Goal: Communication & Community: Answer question/provide support

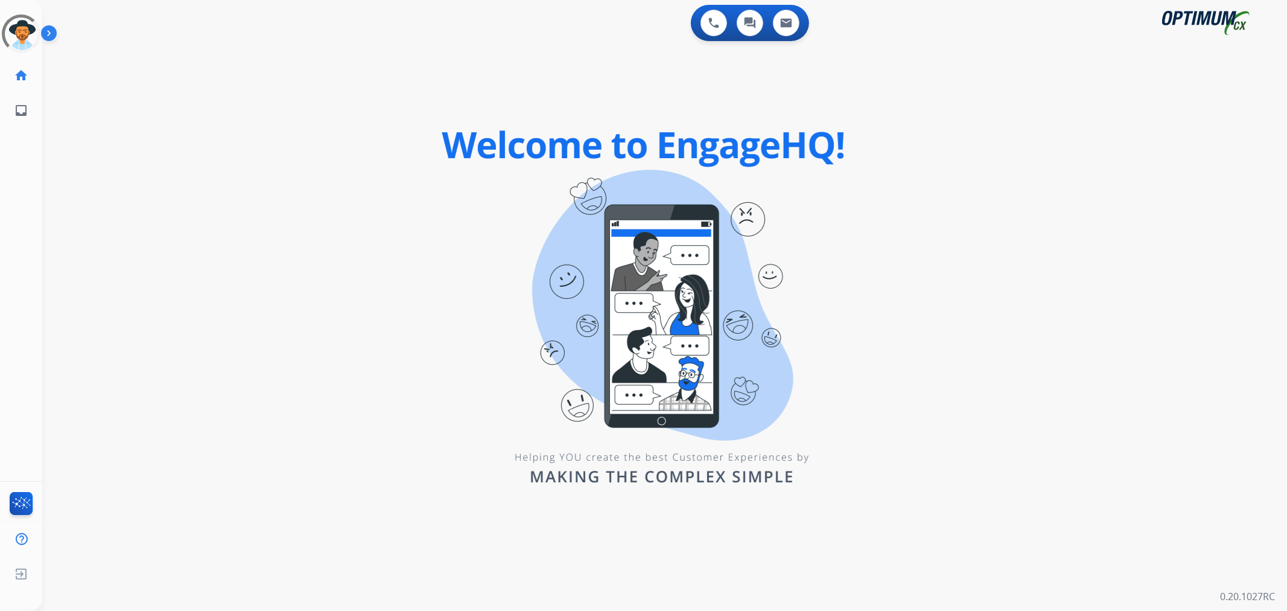
click at [47, 34] on img at bounding box center [51, 35] width 21 height 23
click at [53, 31] on img at bounding box center [51, 35] width 21 height 23
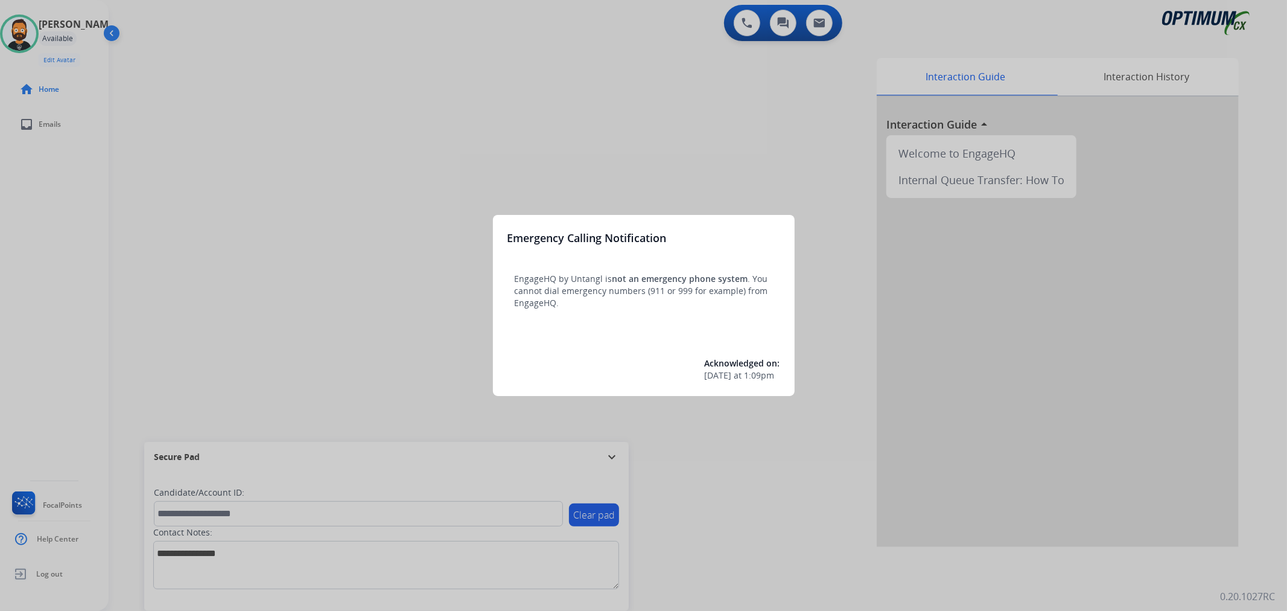
click at [424, 249] on div at bounding box center [643, 305] width 1287 height 611
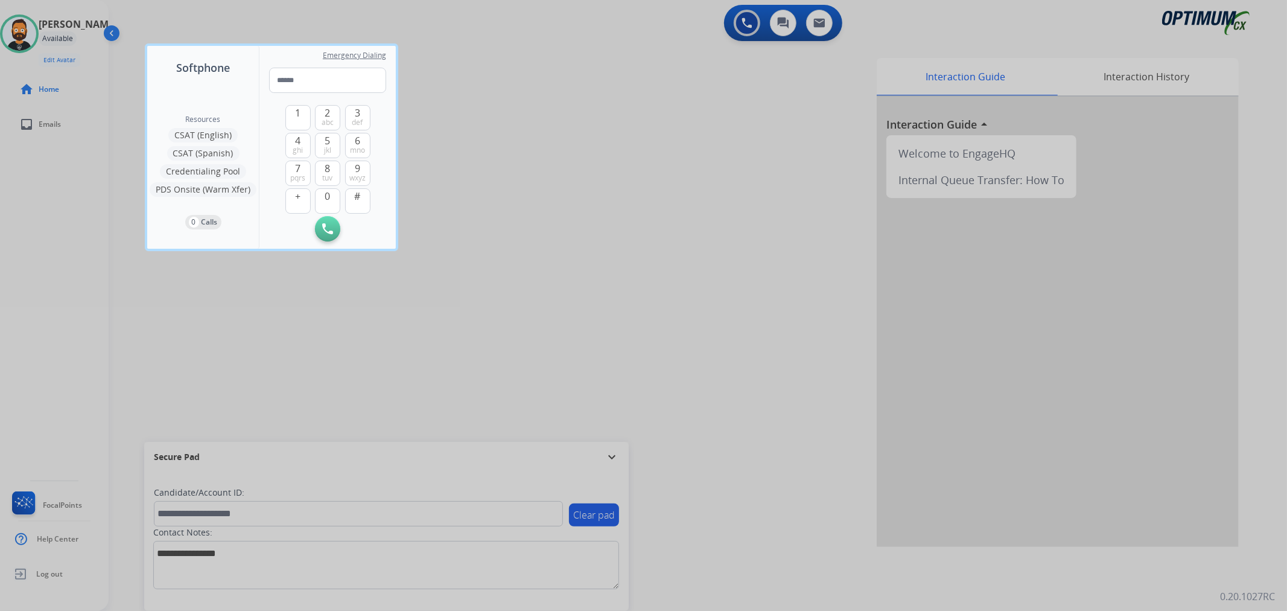
click at [613, 457] on div at bounding box center [643, 305] width 1287 height 611
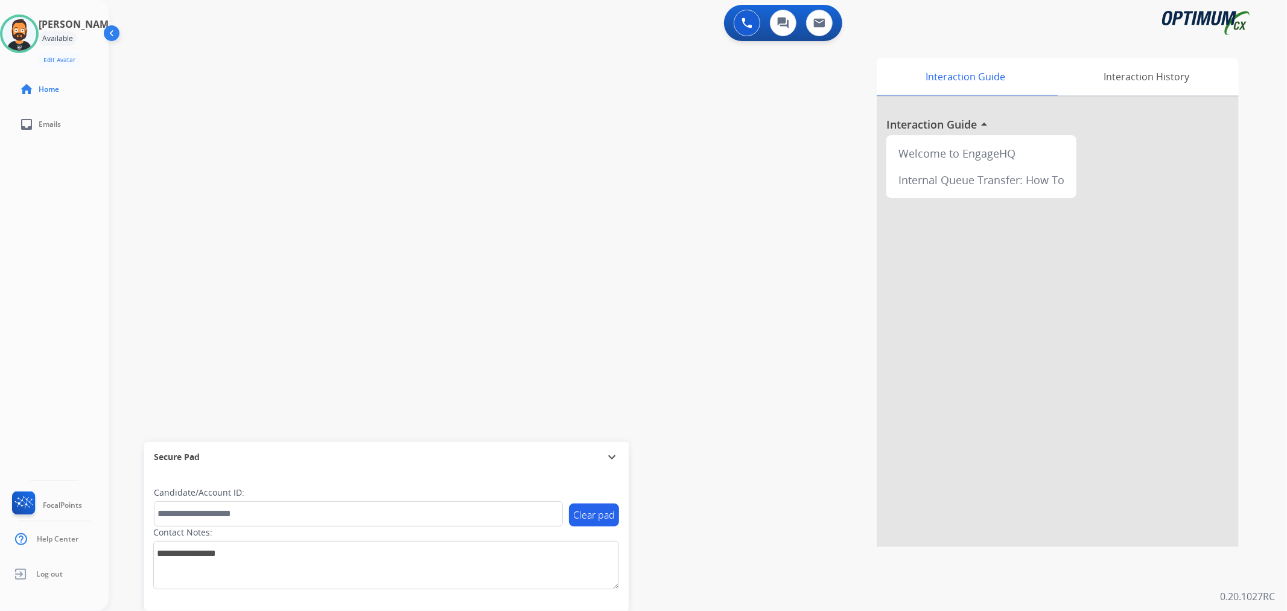
click at [611, 456] on mat-icon "expand_more" at bounding box center [612, 457] width 14 height 14
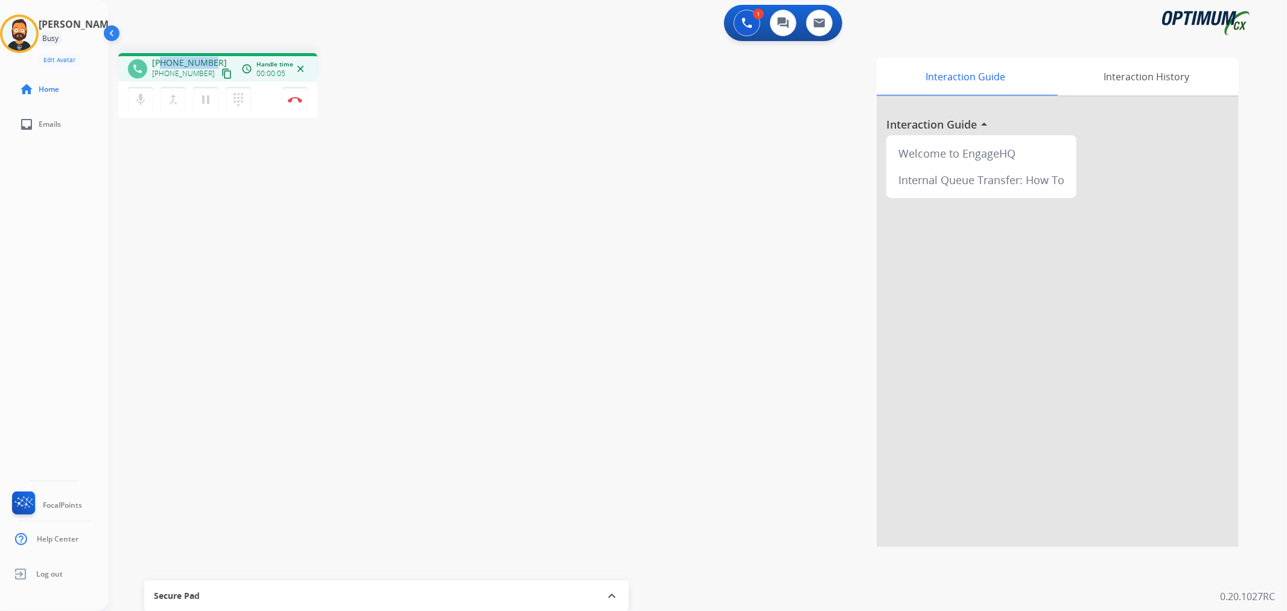
drag, startPoint x: 212, startPoint y: 60, endPoint x: 161, endPoint y: 59, distance: 50.7
click at [161, 59] on div "[PHONE_NUMBER] [PHONE_NUMBER] content_copy" at bounding box center [193, 69] width 82 height 24
copy span "9396414339"
click at [207, 100] on mat-icon "pause" at bounding box center [206, 99] width 14 height 14
click at [756, 26] on button at bounding box center [747, 23] width 27 height 27
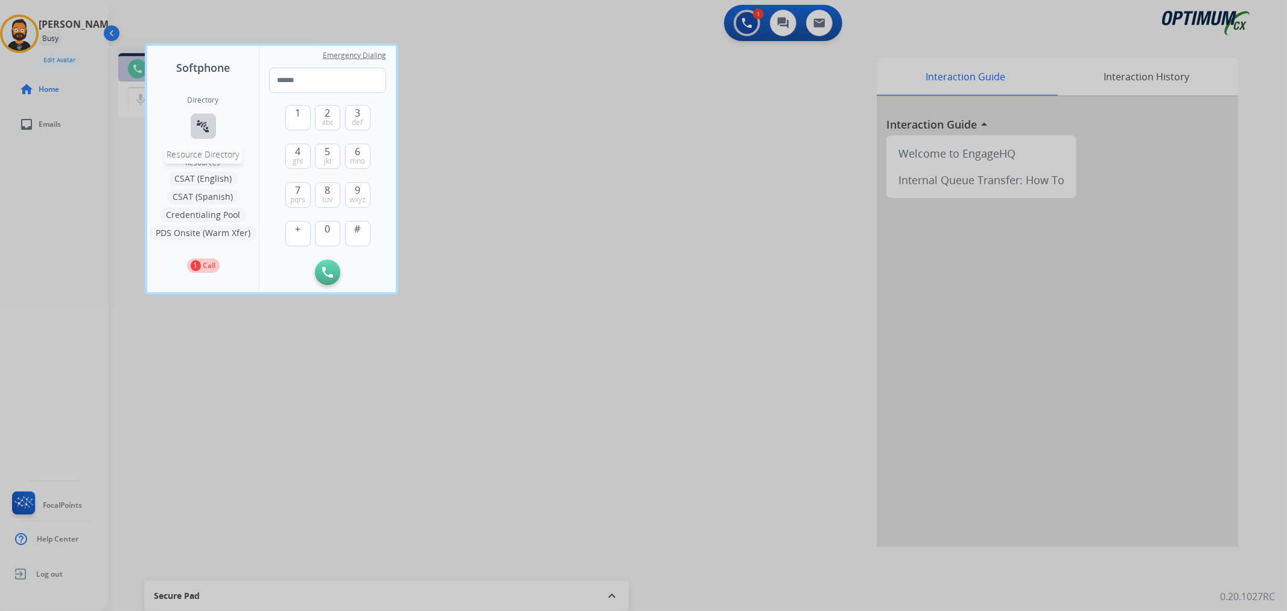
click at [203, 122] on mat-icon "connect_without_contact" at bounding box center [203, 126] width 14 height 14
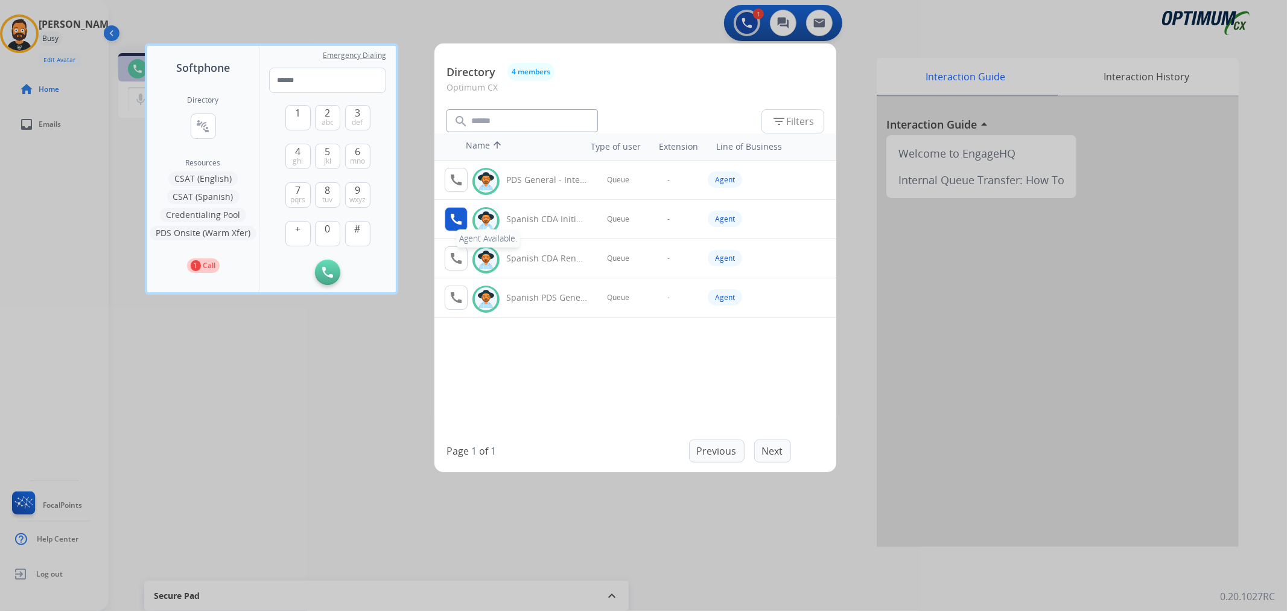
click at [447, 215] on button "call Agent Available." at bounding box center [456, 219] width 23 height 24
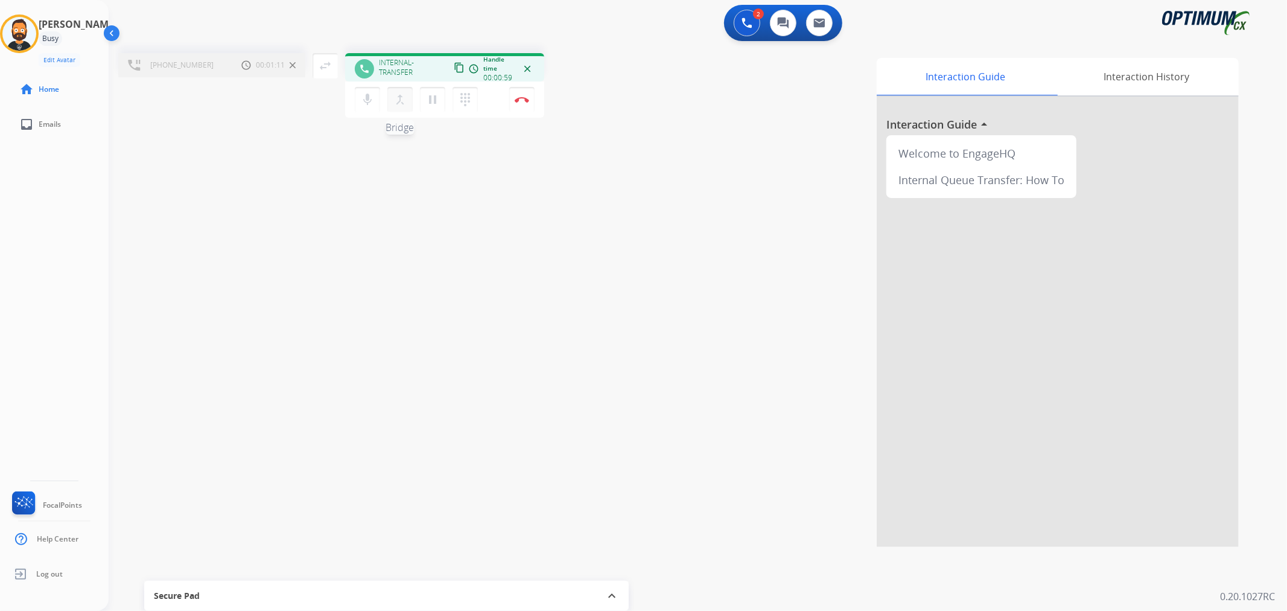
click at [394, 94] on mat-icon "merge_type" at bounding box center [400, 99] width 14 height 14
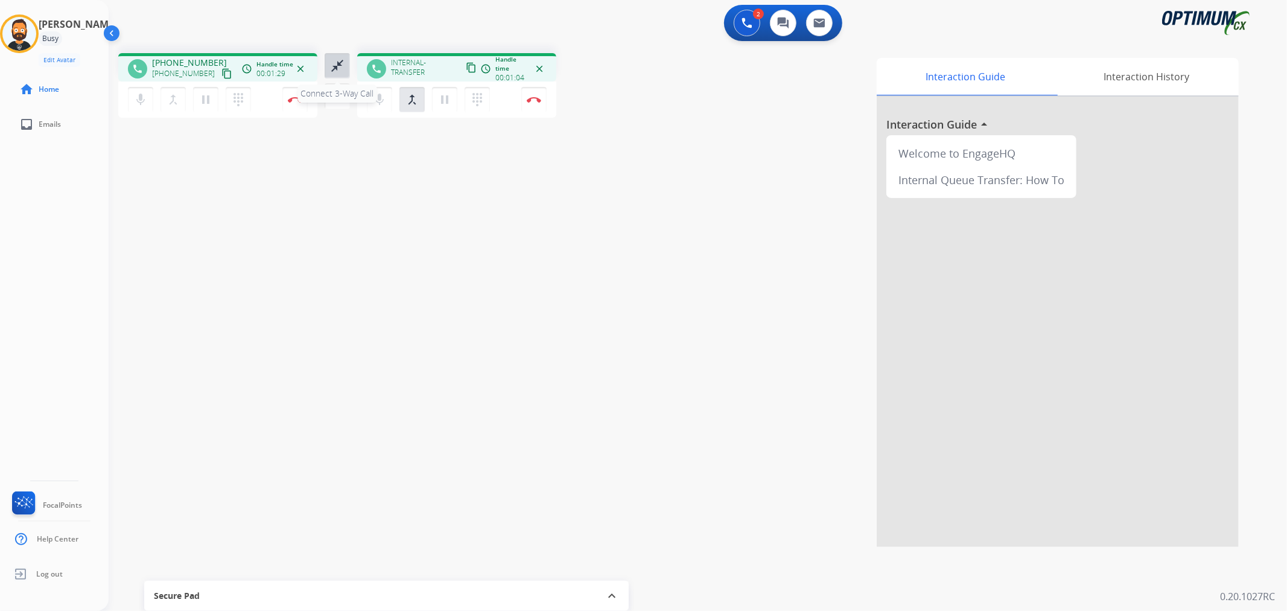
click at [339, 64] on mat-icon "close_fullscreen" at bounding box center [337, 66] width 14 height 14
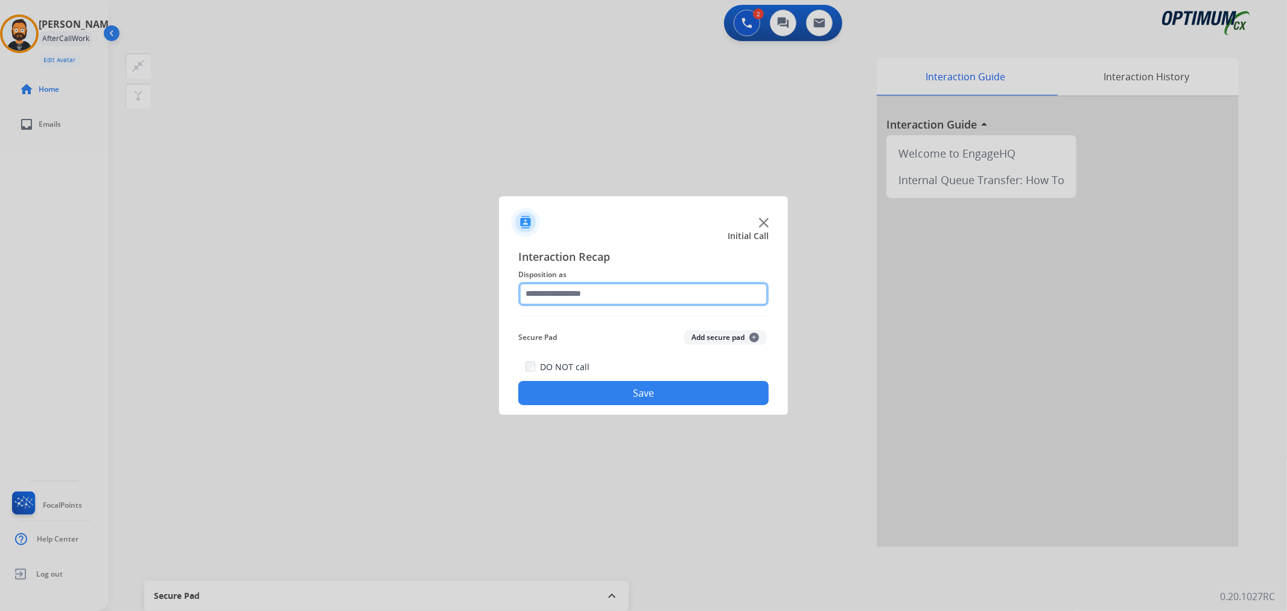
click at [617, 299] on input "text" at bounding box center [643, 294] width 250 height 24
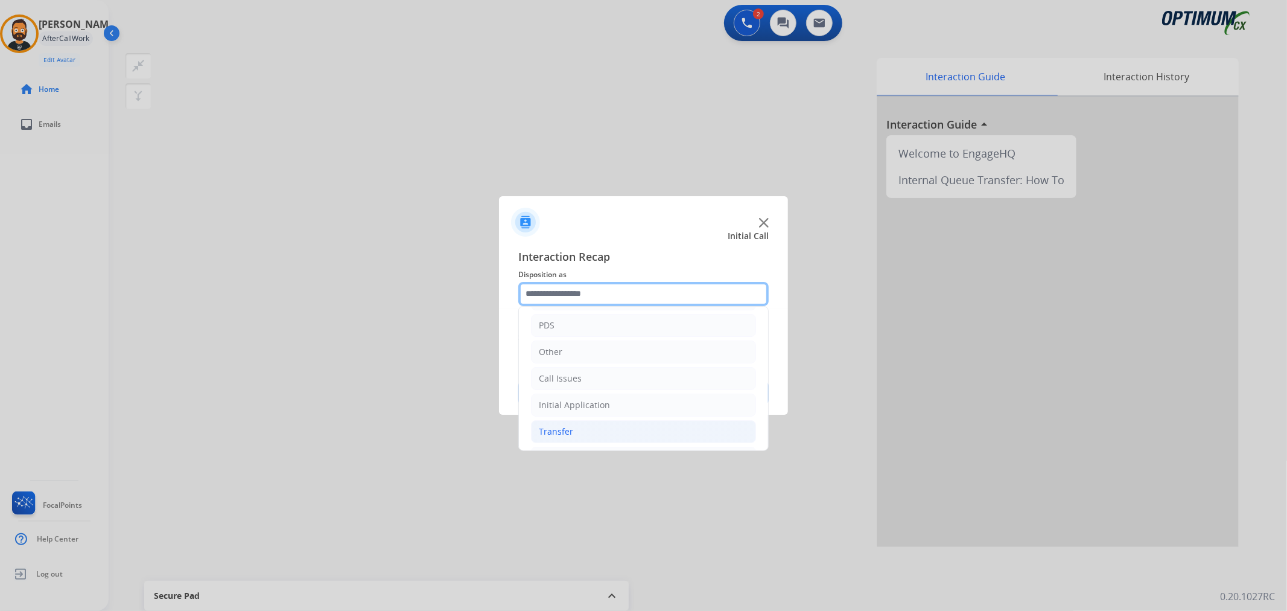
scroll to position [83, 0]
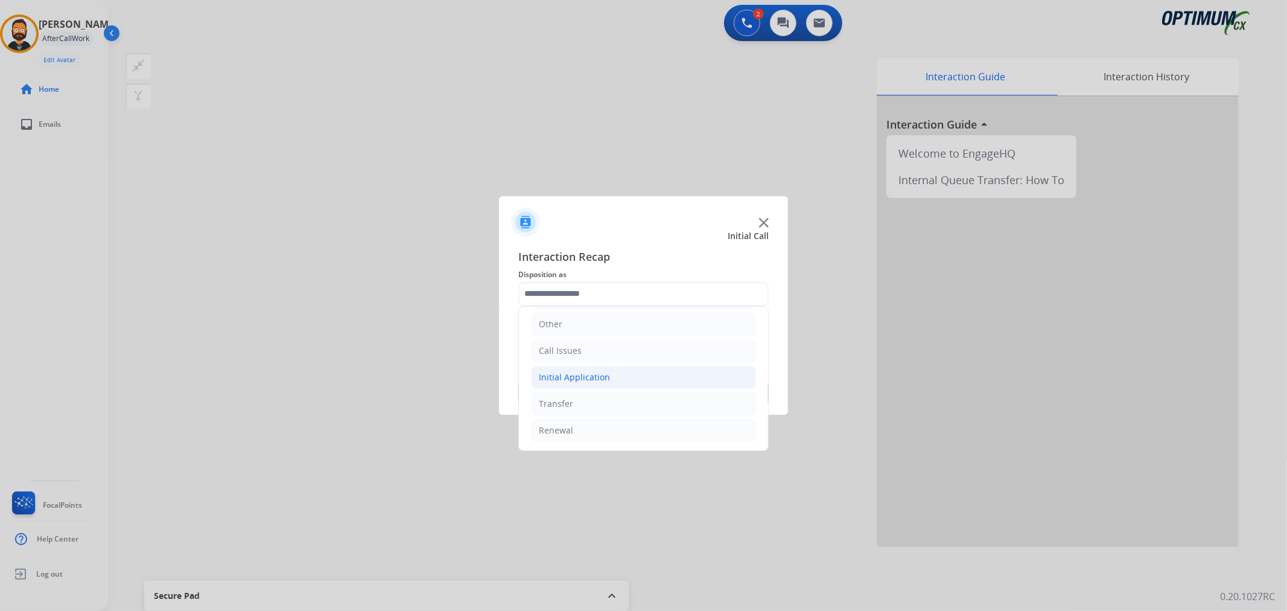
click at [590, 373] on div "Initial Application" at bounding box center [574, 377] width 71 height 12
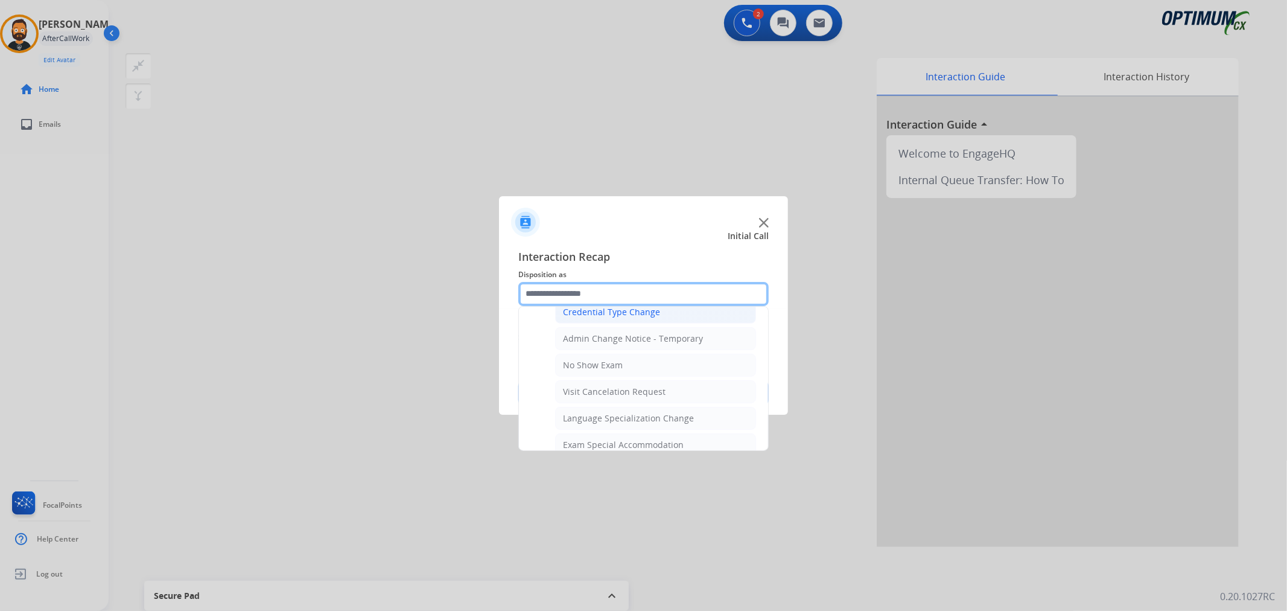
scroll to position [642, 0]
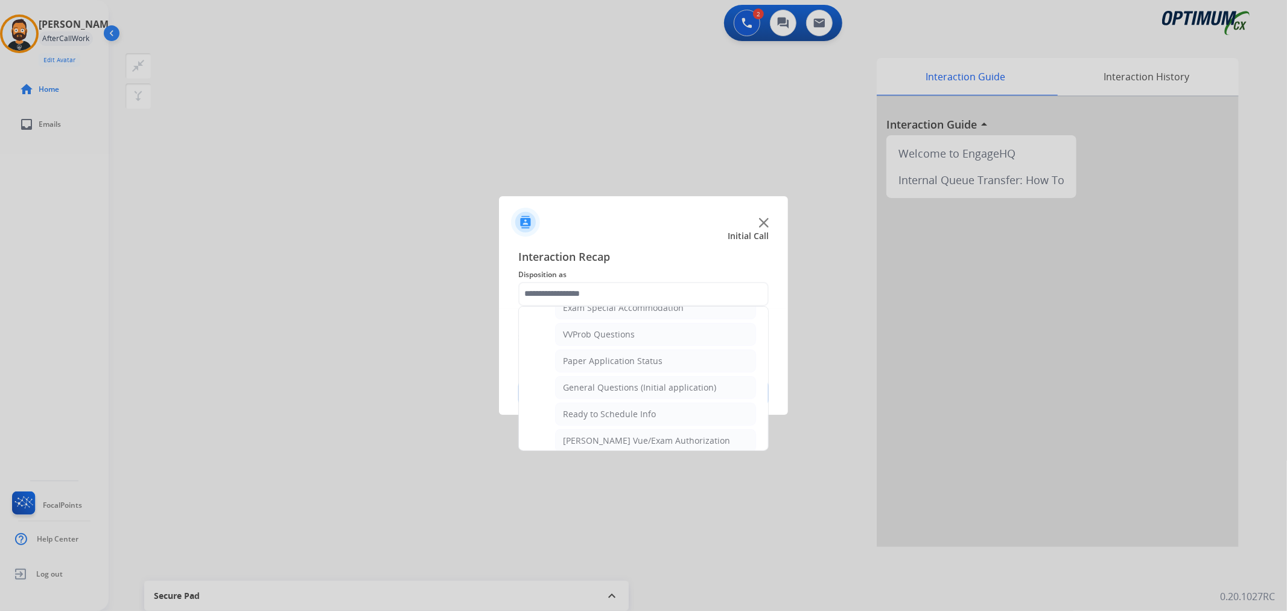
click at [627, 380] on li "General Questions (Initial application)" at bounding box center [655, 387] width 201 height 23
type input "**********"
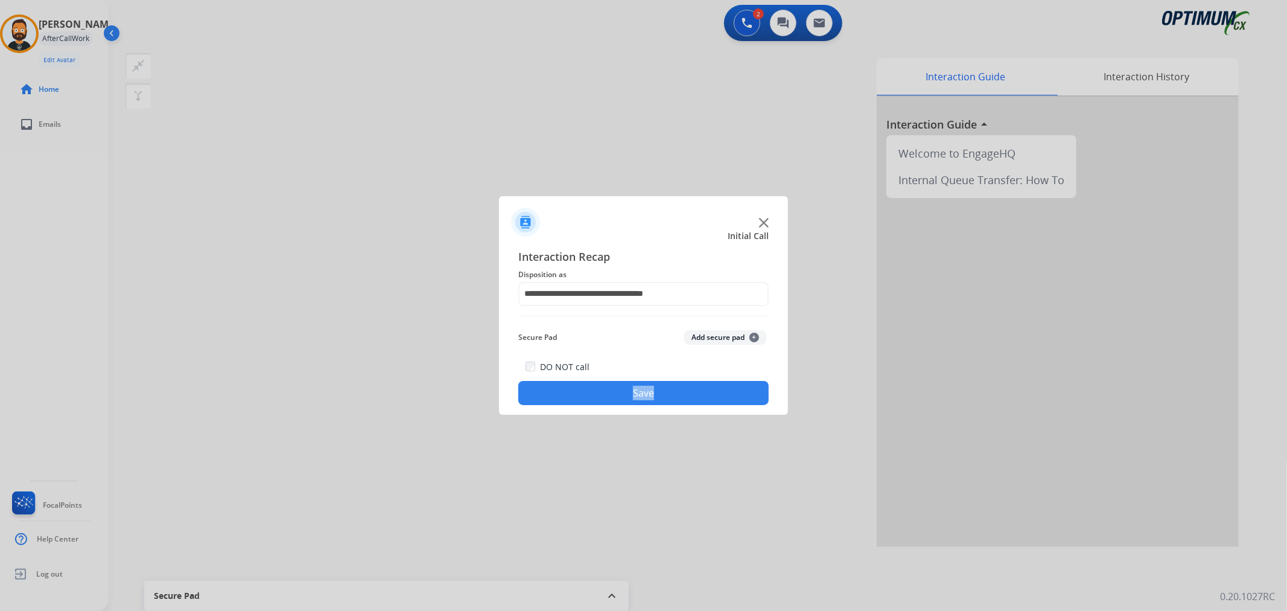
click at [627, 380] on div "DO NOT call Save" at bounding box center [643, 382] width 250 height 46
click at [617, 384] on button "Save" at bounding box center [643, 393] width 250 height 24
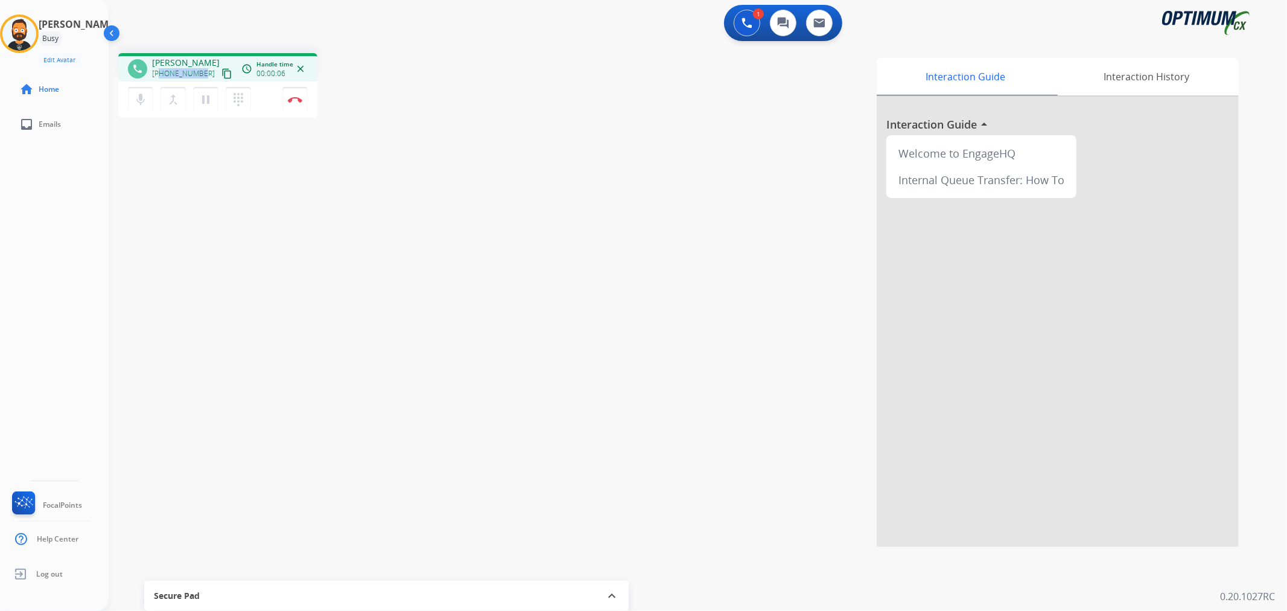
drag, startPoint x: 203, startPoint y: 71, endPoint x: 161, endPoint y: 71, distance: 42.3
click at [161, 71] on div "+16014801877 content_copy" at bounding box center [193, 73] width 82 height 14
copy span "6014801877"
click at [286, 97] on button "Disconnect" at bounding box center [294, 99] width 25 height 25
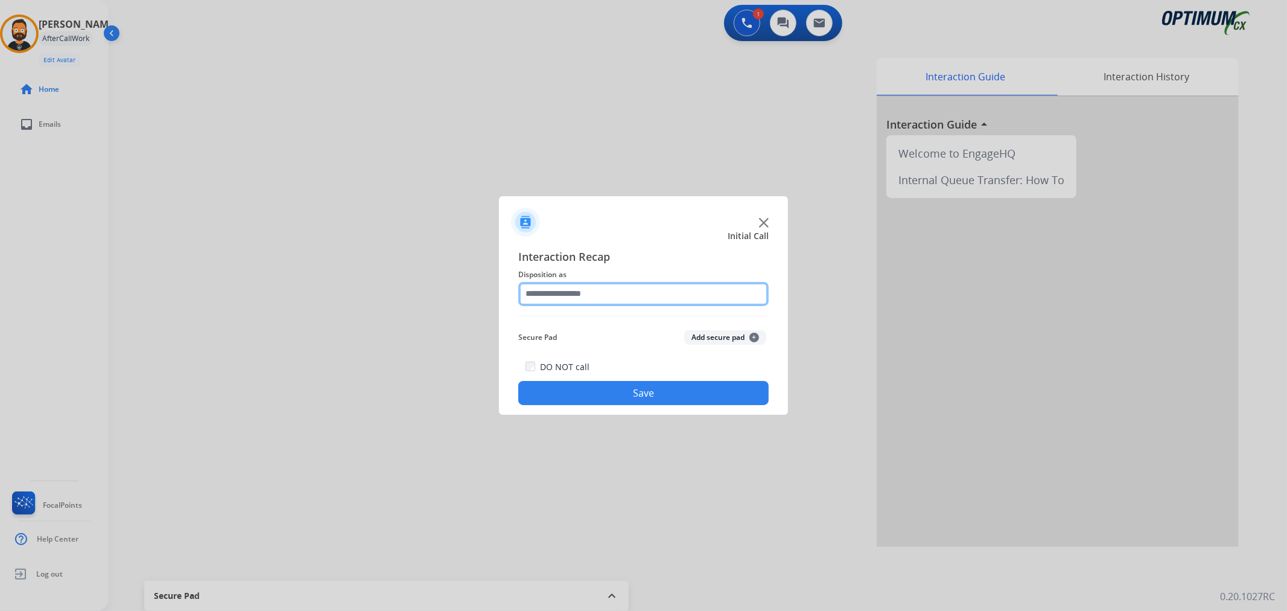
click at [584, 286] on input "text" at bounding box center [643, 294] width 250 height 24
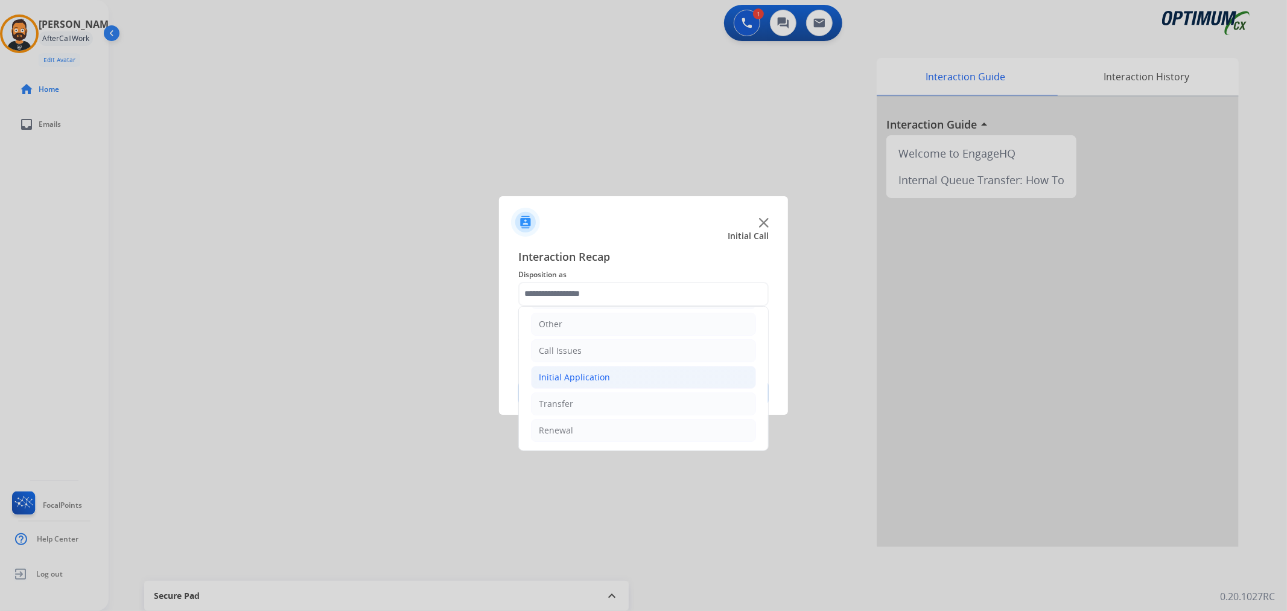
click at [599, 378] on div "Initial Application" at bounding box center [574, 377] width 71 height 12
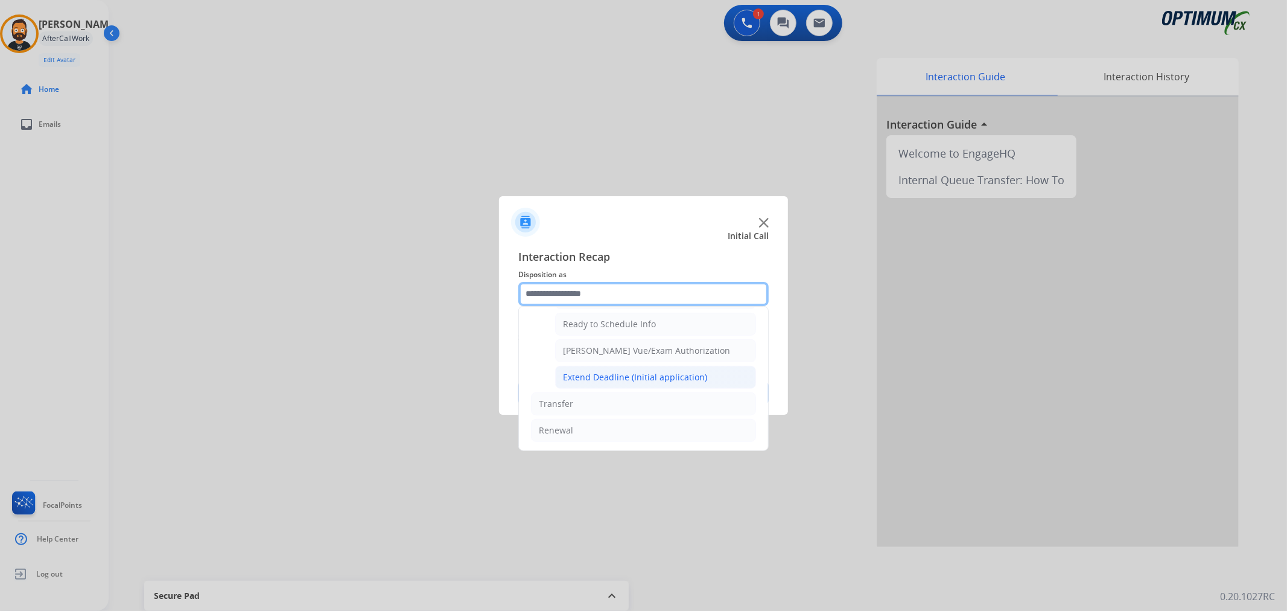
scroll to position [623, 0]
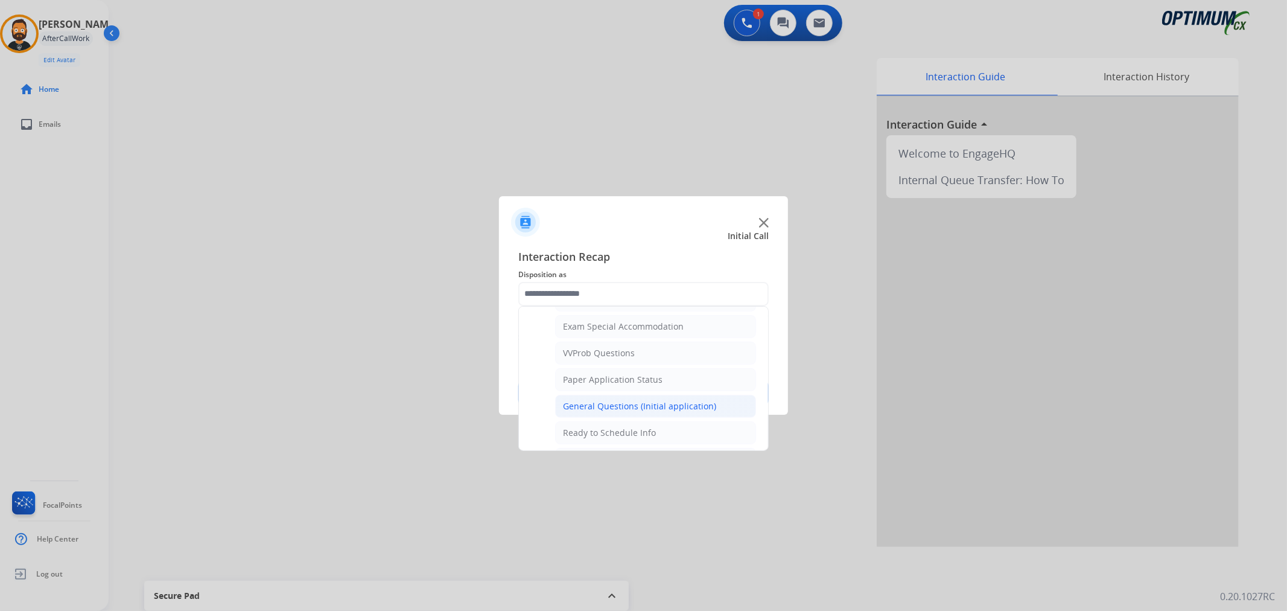
click at [626, 406] on div "General Questions (Initial application)" at bounding box center [639, 406] width 153 height 12
type input "**********"
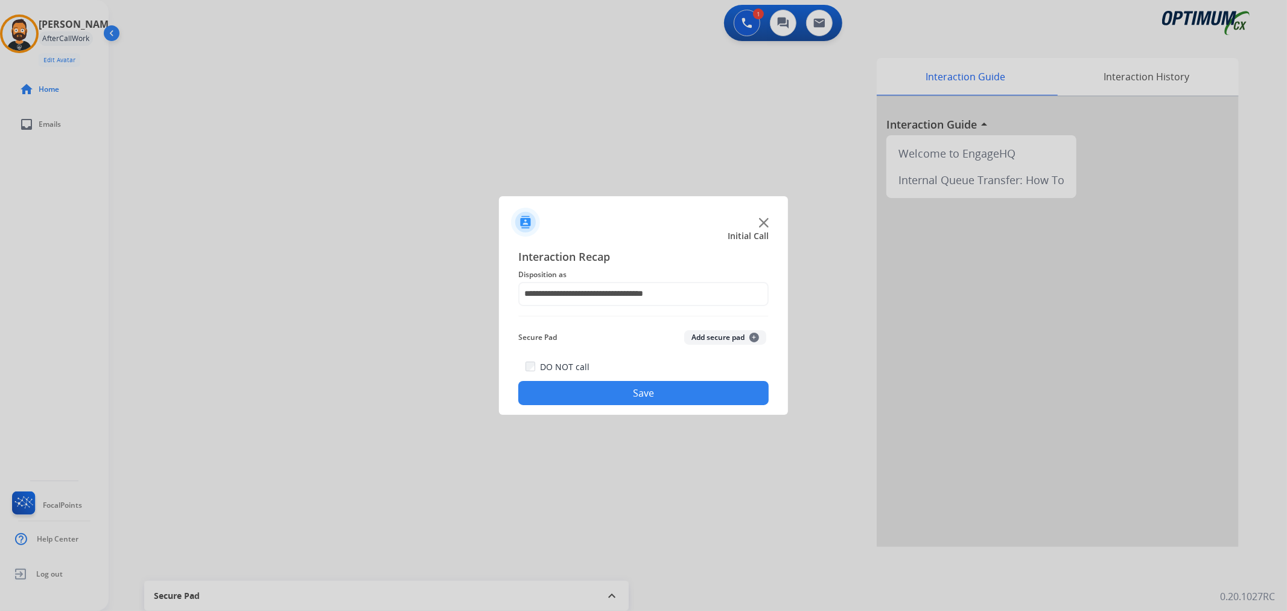
click at [625, 395] on button "Save" at bounding box center [643, 393] width 250 height 24
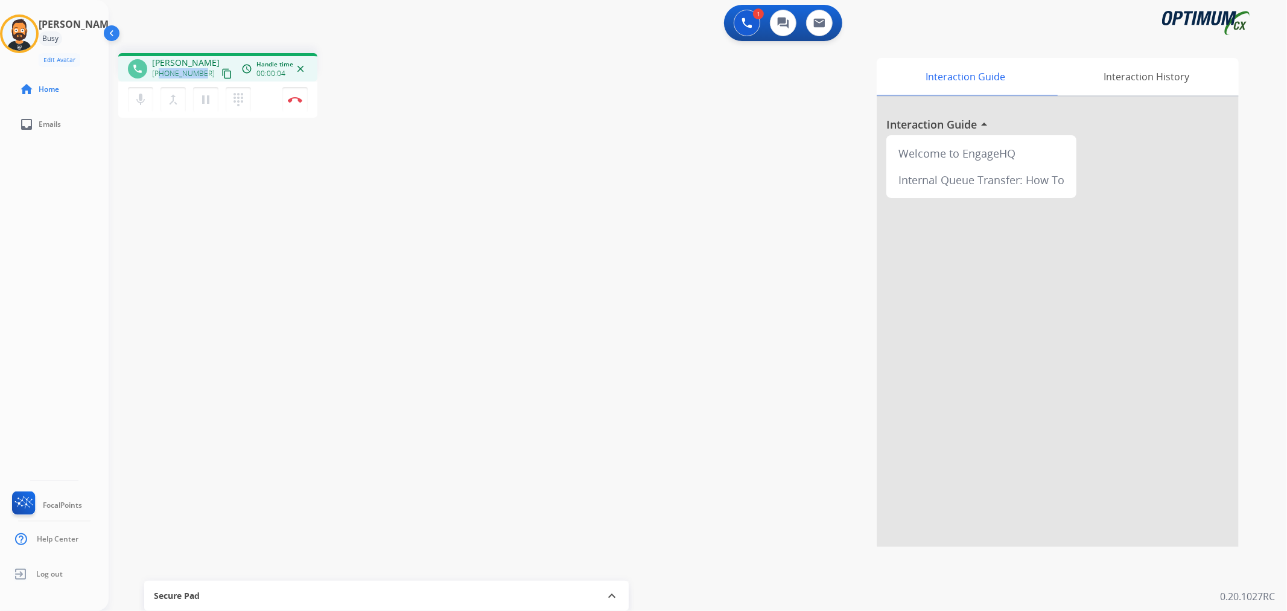
drag, startPoint x: 201, startPoint y: 75, endPoint x: 159, endPoint y: 70, distance: 42.0
click at [159, 70] on span "+13373222909" at bounding box center [183, 74] width 63 height 10
copy span "3373222909"
click at [287, 97] on button "Disconnect" at bounding box center [294, 99] width 25 height 25
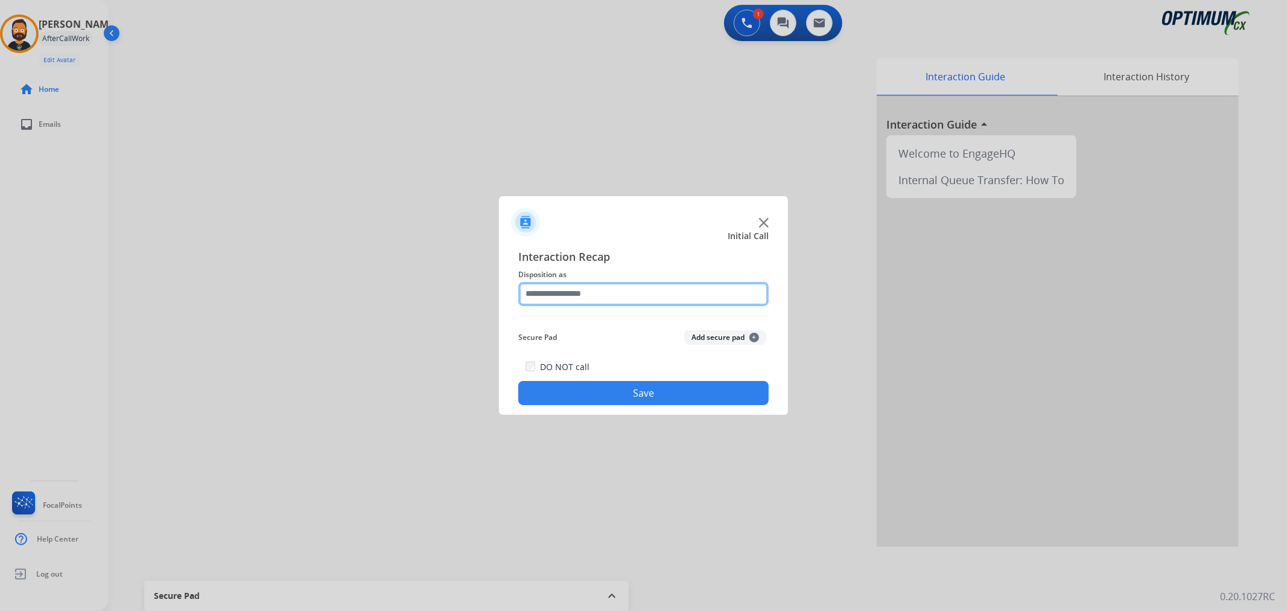
click at [558, 293] on input "text" at bounding box center [643, 294] width 250 height 24
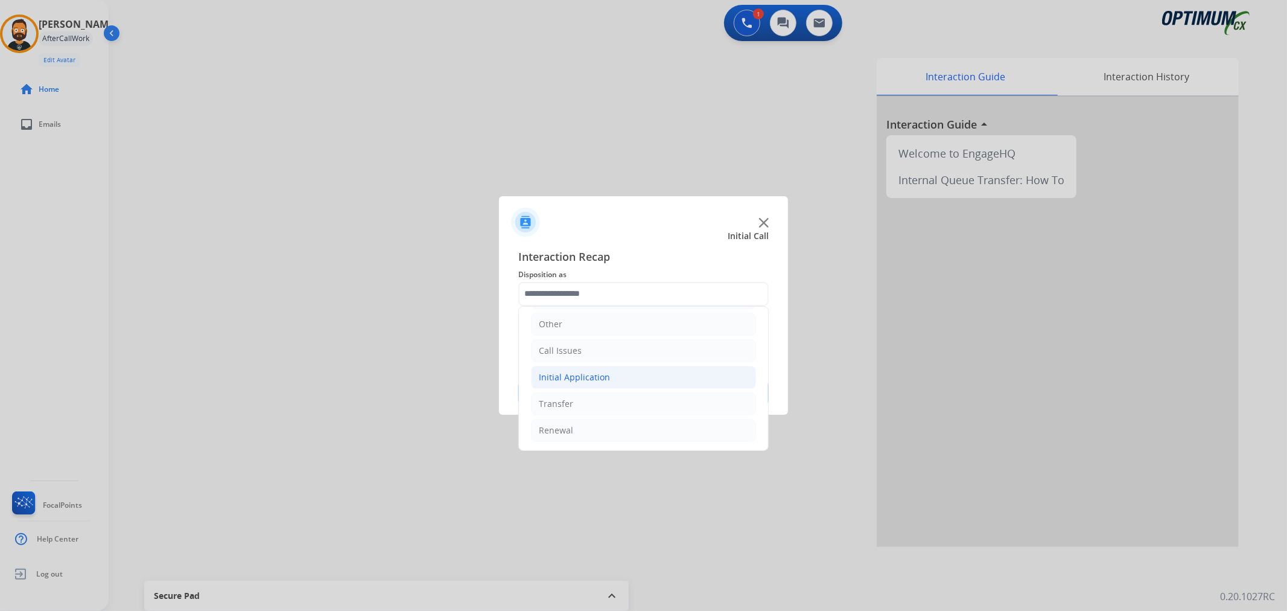
click at [576, 372] on div "Initial Application" at bounding box center [574, 377] width 71 height 12
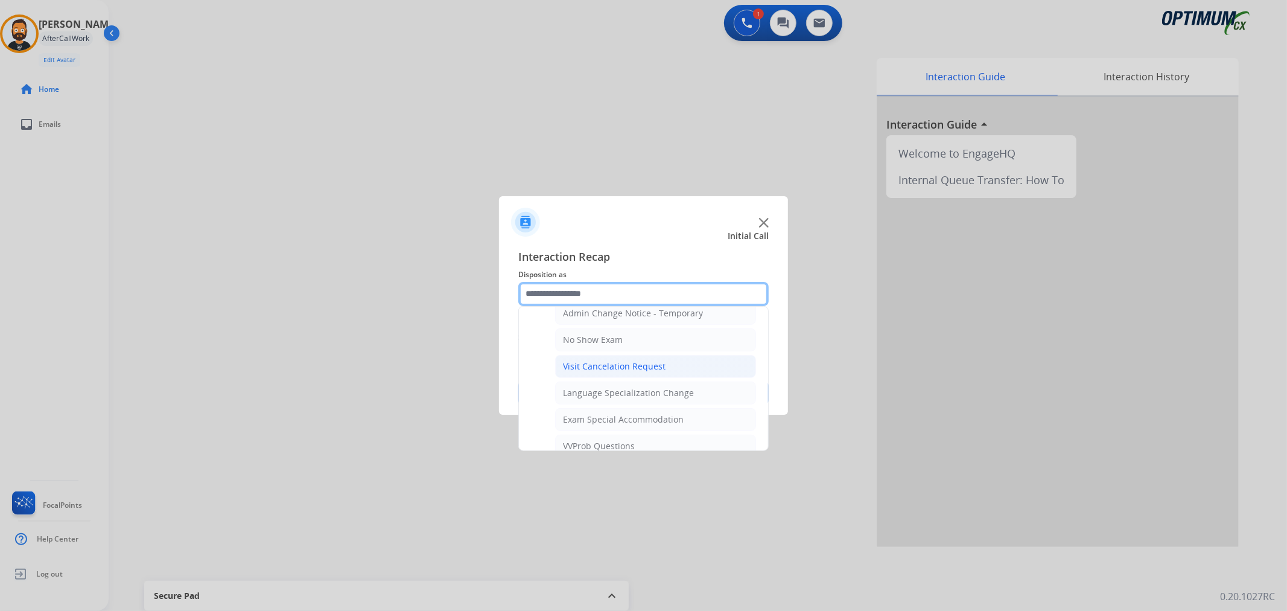
scroll to position [642, 0]
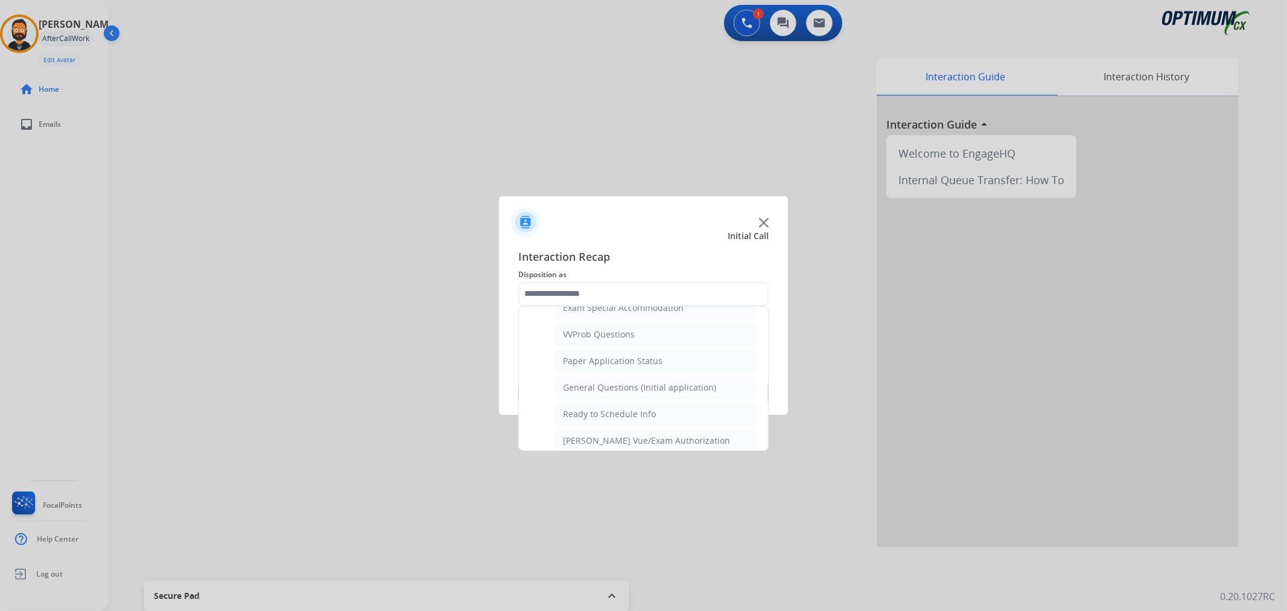
click at [617, 389] on div "General Questions (Initial application)" at bounding box center [639, 387] width 153 height 12
type input "**********"
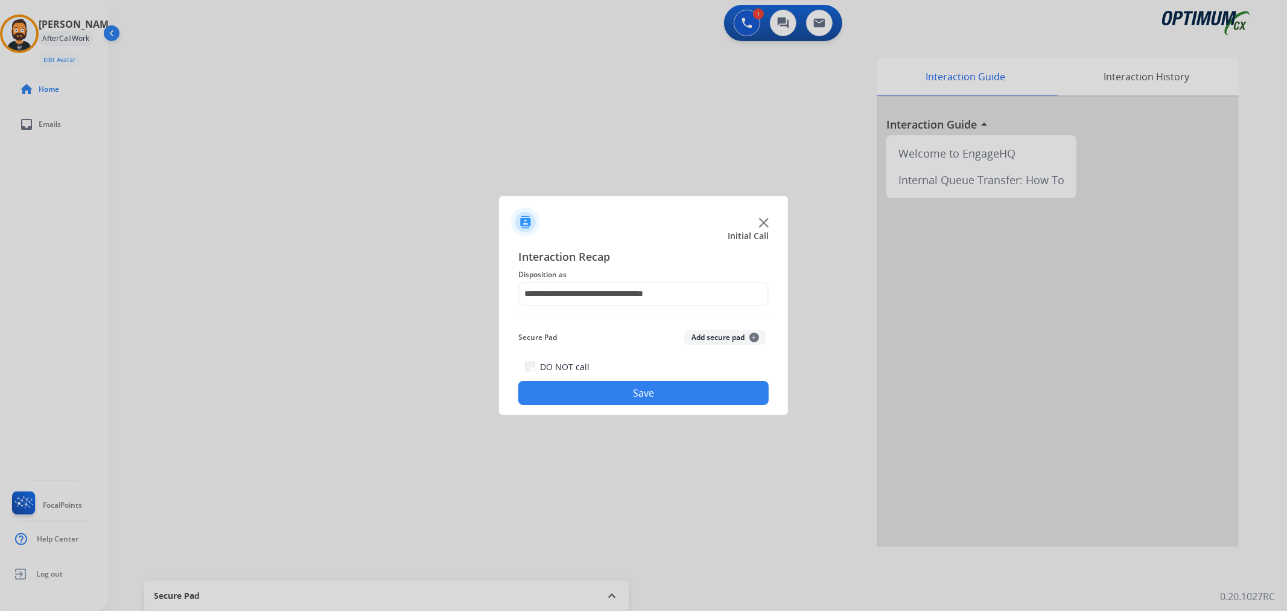
click at [616, 392] on button "Save" at bounding box center [643, 393] width 250 height 24
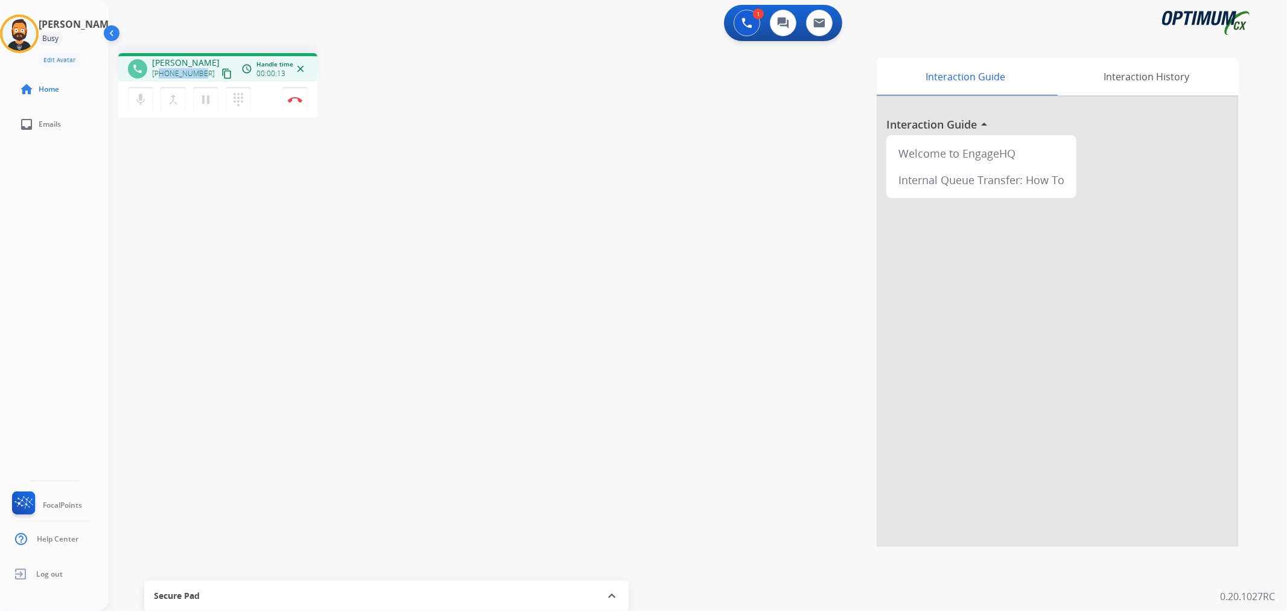
drag, startPoint x: 203, startPoint y: 71, endPoint x: 158, endPoint y: 71, distance: 44.7
click at [158, 71] on div "+13128357924 content_copy" at bounding box center [193, 73] width 82 height 14
copy span "3128357924"
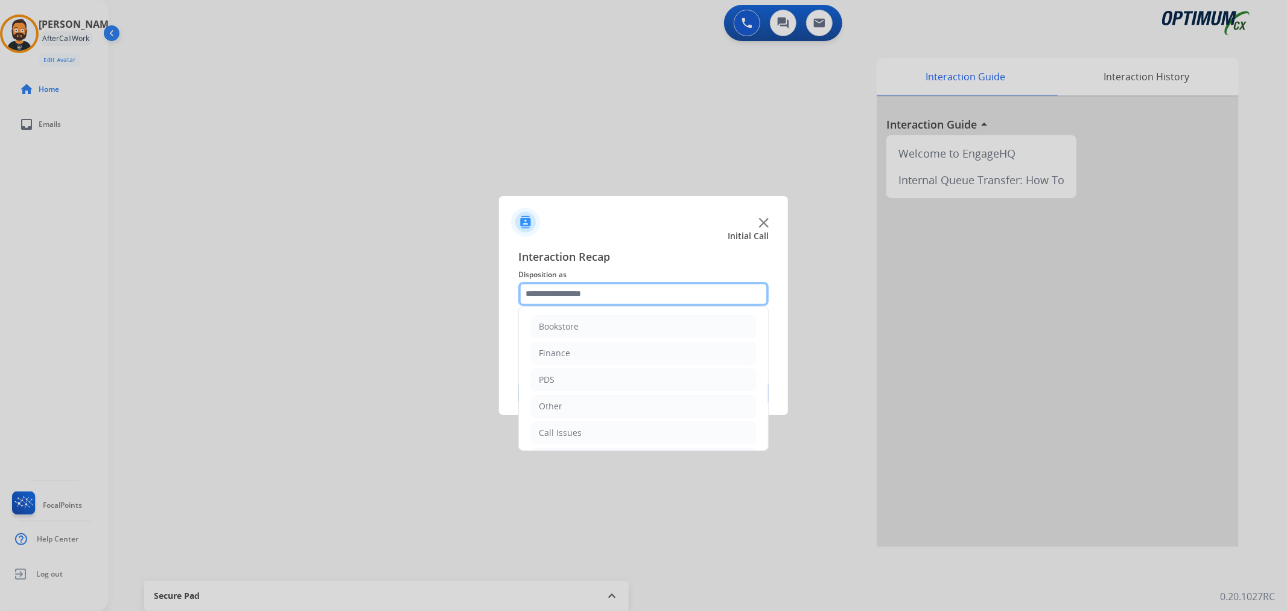
click at [583, 292] on input "text" at bounding box center [643, 294] width 250 height 24
click at [580, 371] on div "Initial Application" at bounding box center [574, 377] width 71 height 12
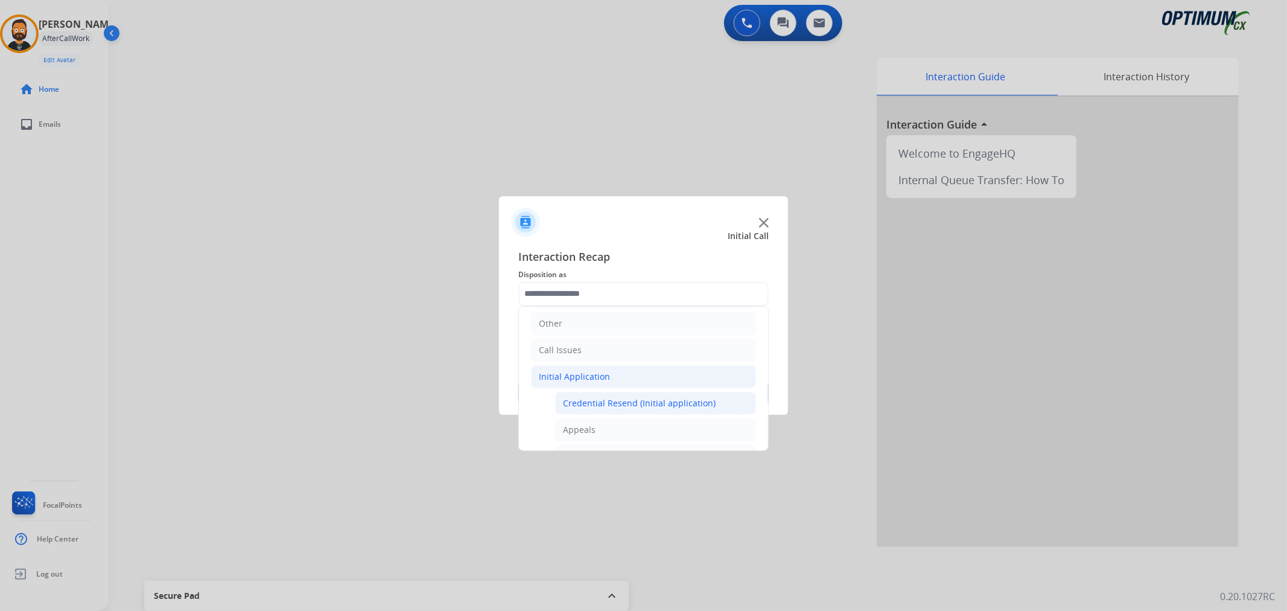
click at [592, 400] on div "Credential Resend (Initial application)" at bounding box center [639, 403] width 153 height 12
type input "**********"
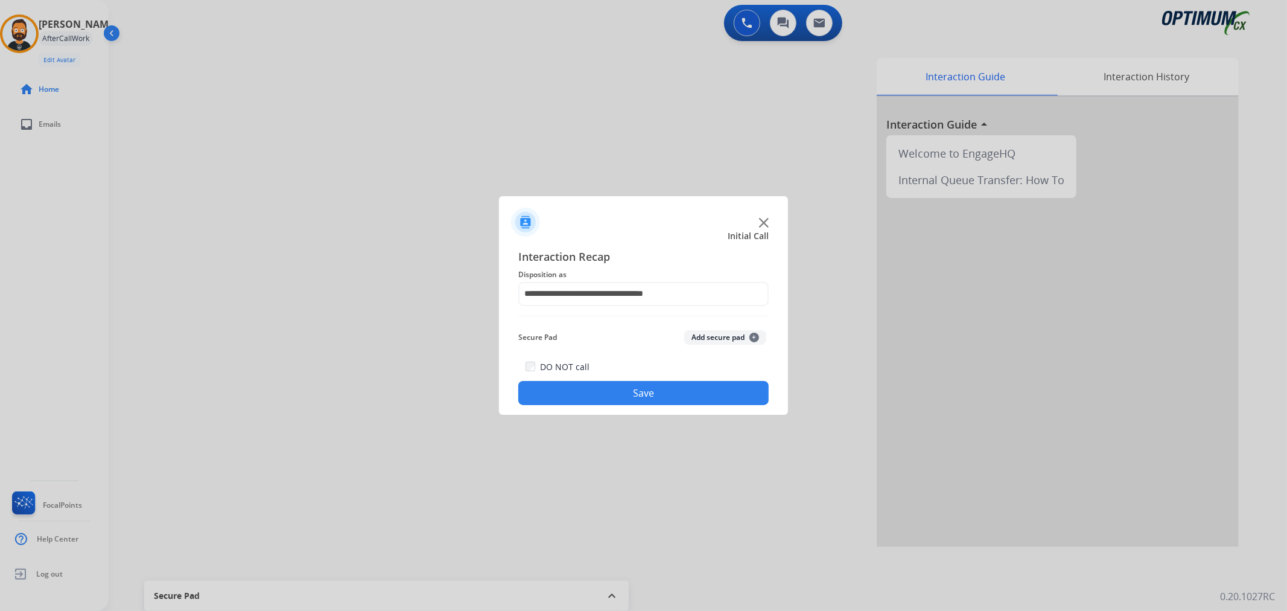
click at [592, 400] on button "Save" at bounding box center [643, 393] width 250 height 24
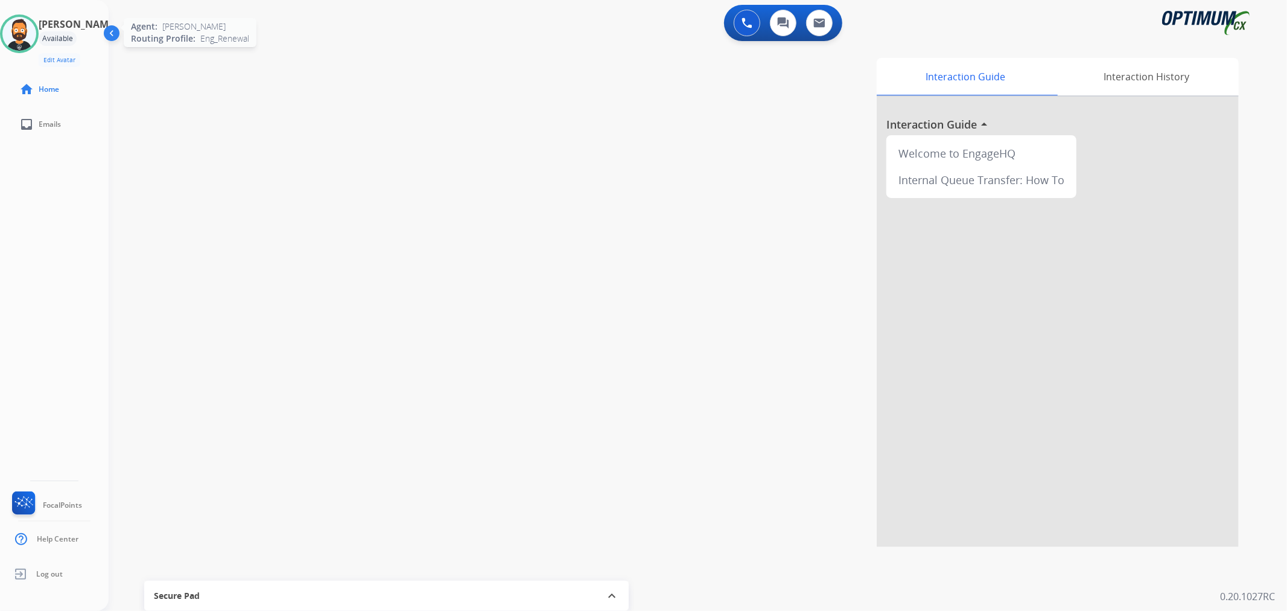
click at [18, 34] on img at bounding box center [19, 34] width 34 height 34
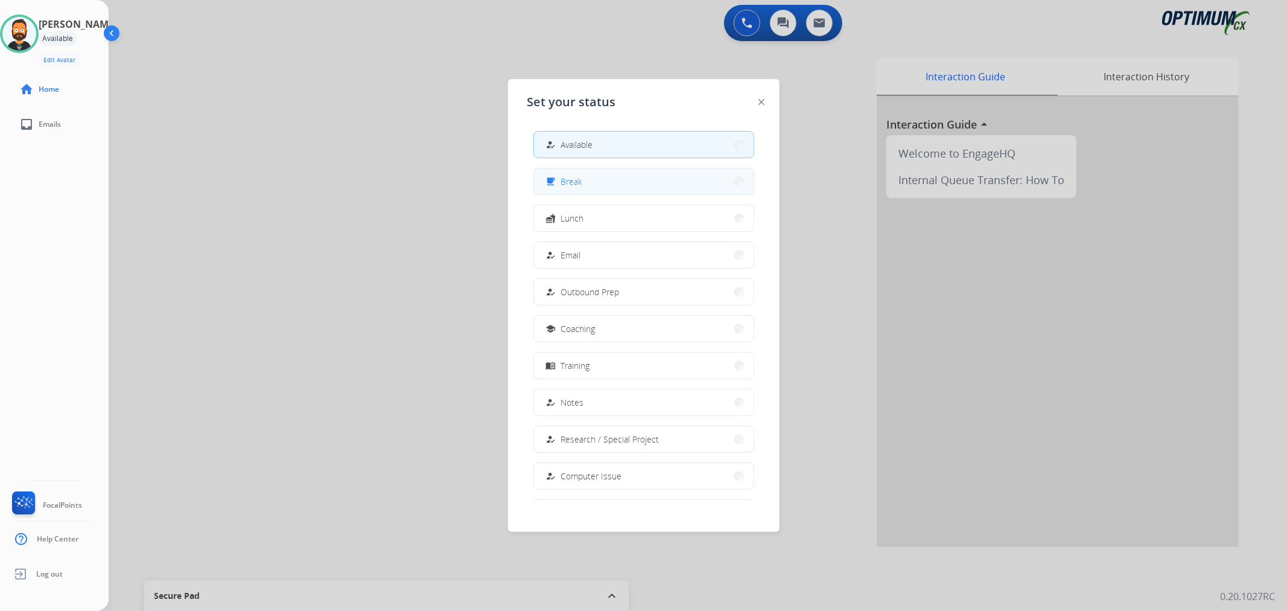
click at [572, 181] on span "Break" at bounding box center [572, 181] width 22 height 13
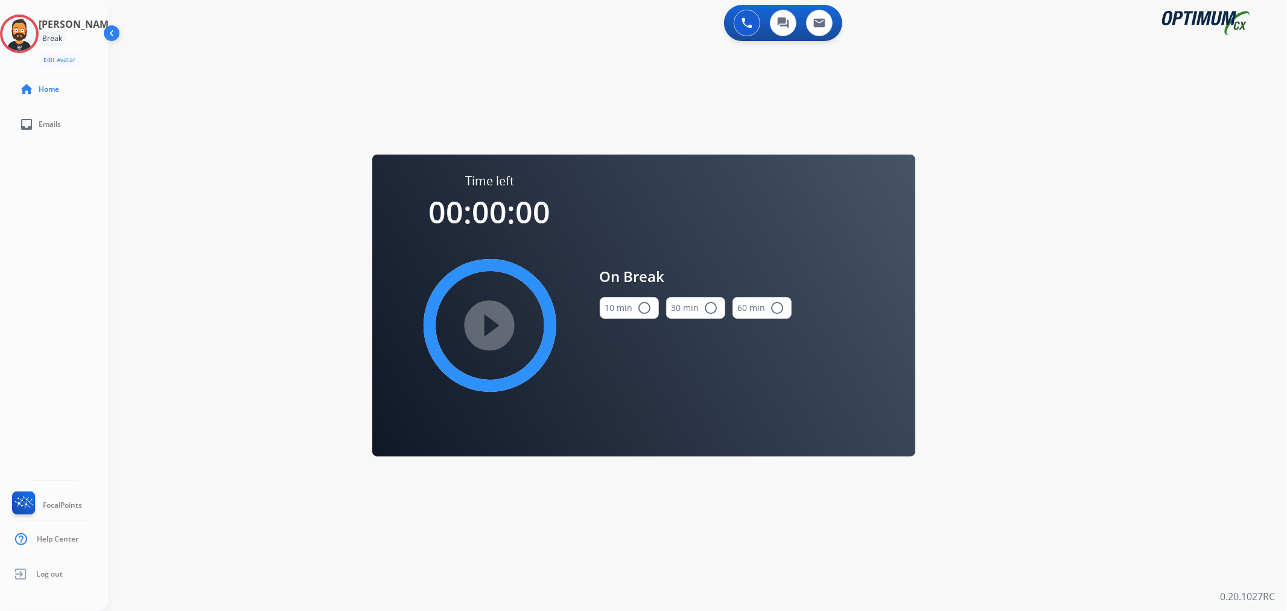
click at [613, 298] on button "10 min radio_button_unchecked" at bounding box center [629, 308] width 59 height 22
click at [483, 329] on mat-icon "play_circle_filled" at bounding box center [490, 325] width 14 height 14
click at [34, 35] on icon at bounding box center [19, 33] width 39 height 39
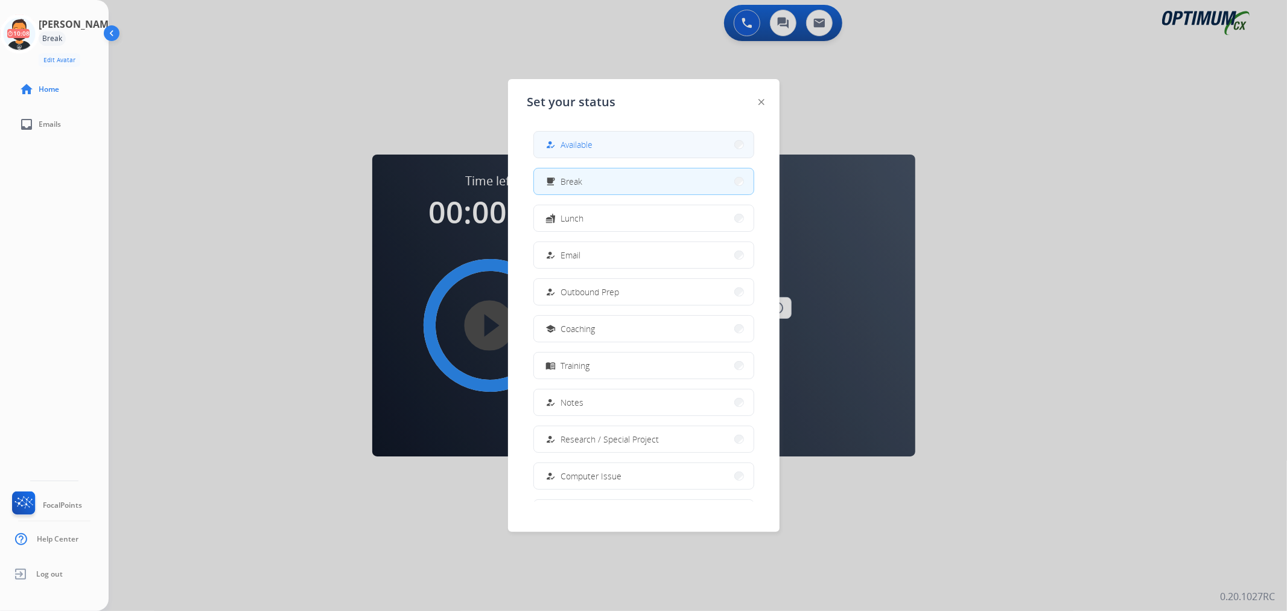
click at [582, 140] on span "Available" at bounding box center [577, 144] width 32 height 13
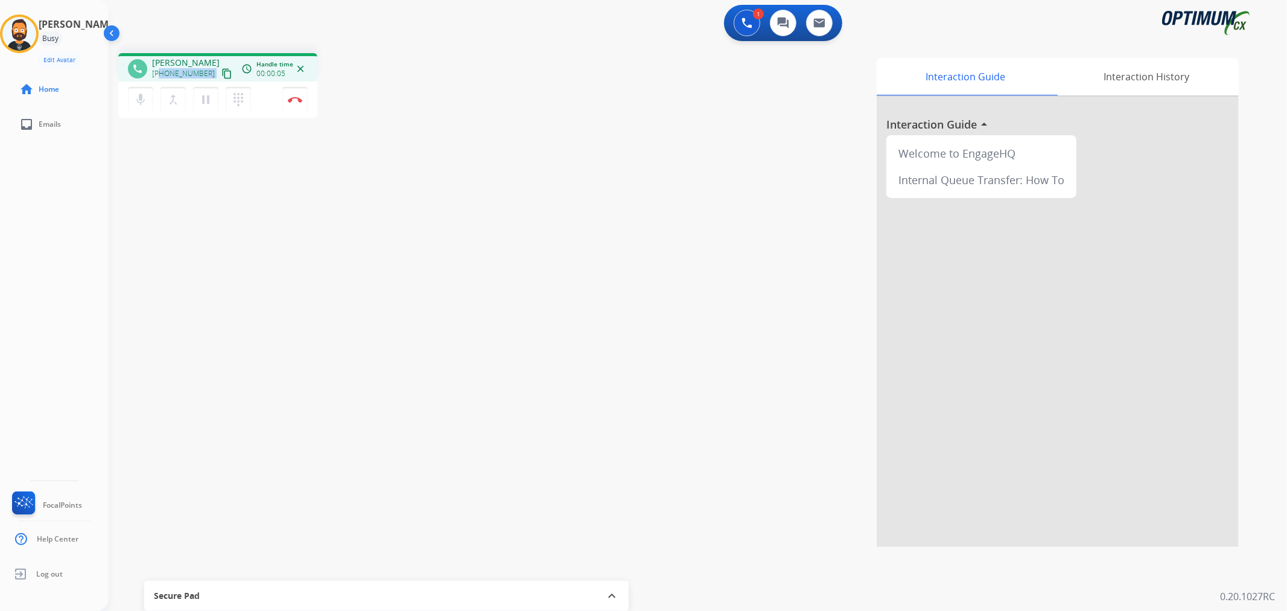
drag, startPoint x: 203, startPoint y: 72, endPoint x: 161, endPoint y: 74, distance: 42.9
click at [161, 74] on div "+13028418691 content_copy" at bounding box center [193, 73] width 82 height 14
copy div "3028418691 content_copy access_time Call metrics Queue 00:10 Hold 00:00 Talk 00…"
click at [298, 103] on button "Disconnect" at bounding box center [294, 99] width 25 height 25
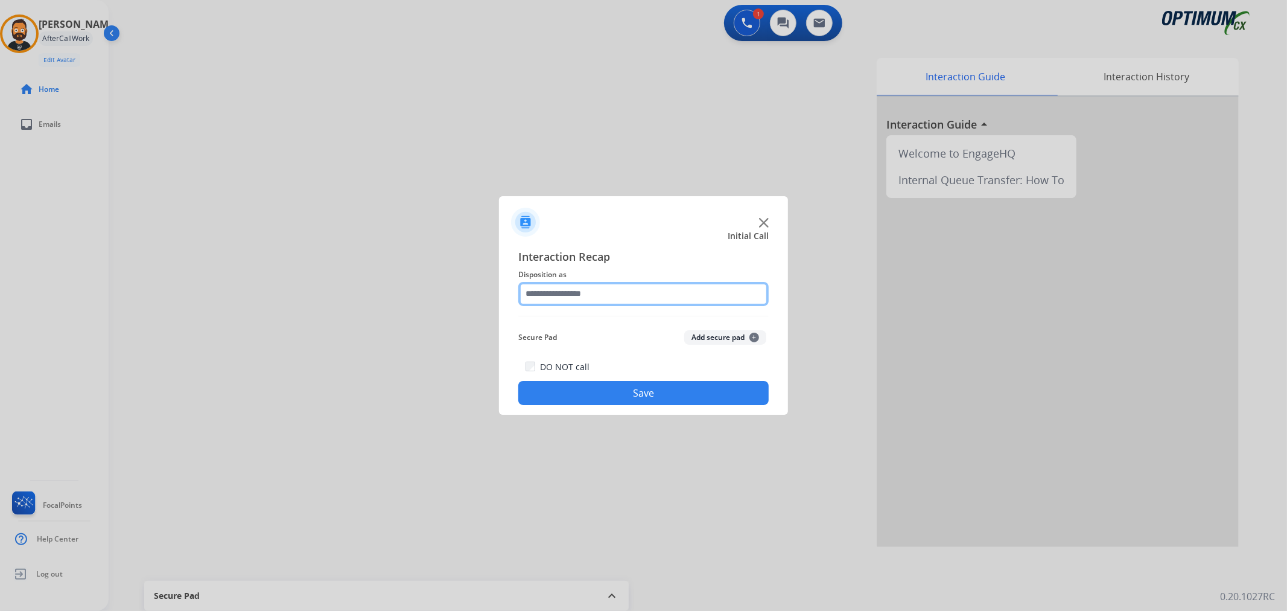
click at [601, 302] on input "text" at bounding box center [643, 294] width 250 height 24
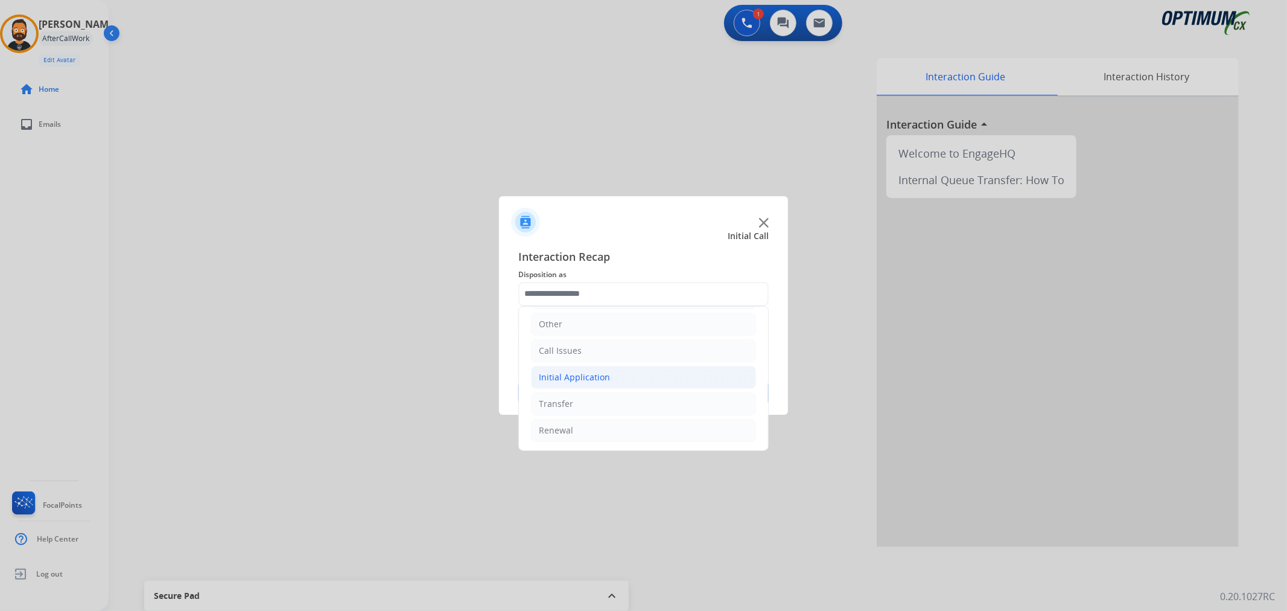
click at [599, 369] on li "Initial Application" at bounding box center [643, 377] width 225 height 23
click at [599, 398] on li "Transfer" at bounding box center [643, 403] width 225 height 23
click at [596, 415] on ul "Bookstore Finance PDS Other Call Issues Initial Application Transfer Transferre…" at bounding box center [643, 324] width 249 height 252
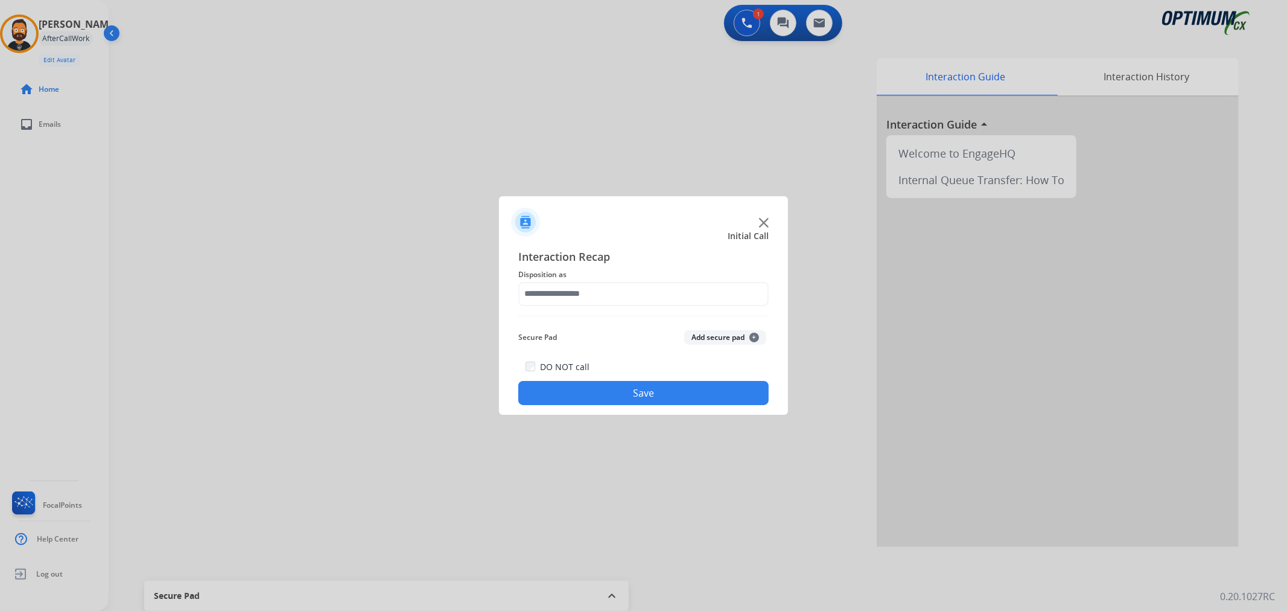
click at [588, 430] on div at bounding box center [643, 305] width 1287 height 611
click at [671, 246] on div "Interaction Recap Disposition as Secure Pad Add secure pad + DO NOT call Save" at bounding box center [643, 326] width 289 height 177
click at [622, 294] on input "text" at bounding box center [643, 294] width 250 height 24
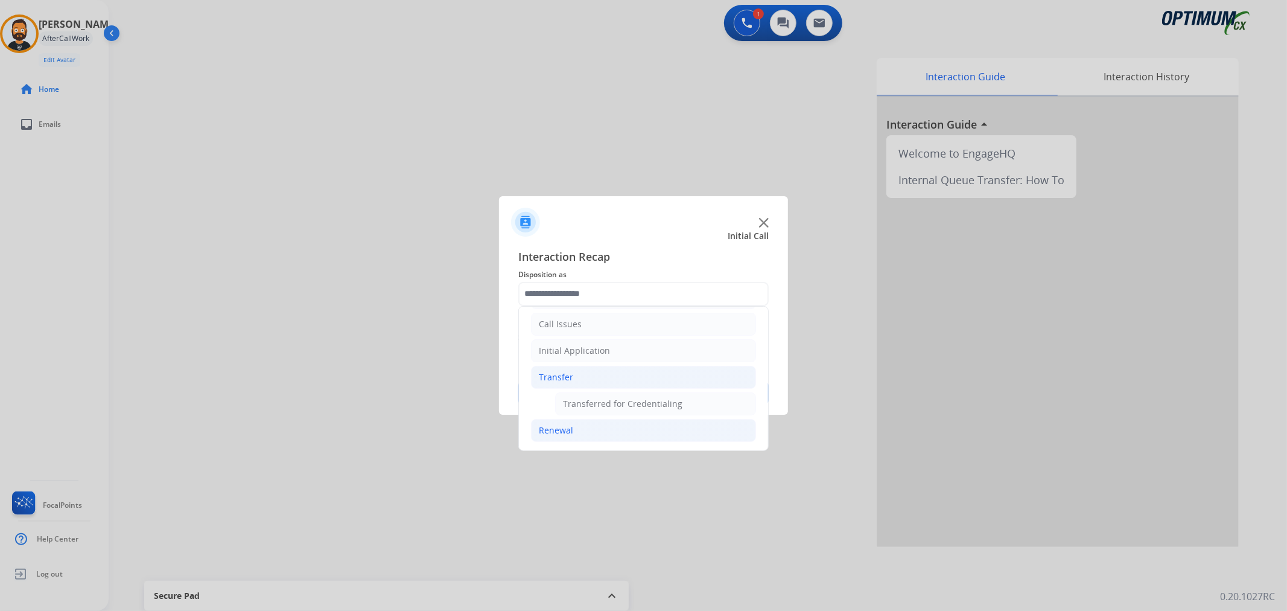
click at [562, 433] on div "Renewal" at bounding box center [556, 430] width 34 height 12
click at [578, 426] on div "Names Change Questions/Assistance (Renewal)" at bounding box center [655, 435] width 185 height 24
type input "**********"
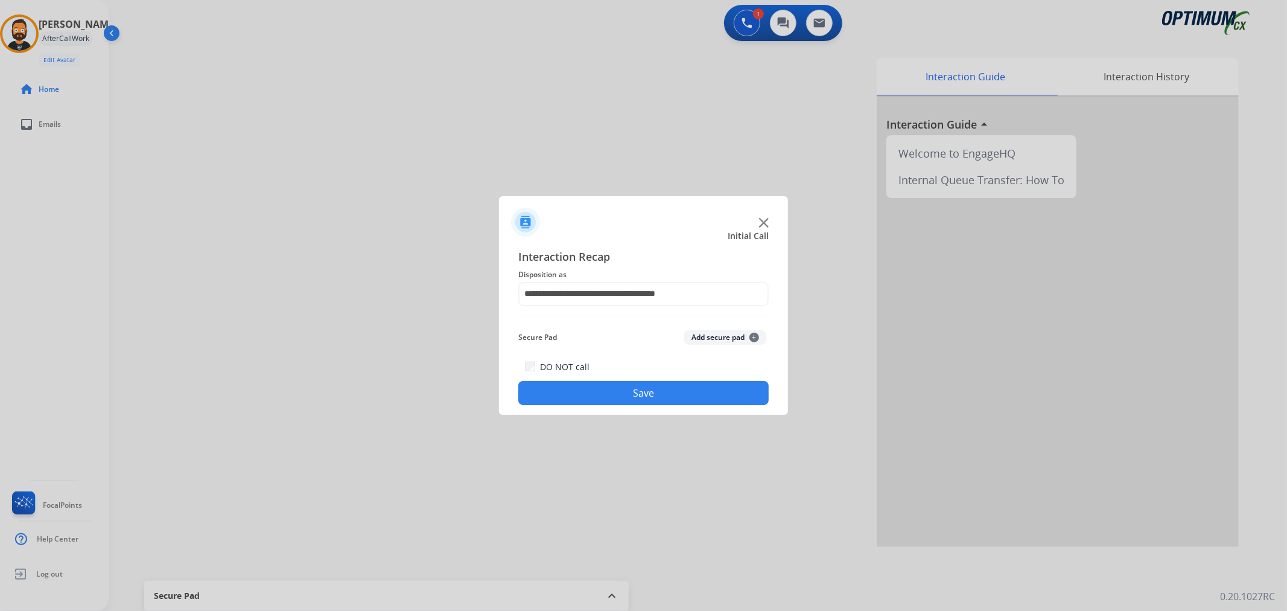
click at [590, 386] on button "Save" at bounding box center [643, 393] width 250 height 24
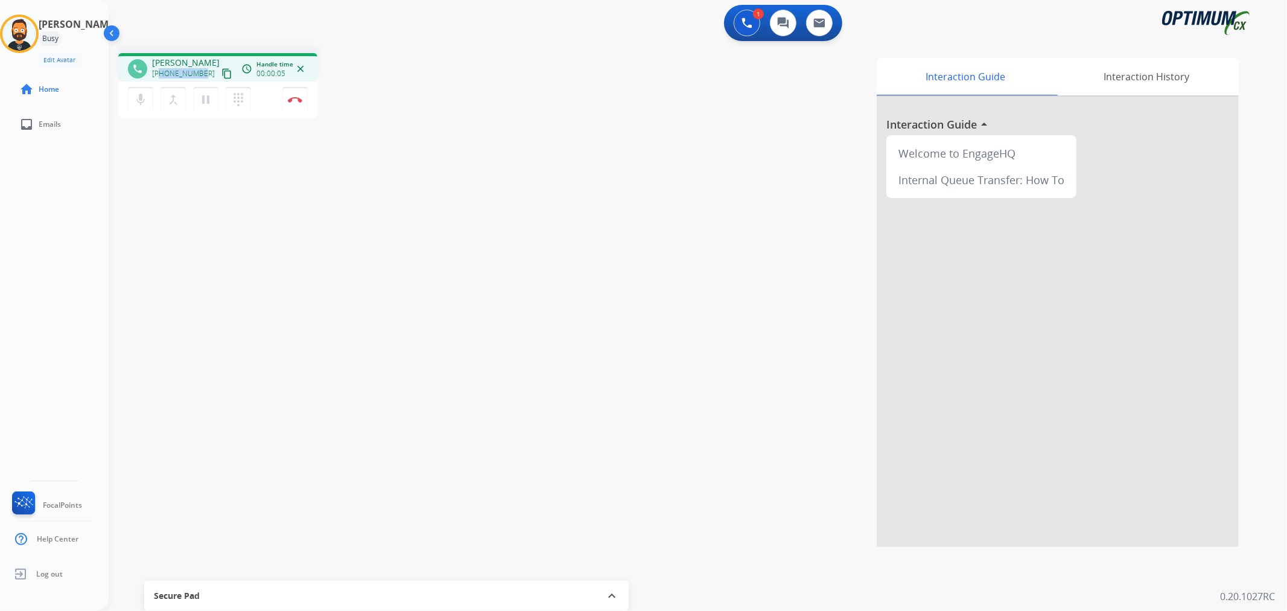
drag, startPoint x: 203, startPoint y: 71, endPoint x: 162, endPoint y: 71, distance: 41.0
click at [162, 71] on div "+14103400699 content_copy" at bounding box center [193, 73] width 82 height 14
copy span "4103400699"
click at [296, 97] on img at bounding box center [295, 100] width 14 height 6
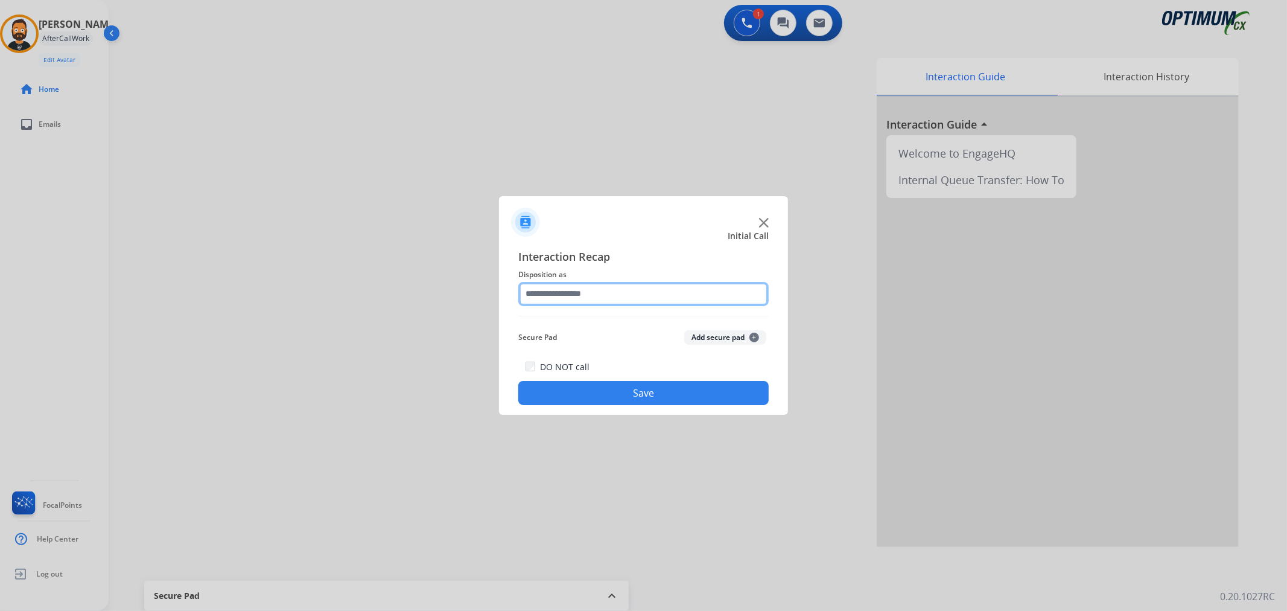
click at [567, 294] on input "text" at bounding box center [643, 294] width 250 height 24
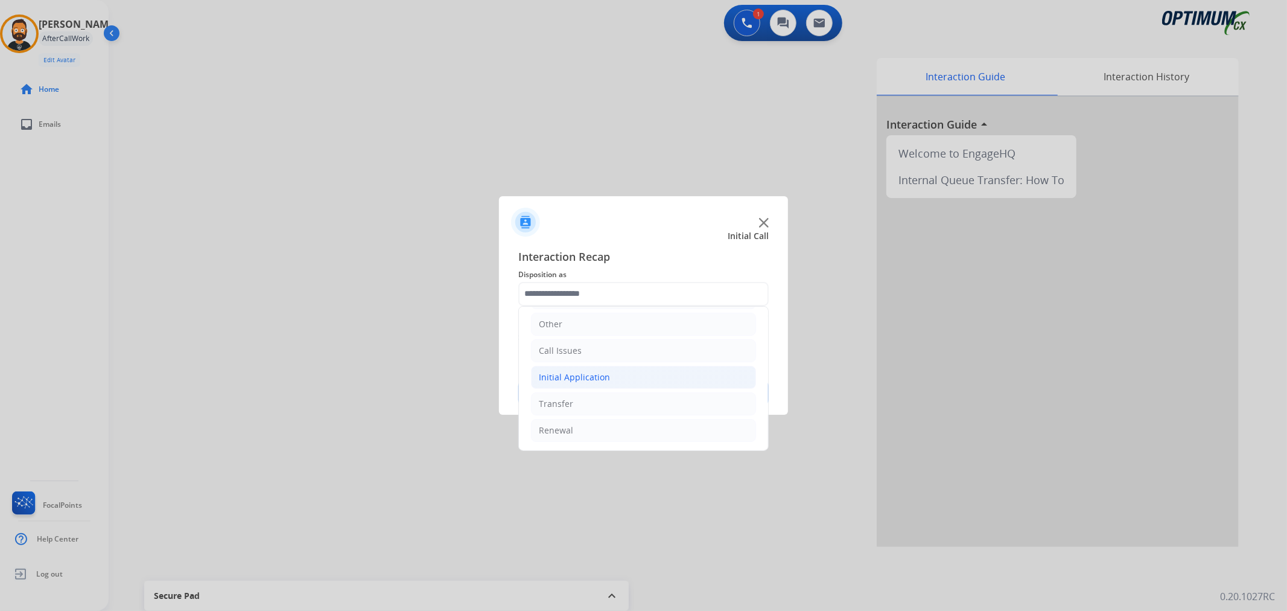
click at [570, 369] on li "Initial Application" at bounding box center [643, 377] width 225 height 23
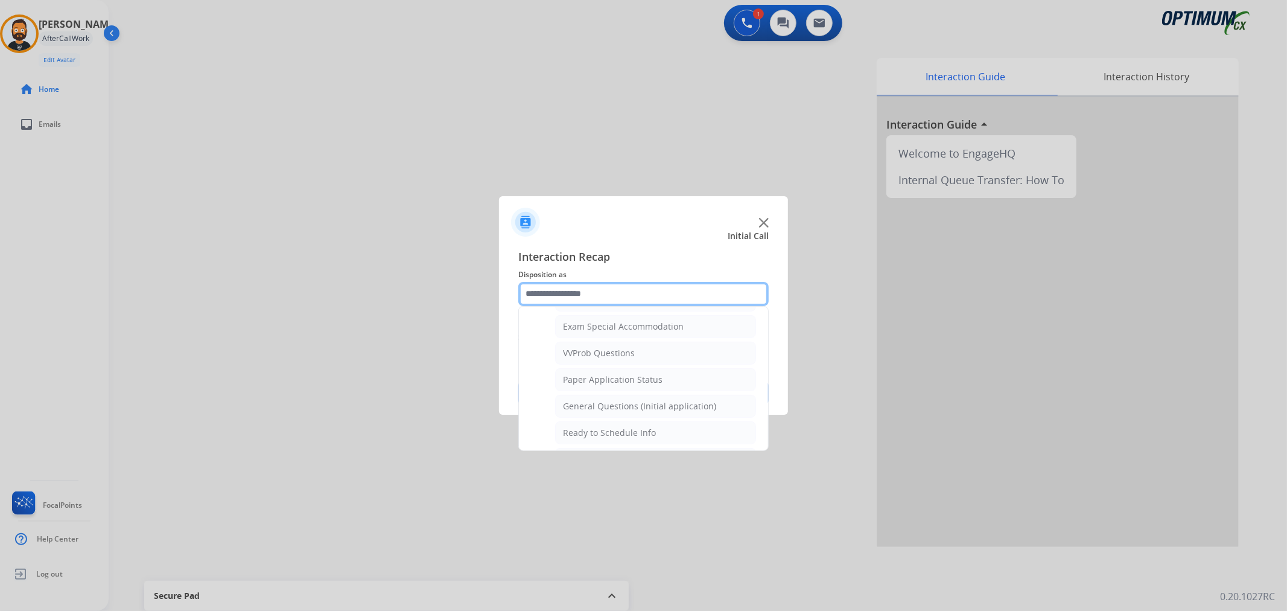
scroll to position [735, 0]
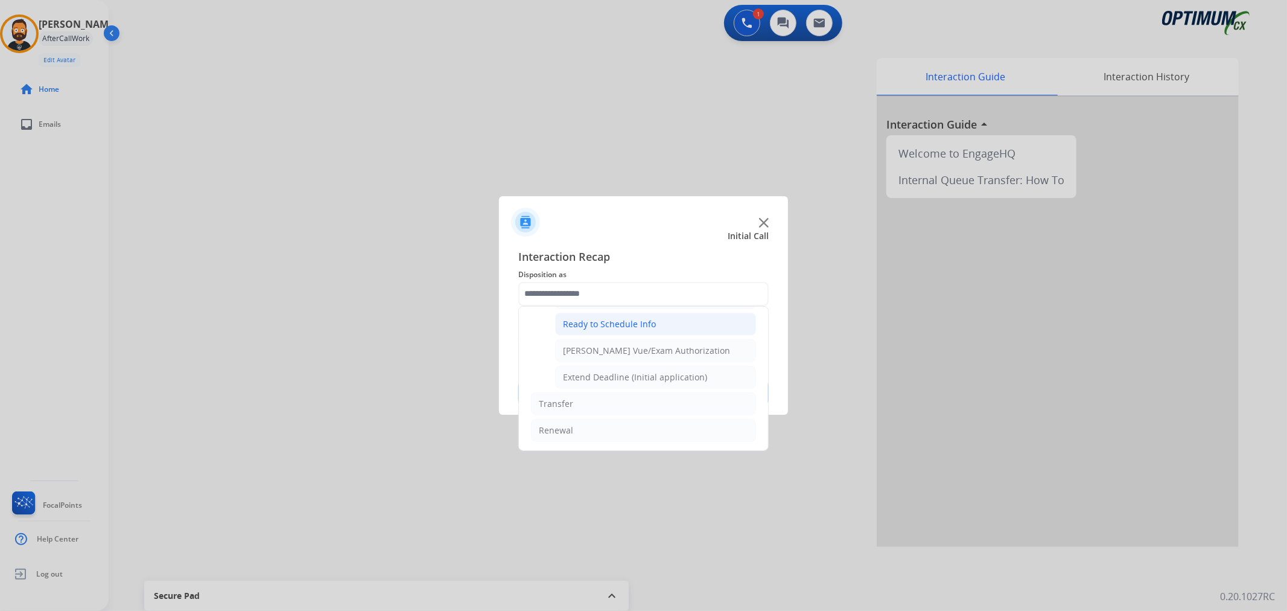
click at [636, 321] on div "Ready to Schedule Info" at bounding box center [609, 324] width 93 height 12
type input "**********"
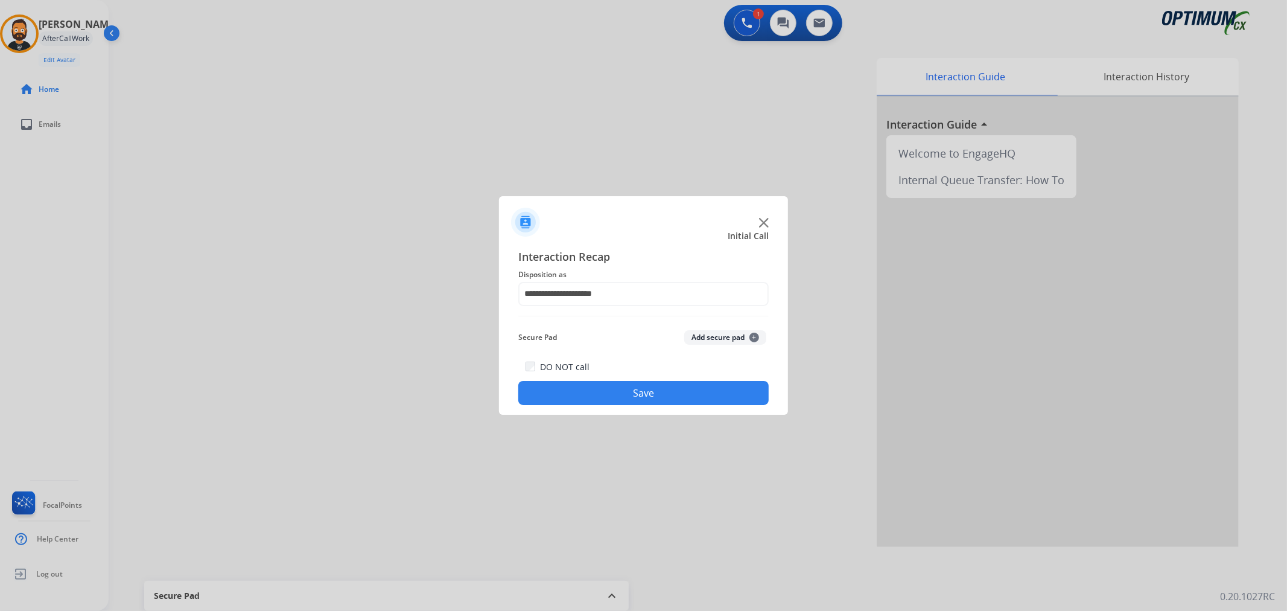
click at [634, 384] on button "Save" at bounding box center [643, 393] width 250 height 24
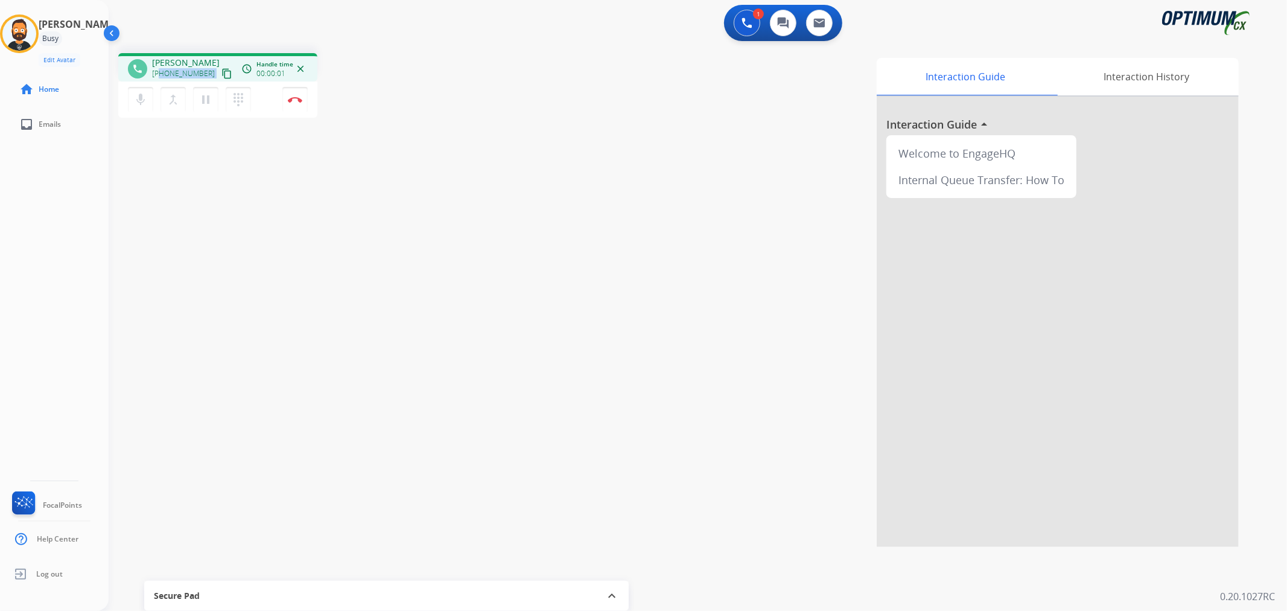
drag, startPoint x: 203, startPoint y: 70, endPoint x: 162, endPoint y: 71, distance: 41.7
click at [162, 71] on div "+14049146232 content_copy" at bounding box center [193, 73] width 82 height 14
copy div "4049146232 content_copy access_time Call metrics Queue 00:03 Hold 00:00 Talk 00…"
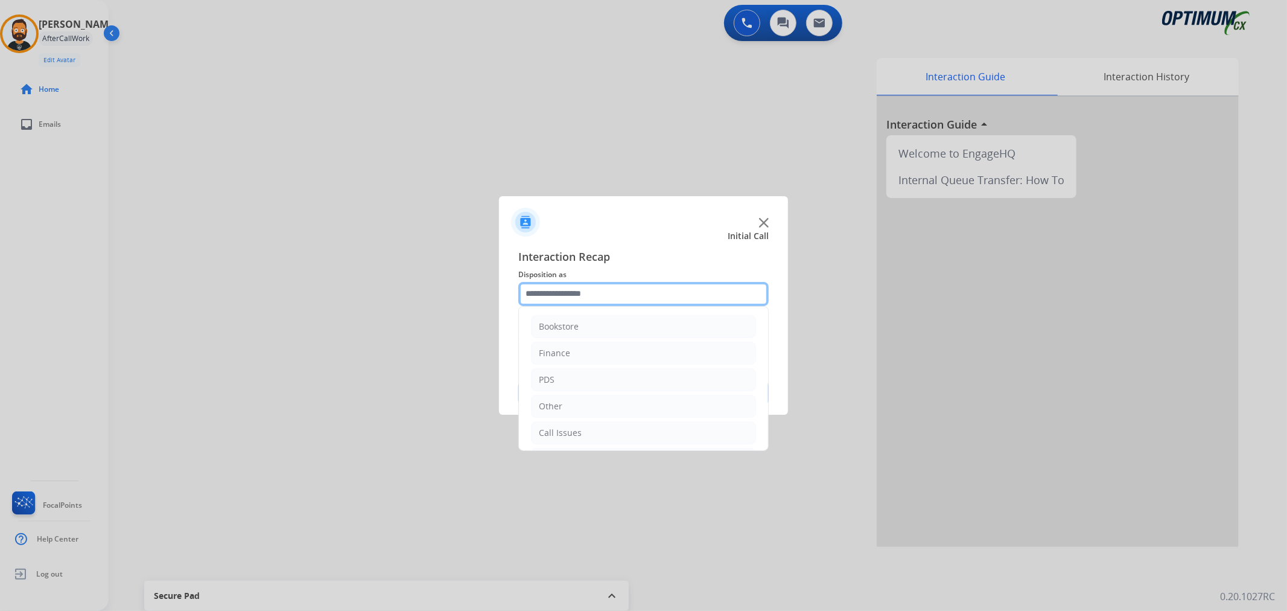
click at [613, 303] on input "text" at bounding box center [643, 294] width 250 height 24
click at [575, 438] on li "Renewal" at bounding box center [643, 430] width 225 height 23
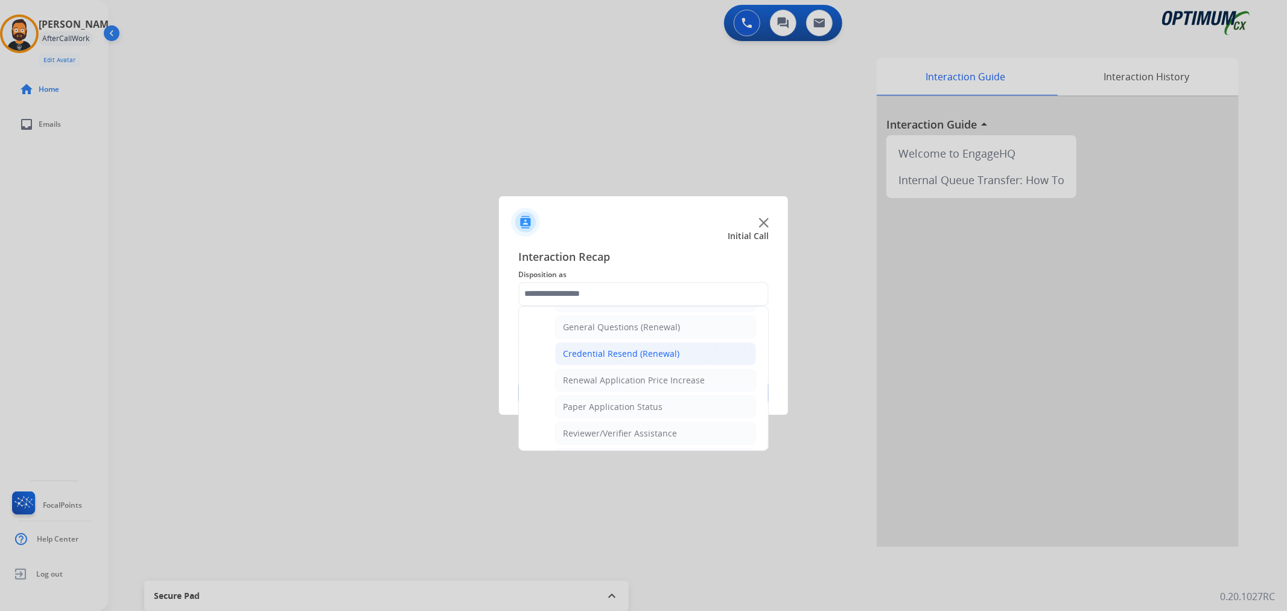
click at [600, 353] on div "Credential Resend (Renewal)" at bounding box center [621, 354] width 116 height 12
type input "**********"
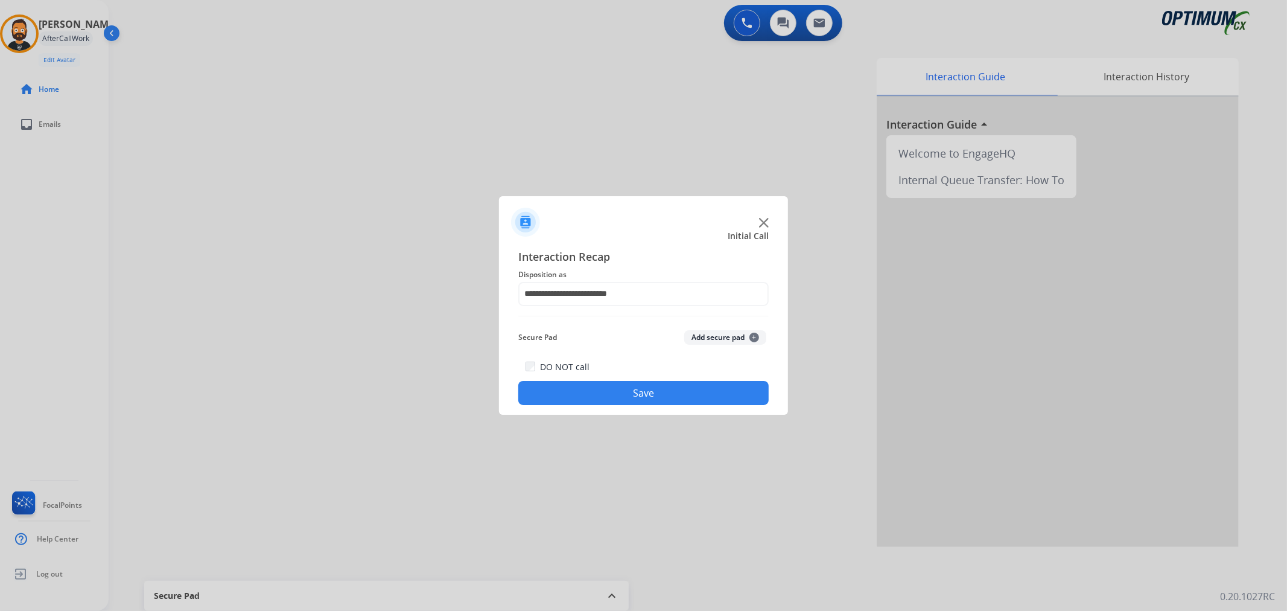
click at [595, 395] on button "Save" at bounding box center [643, 393] width 250 height 24
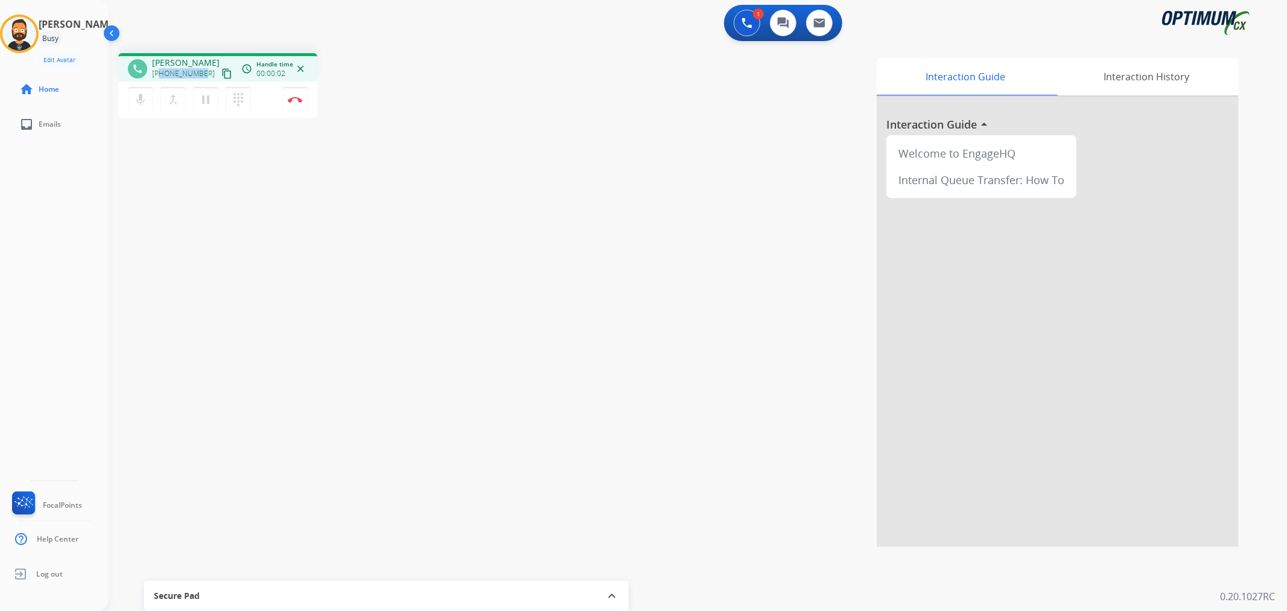
drag, startPoint x: 201, startPoint y: 70, endPoint x: 161, endPoint y: 75, distance: 40.2
click at [161, 75] on span "+19452092250" at bounding box center [183, 74] width 63 height 10
copy span "9452092250"
click at [291, 100] on img at bounding box center [295, 100] width 14 height 6
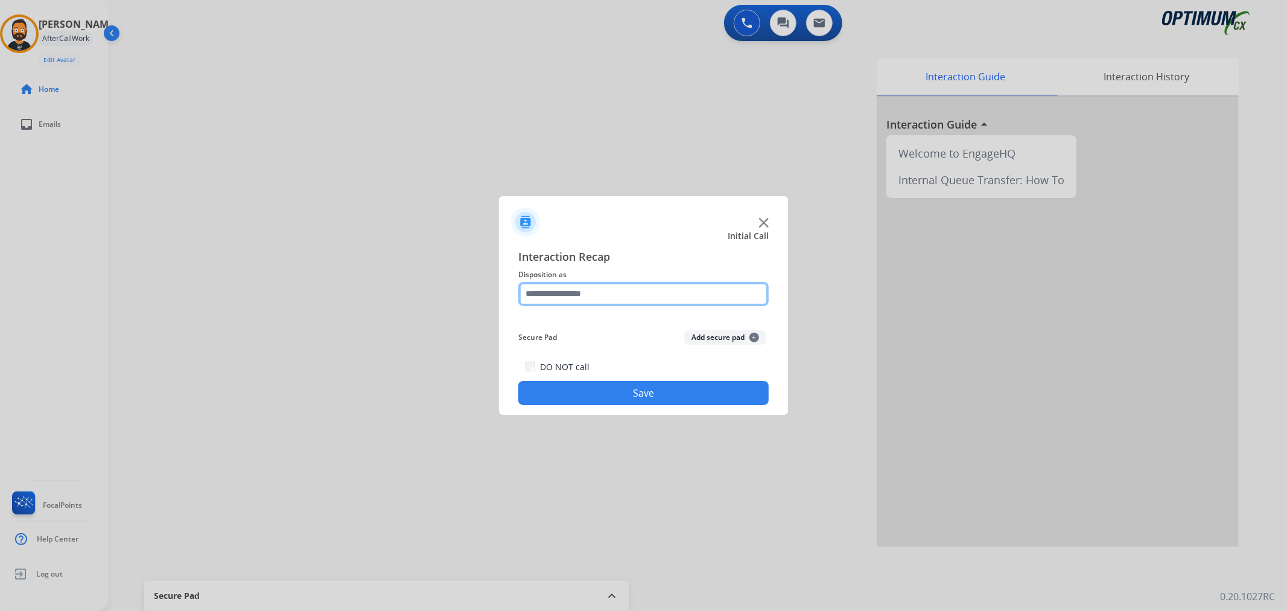
click at [614, 299] on input "text" at bounding box center [643, 294] width 250 height 24
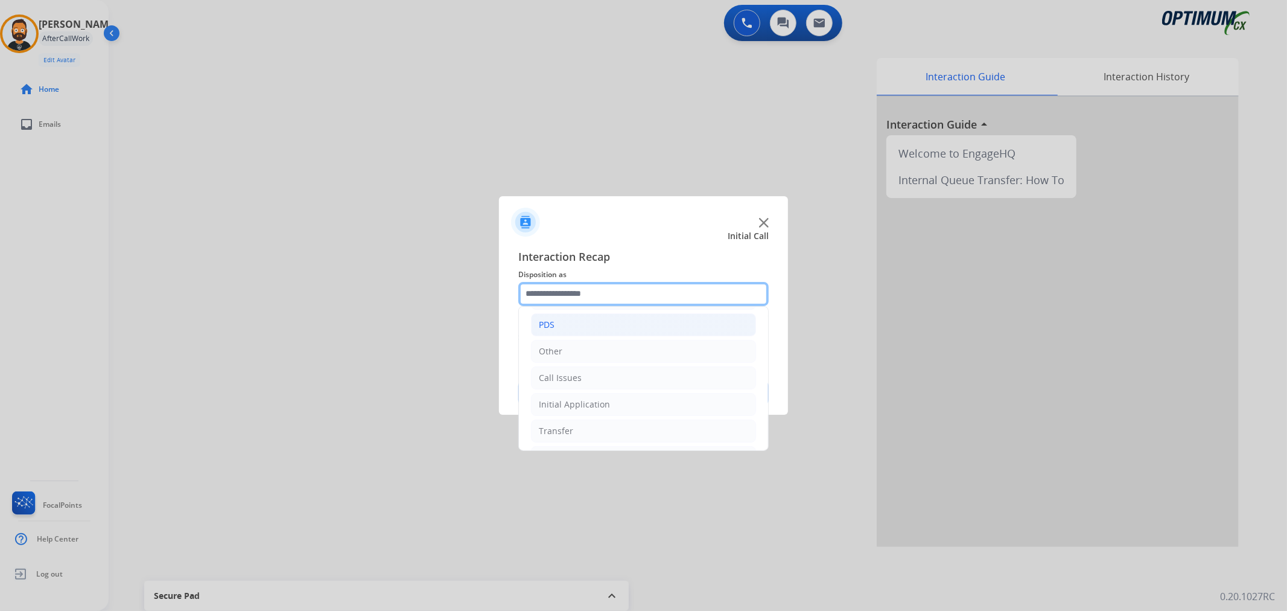
scroll to position [83, 0]
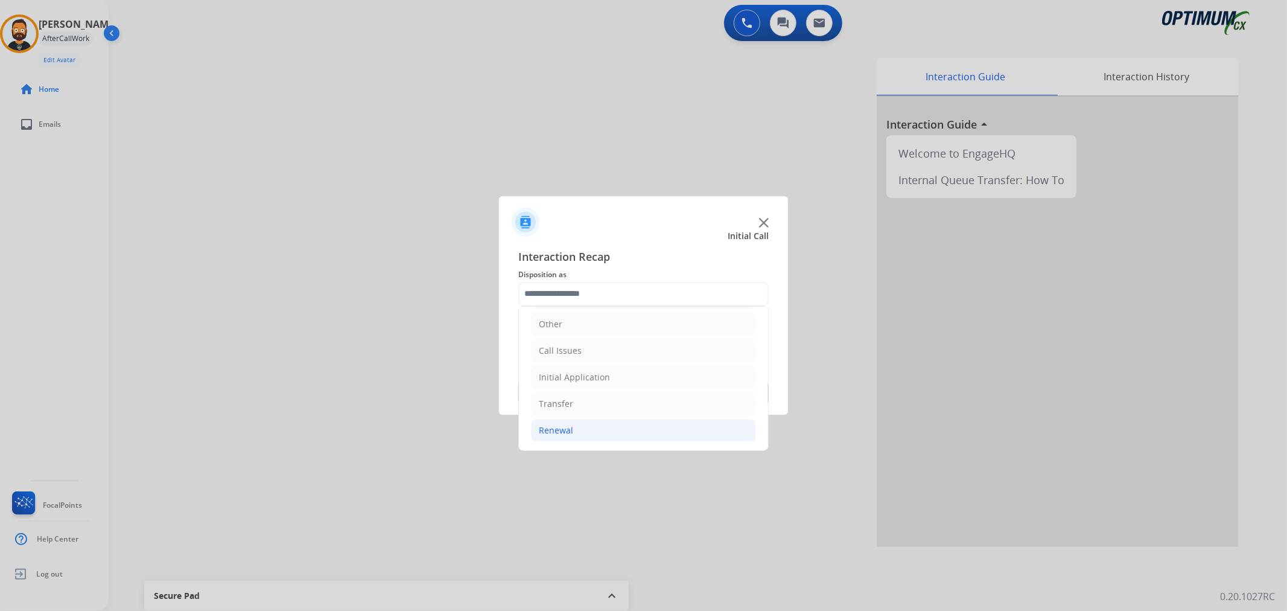
click at [573, 425] on li "Renewal" at bounding box center [643, 430] width 225 height 23
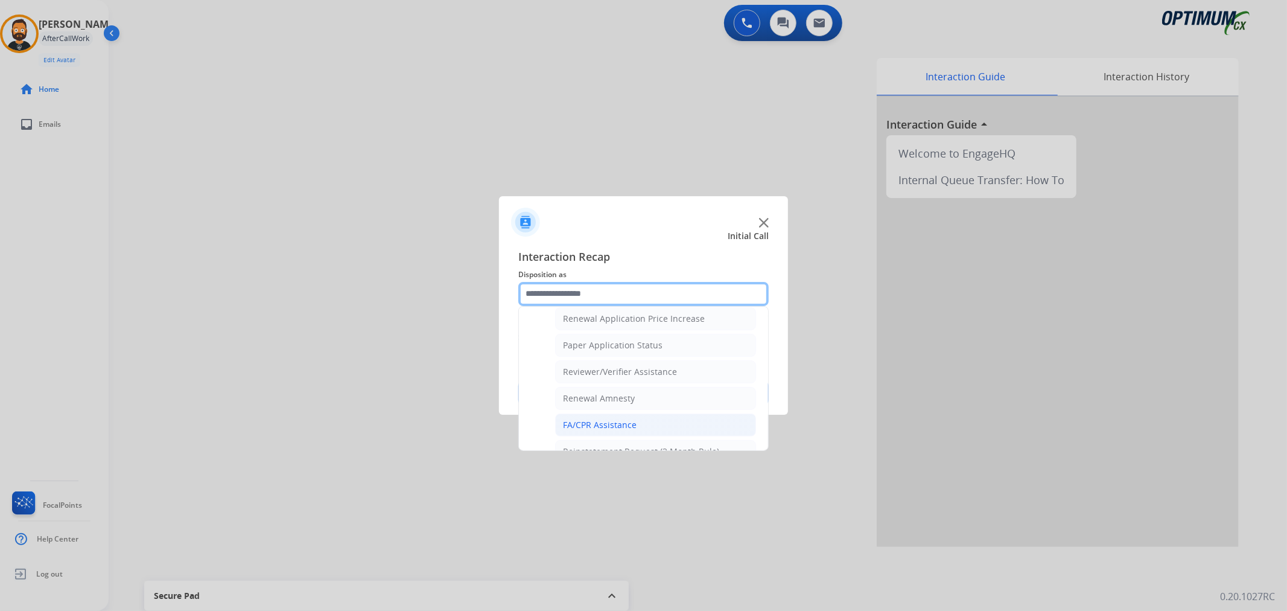
scroll to position [306, 0]
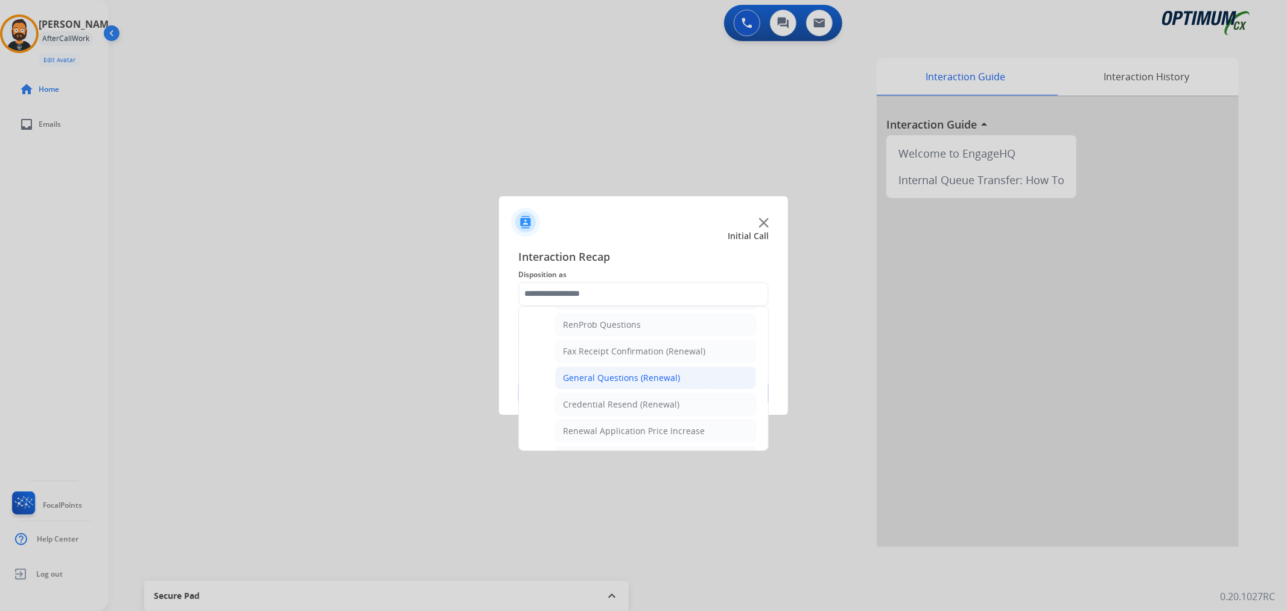
click at [604, 381] on div "General Questions (Renewal)" at bounding box center [621, 378] width 117 height 12
type input "**********"
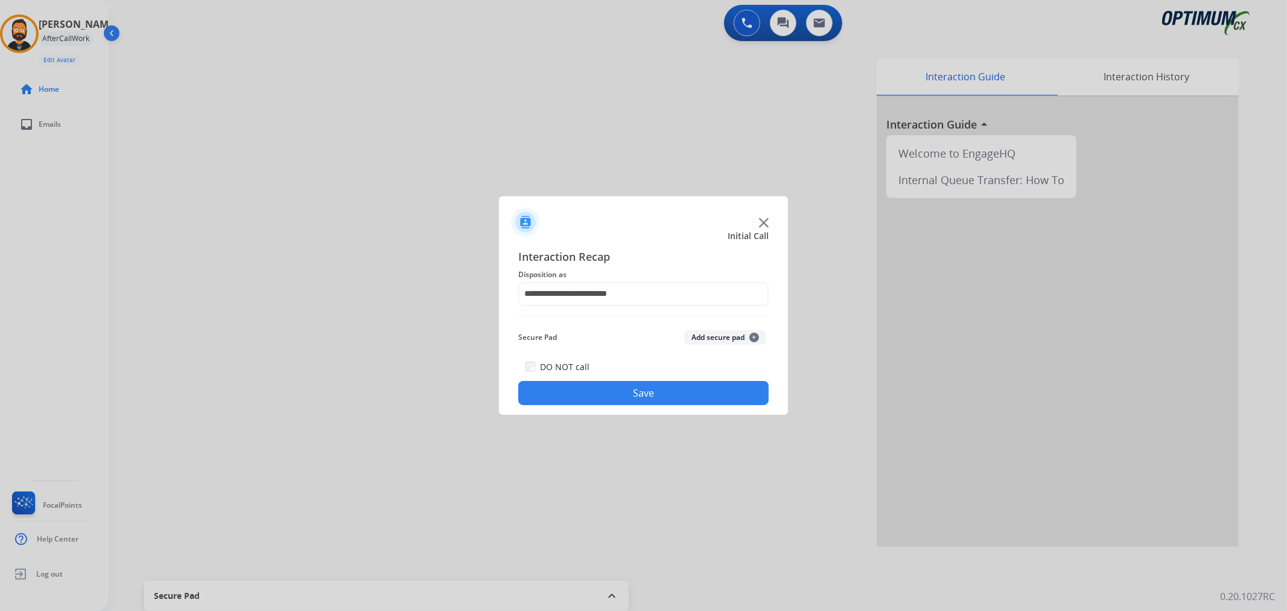
click at [598, 400] on button "Save" at bounding box center [643, 393] width 250 height 24
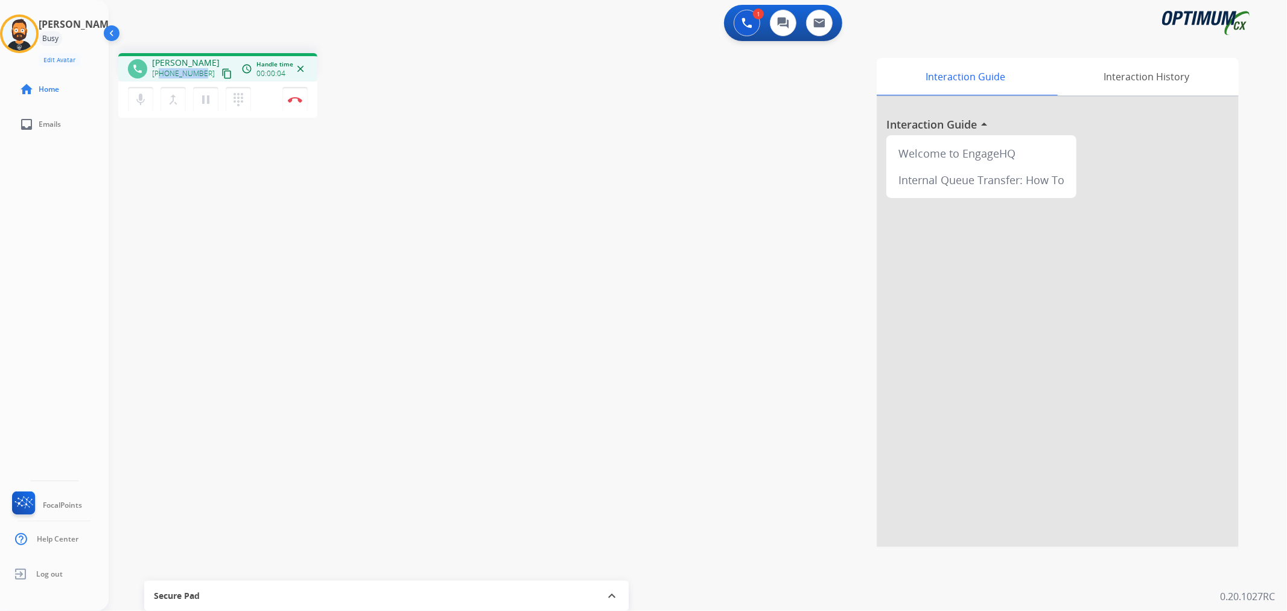
drag, startPoint x: 202, startPoint y: 69, endPoint x: 161, endPoint y: 74, distance: 41.4
click at [161, 74] on div "+12163751075 content_copy" at bounding box center [193, 73] width 82 height 14
copy span "2163751075"
click at [296, 97] on img at bounding box center [295, 100] width 14 height 6
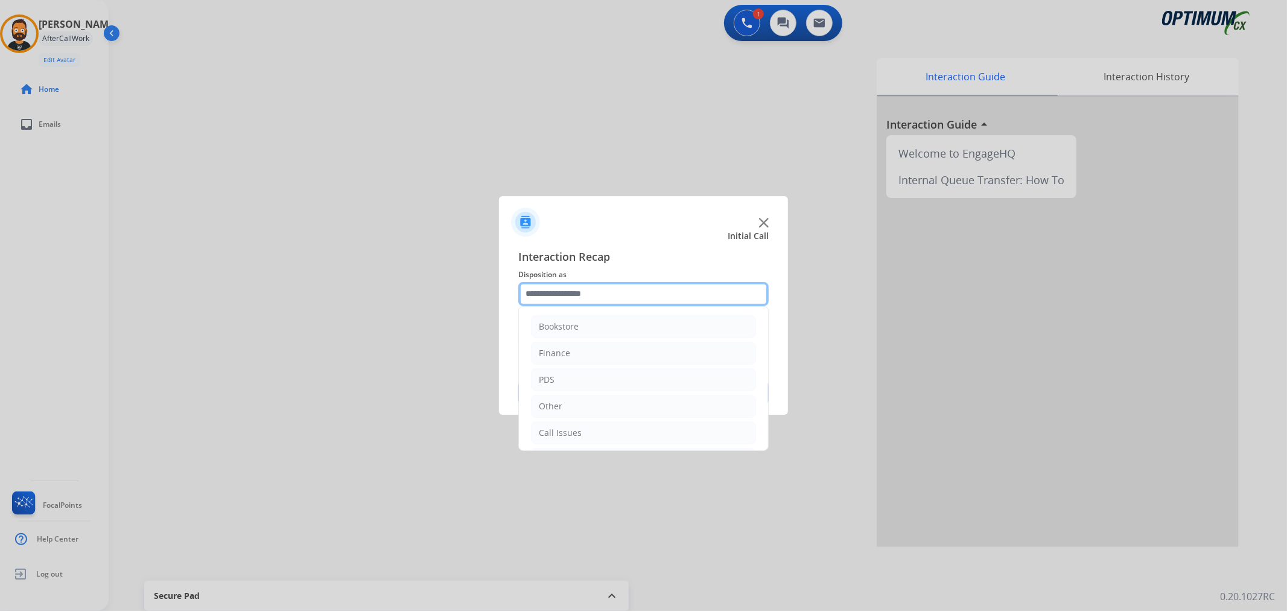
click at [550, 299] on input "text" at bounding box center [643, 294] width 250 height 24
click at [581, 430] on li "Renewal" at bounding box center [643, 430] width 225 height 23
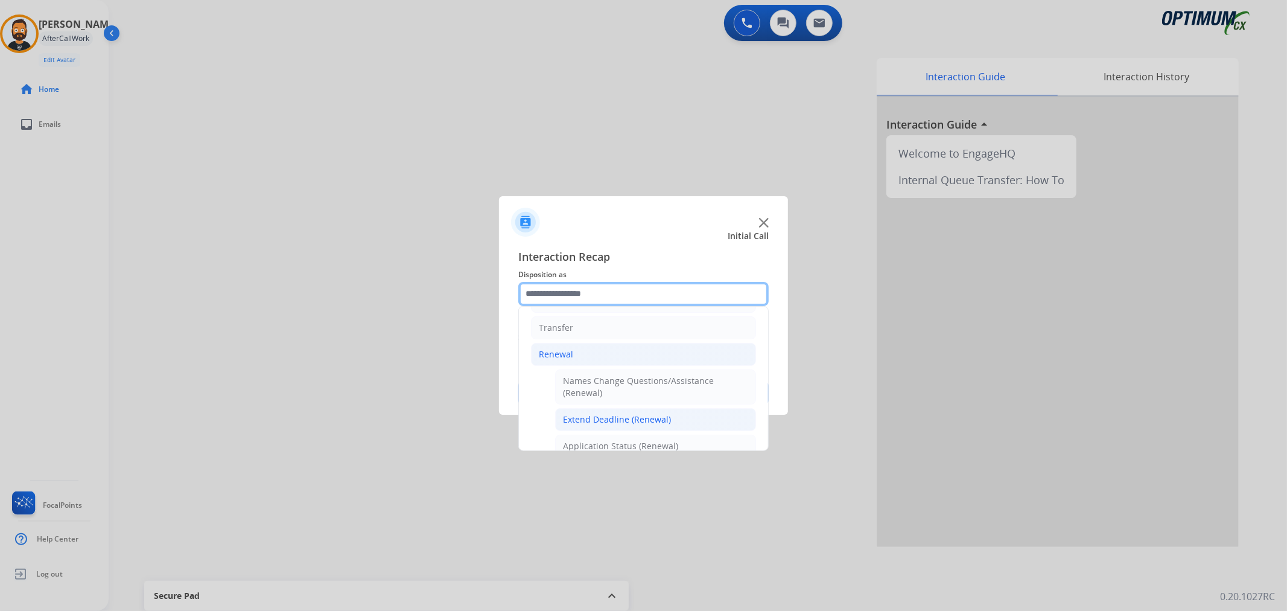
scroll to position [21, 0]
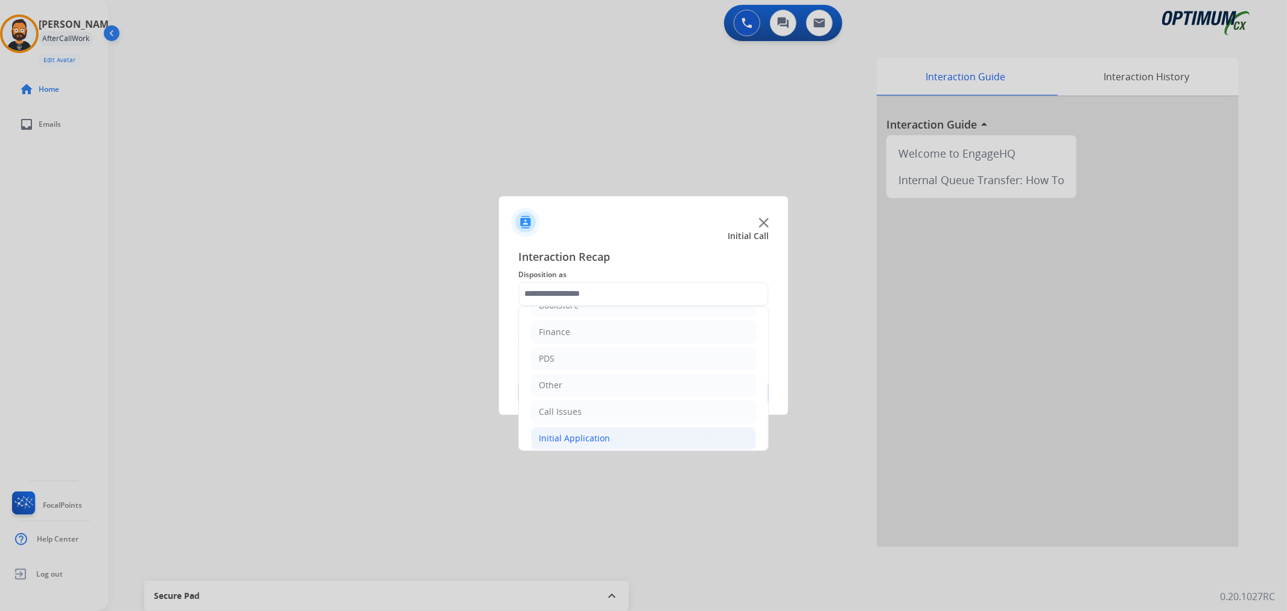
click at [572, 443] on div "Initial Application" at bounding box center [574, 438] width 71 height 12
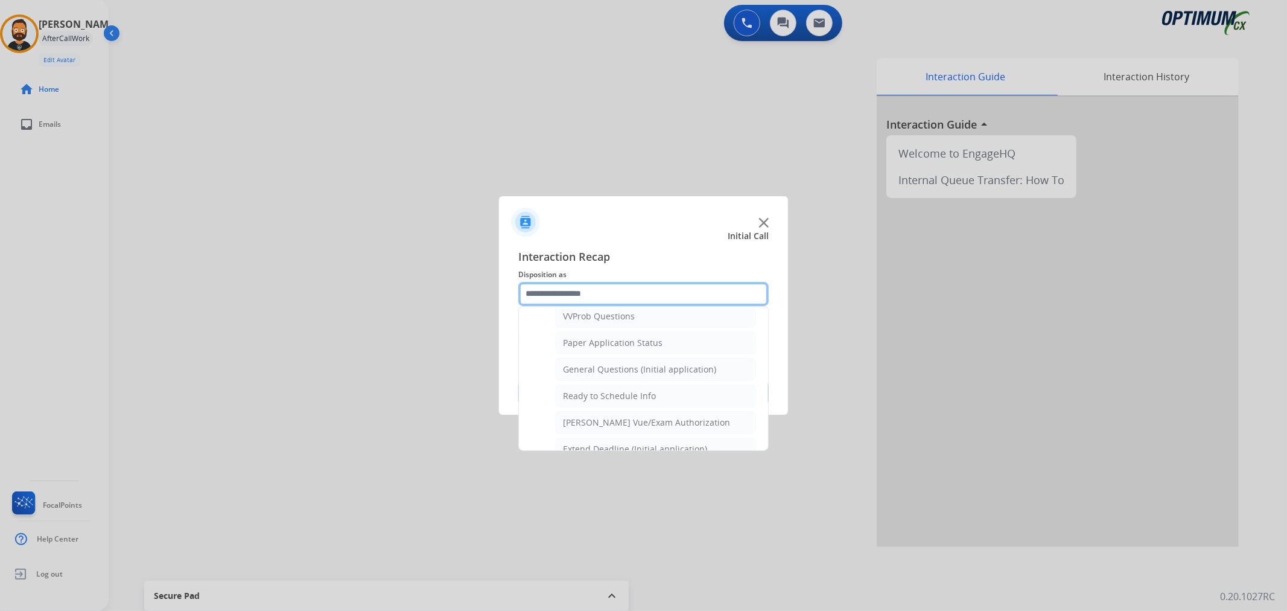
scroll to position [692, 0]
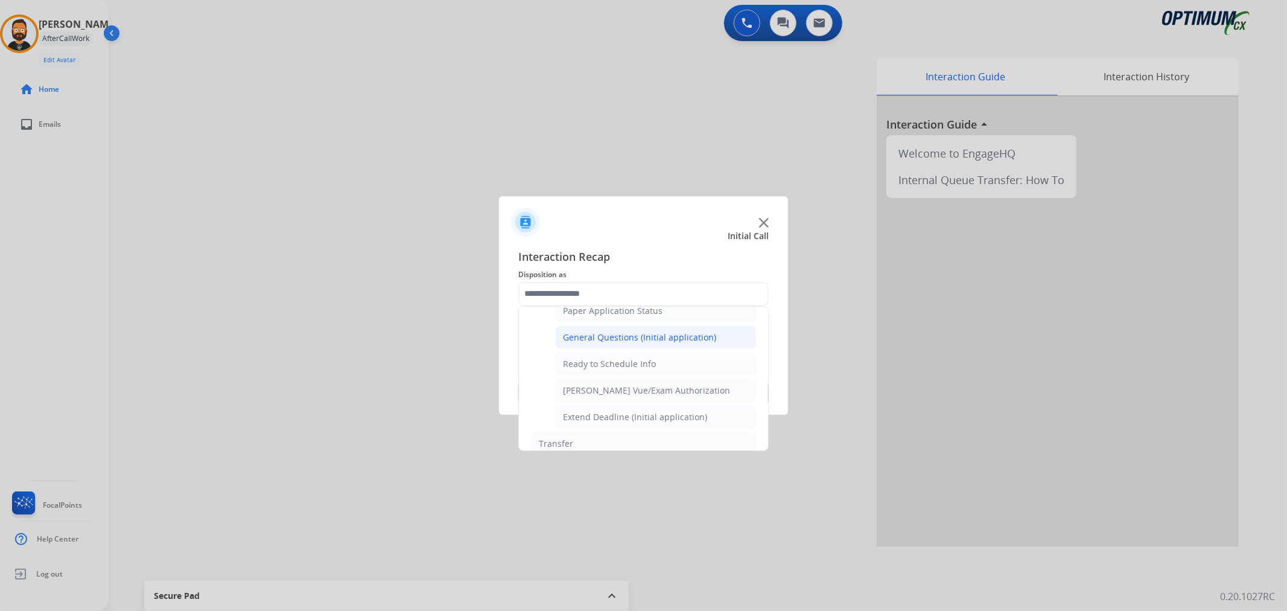
click at [637, 339] on div "General Questions (Initial application)" at bounding box center [639, 337] width 153 height 12
type input "**********"
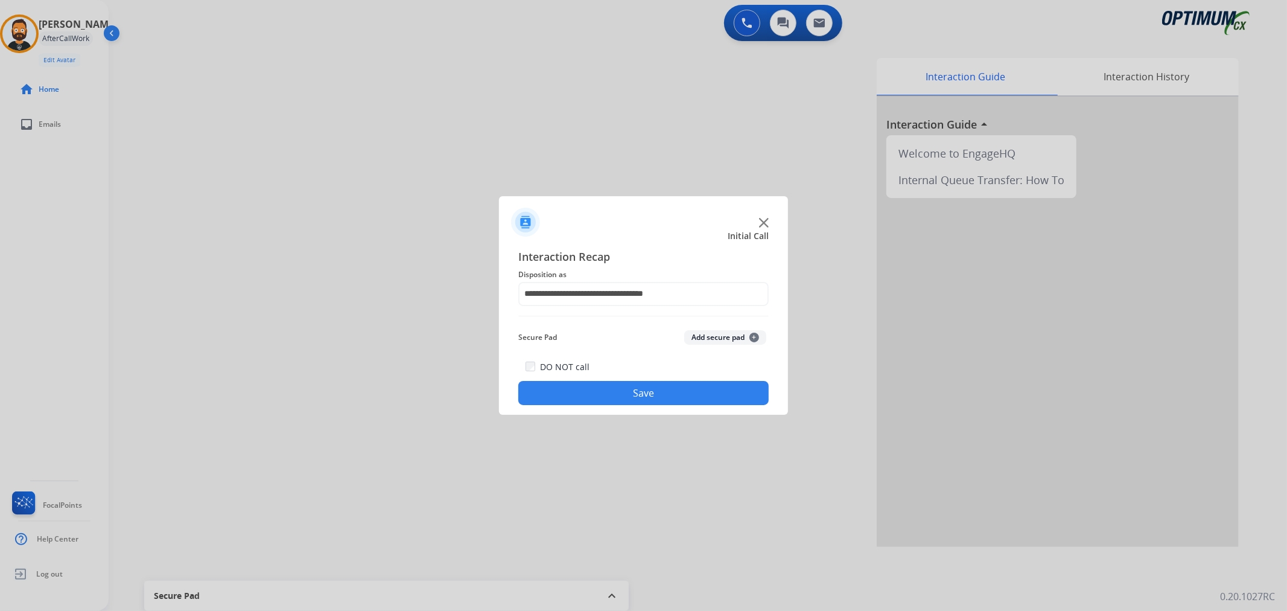
drag, startPoint x: 627, startPoint y: 375, endPoint x: 625, endPoint y: 382, distance: 7.3
click at [626, 379] on div "DO NOT call Save" at bounding box center [643, 382] width 250 height 46
click at [625, 384] on button "Save" at bounding box center [643, 393] width 250 height 24
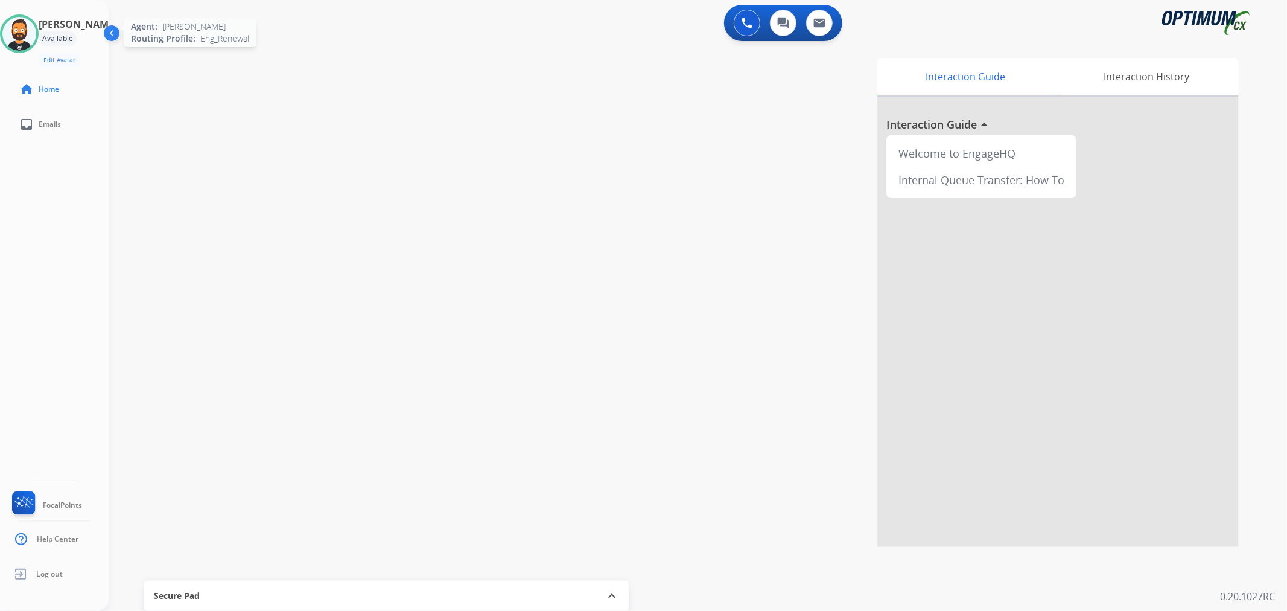
click at [26, 41] on img at bounding box center [19, 34] width 34 height 34
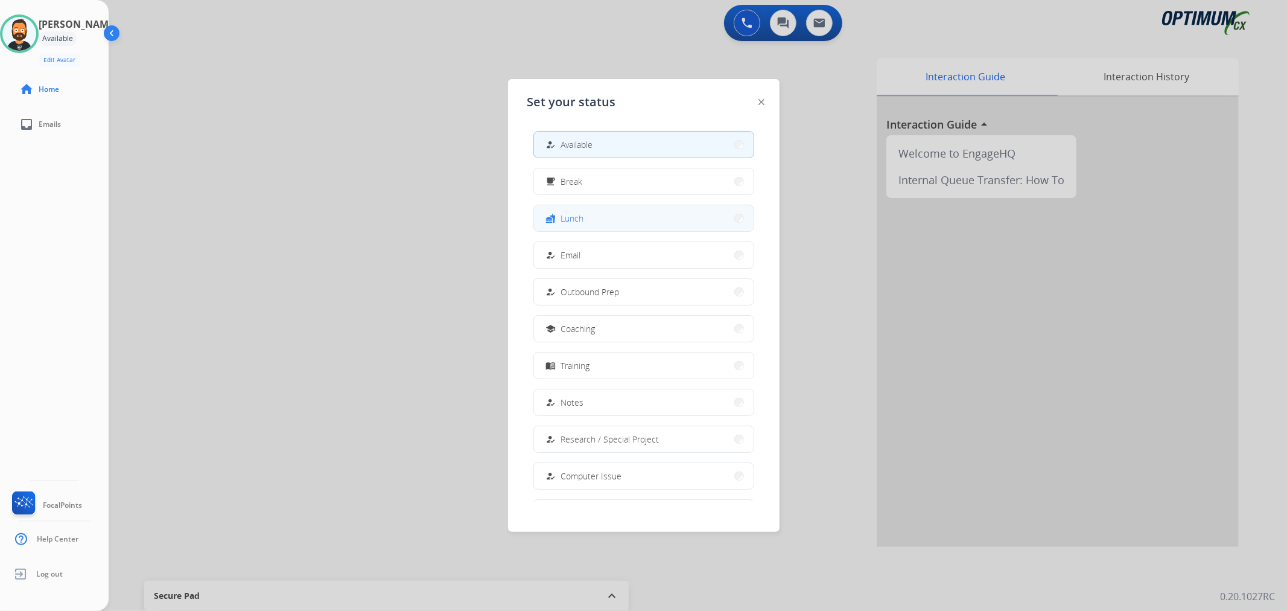
click at [613, 216] on button "fastfood Lunch" at bounding box center [644, 218] width 220 height 26
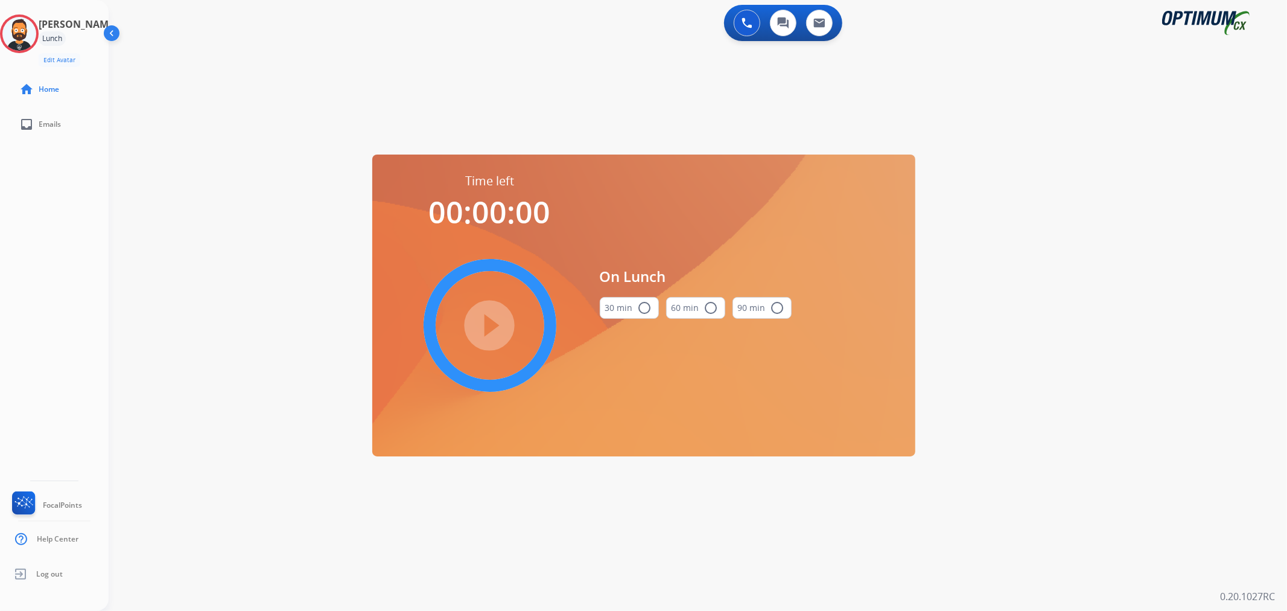
click at [640, 303] on mat-icon "radio_button_unchecked" at bounding box center [645, 308] width 14 height 14
click at [497, 328] on mat-icon "play_circle_filled" at bounding box center [490, 325] width 14 height 14
drag, startPoint x: 33, startPoint y: 27, endPoint x: 58, endPoint y: 33, distance: 25.5
click at [33, 27] on icon at bounding box center [19, 33] width 39 height 39
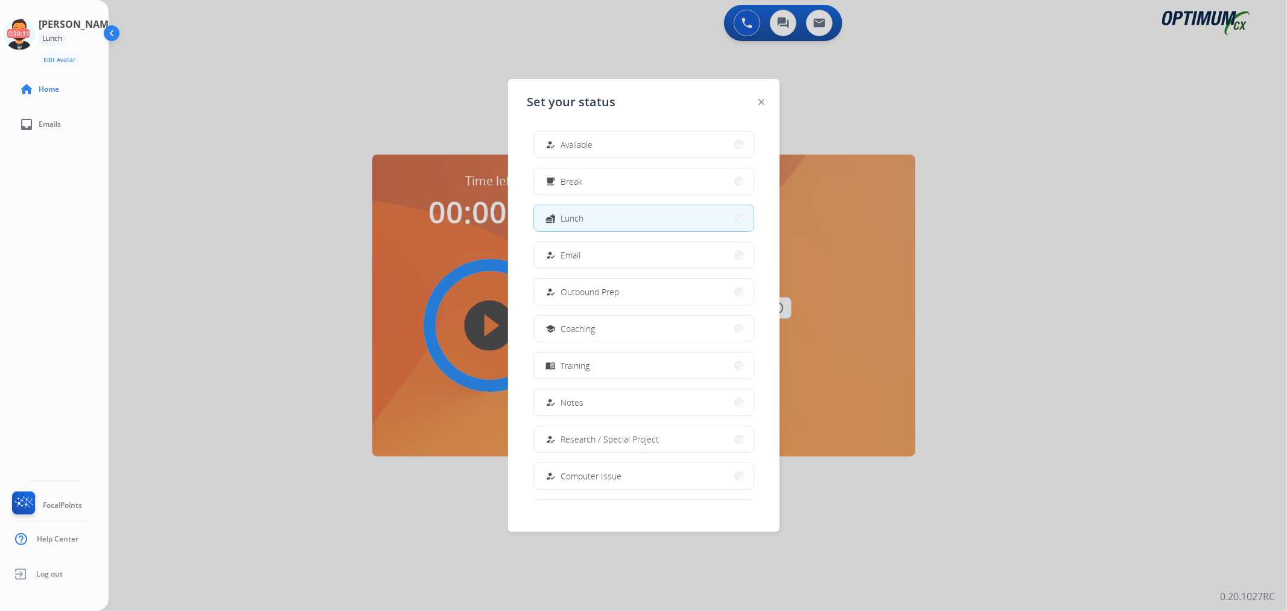
drag, startPoint x: 611, startPoint y: 144, endPoint x: 599, endPoint y: 113, distance: 33.1
click at [607, 143] on button "how_to_reg Available" at bounding box center [644, 145] width 220 height 26
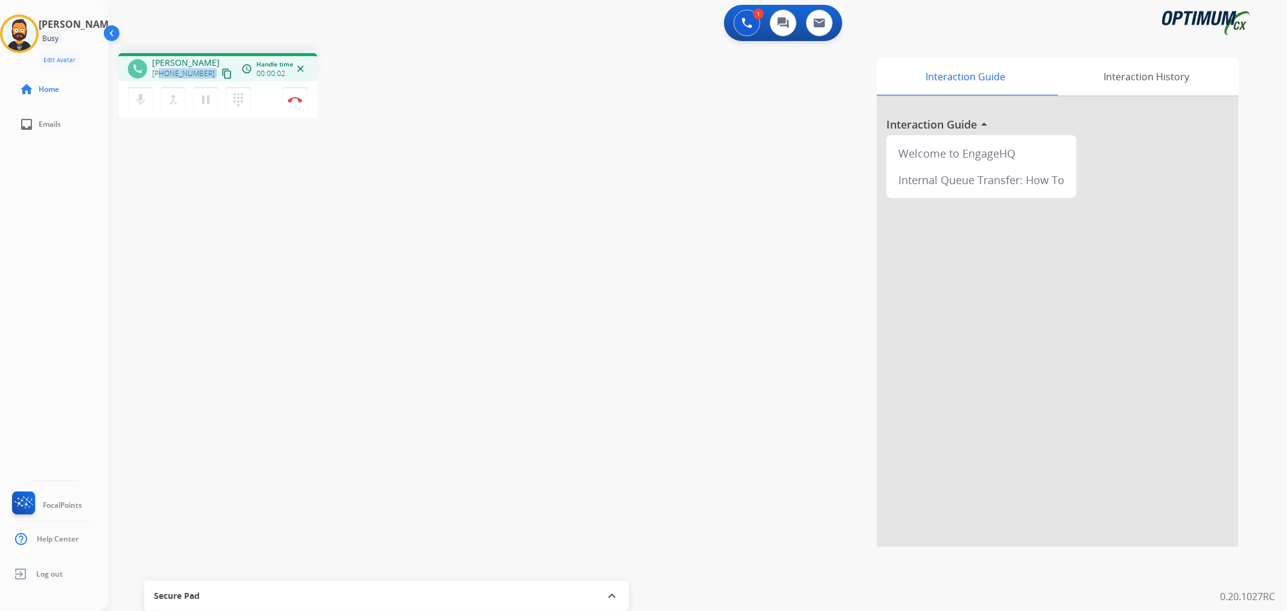
drag, startPoint x: 204, startPoint y: 73, endPoint x: 162, endPoint y: 71, distance: 42.3
click at [162, 71] on div "+19735853151 content_copy" at bounding box center [193, 73] width 82 height 14
click at [296, 93] on button "Disconnect" at bounding box center [294, 99] width 25 height 25
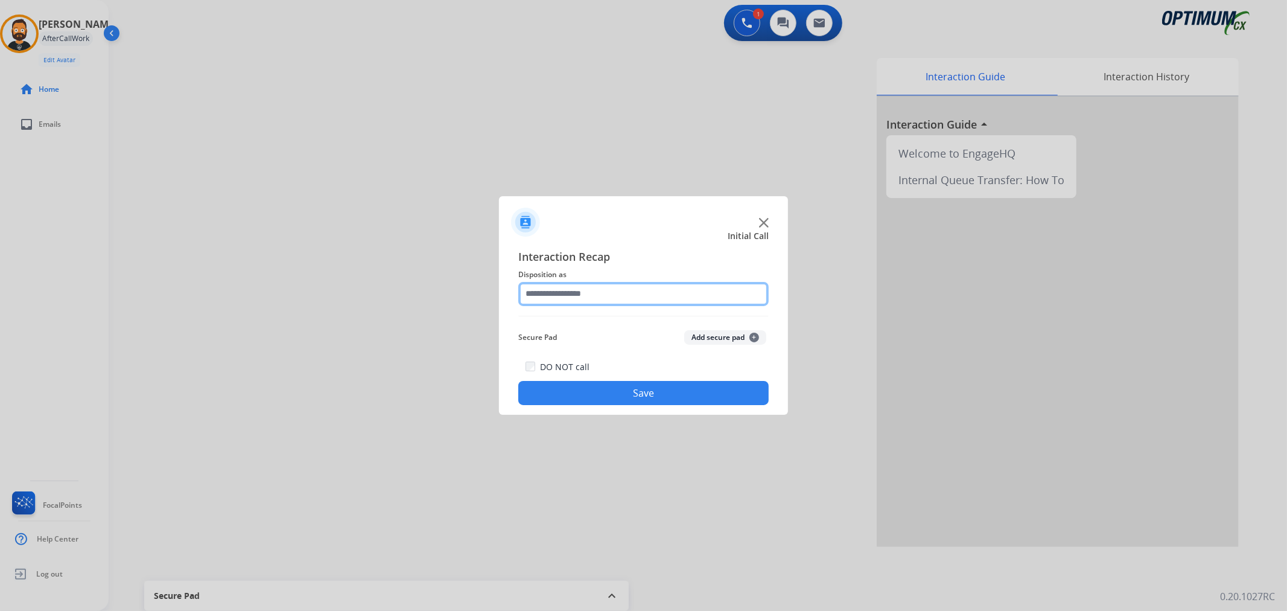
click at [651, 293] on input "text" at bounding box center [643, 294] width 250 height 24
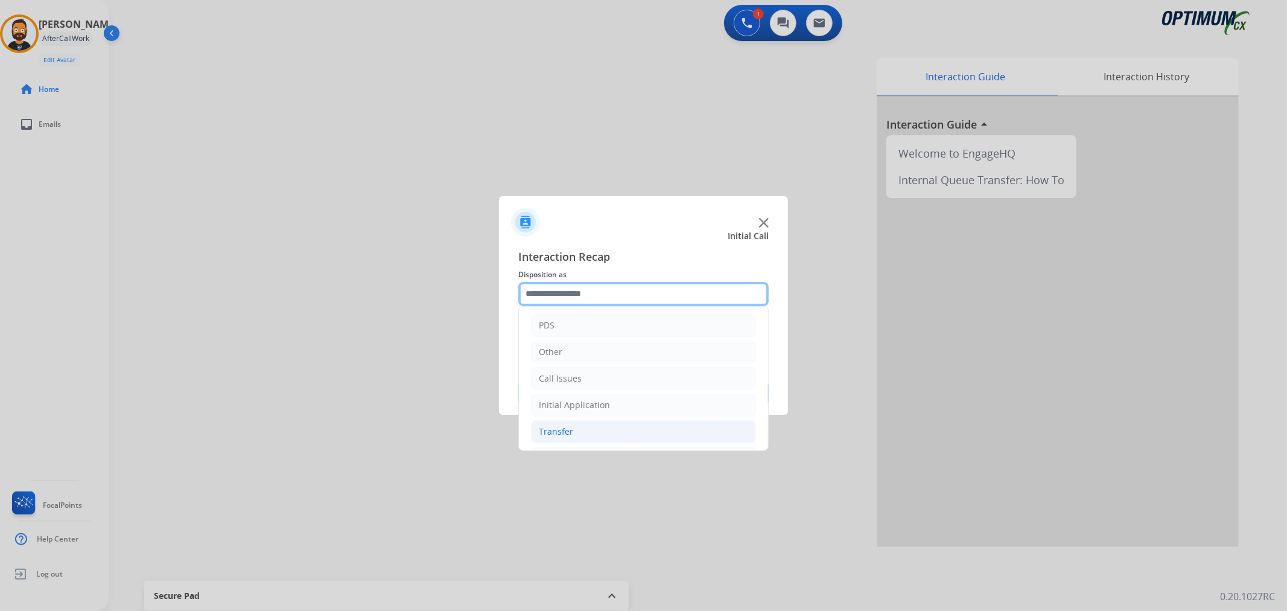
scroll to position [83, 0]
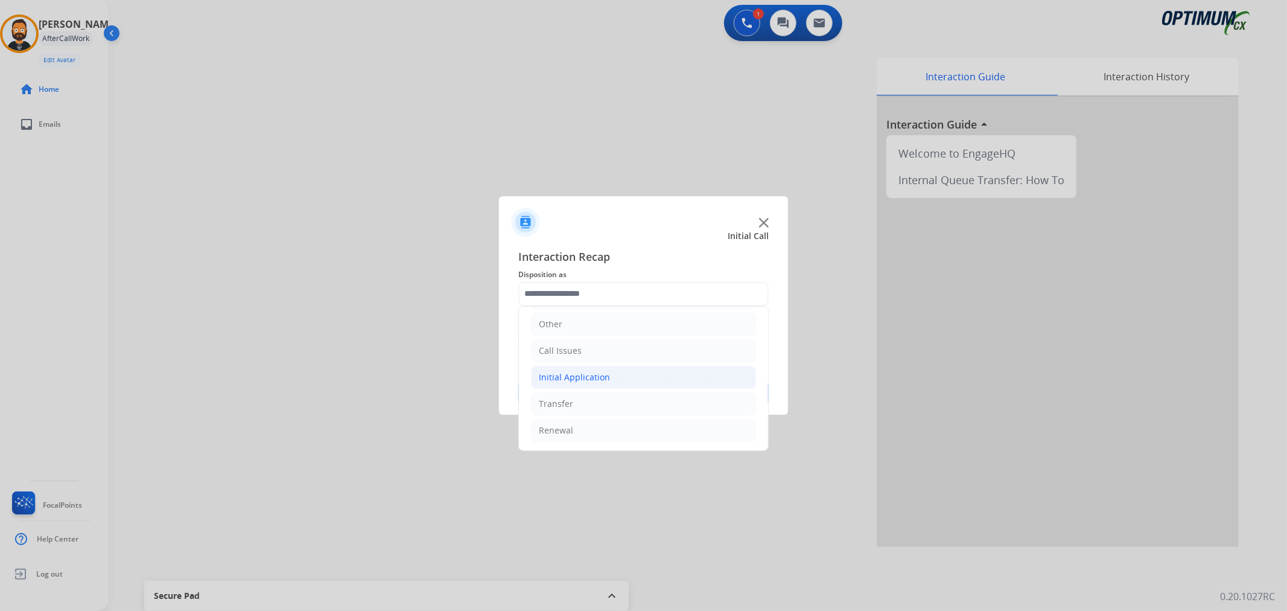
click at [595, 380] on div "Initial Application" at bounding box center [574, 377] width 71 height 12
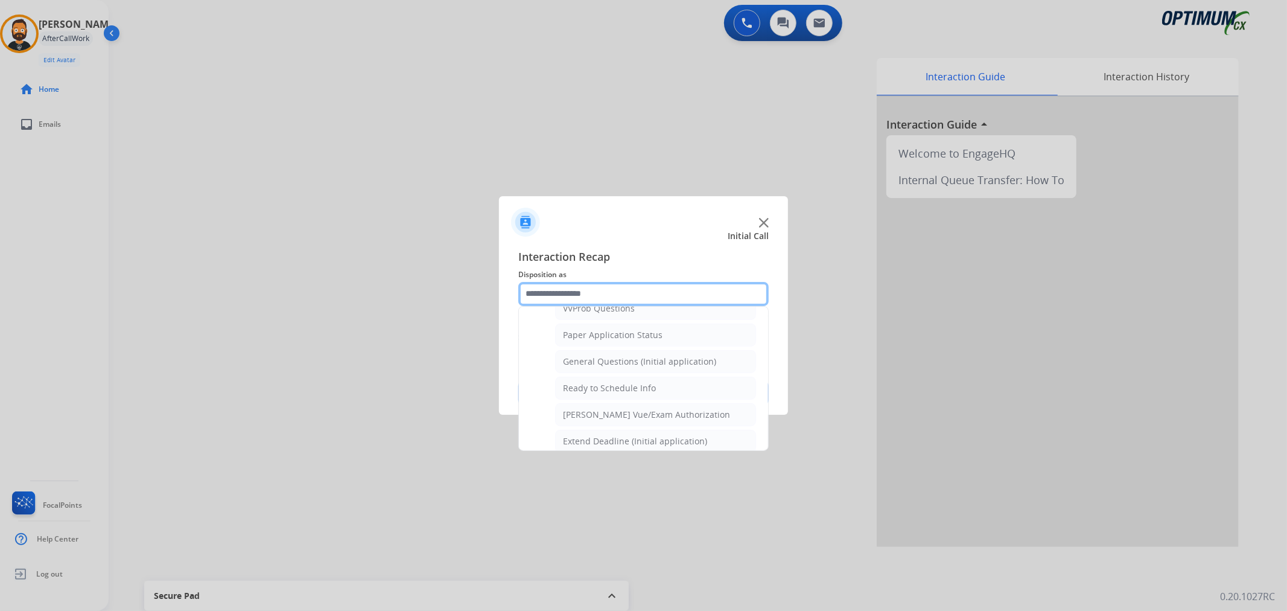
scroll to position [623, 0]
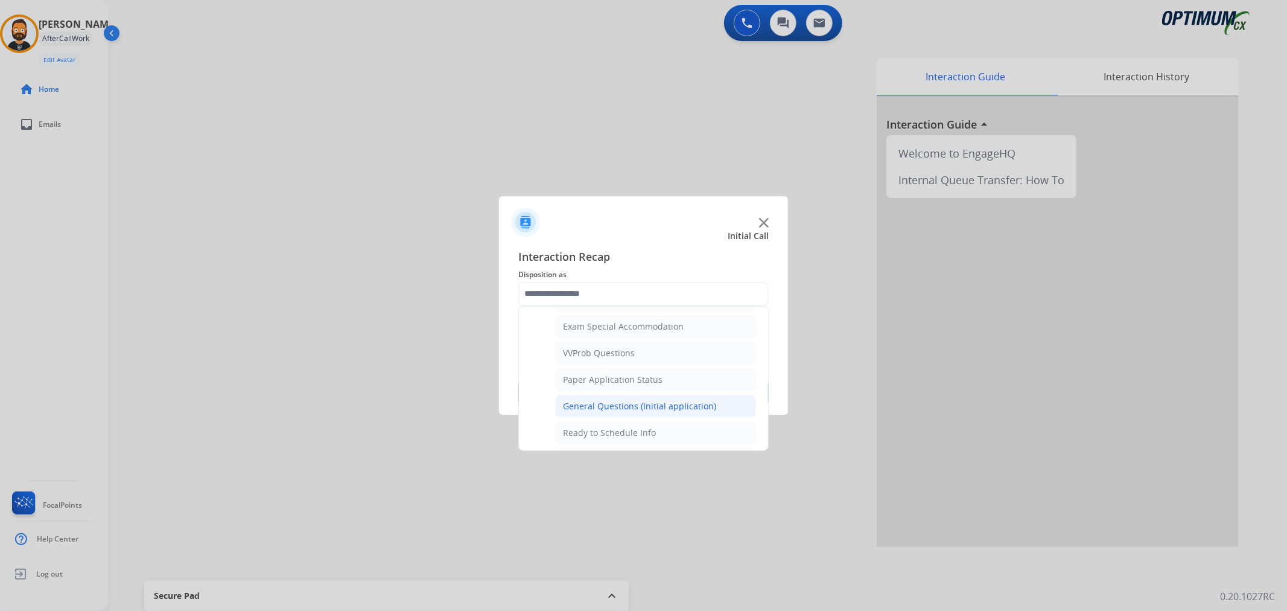
click at [610, 403] on div "General Questions (Initial application)" at bounding box center [639, 406] width 153 height 12
type input "**********"
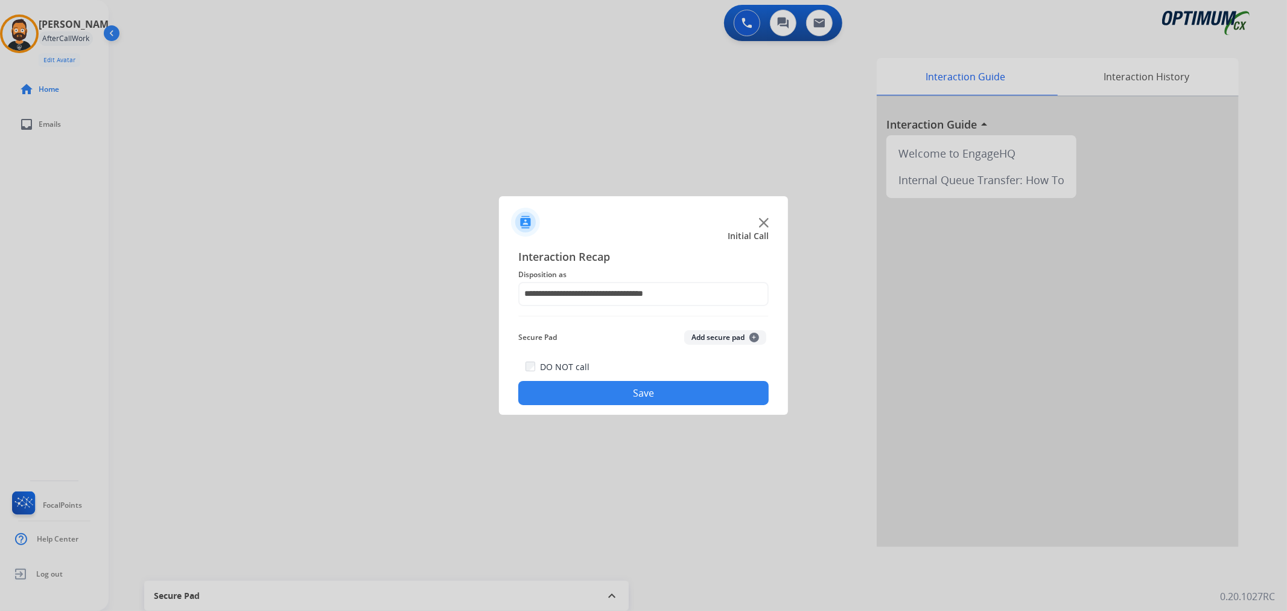
click at [611, 398] on button "Save" at bounding box center [643, 393] width 250 height 24
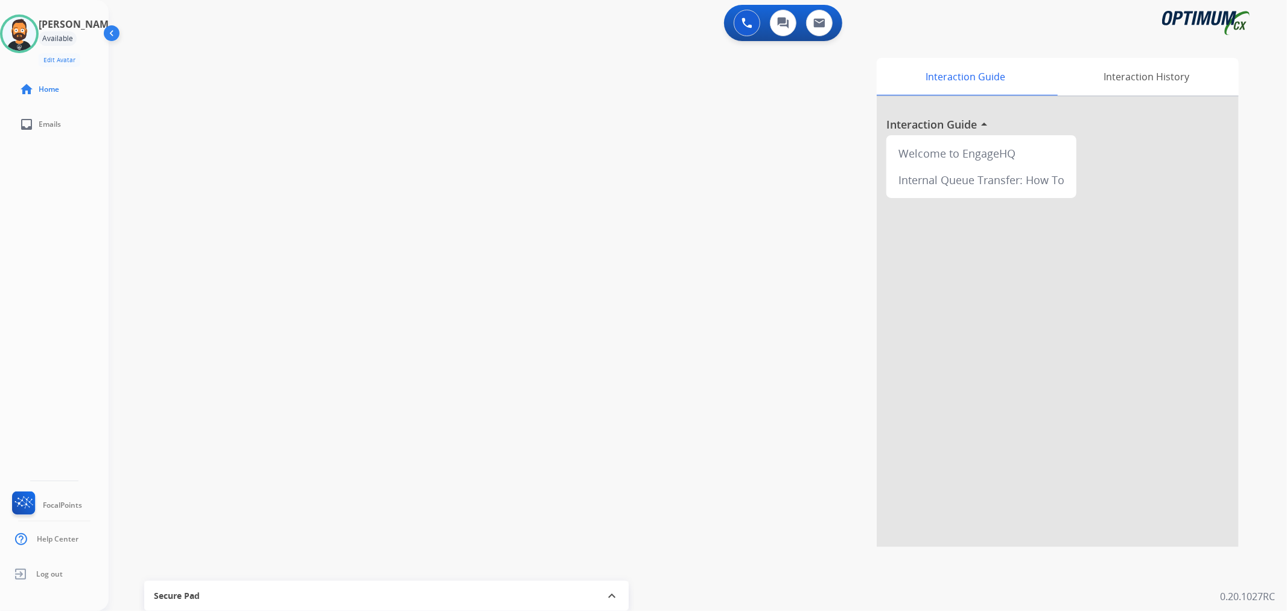
drag, startPoint x: 80, startPoint y: 232, endPoint x: 81, endPoint y: 269, distance: 37.4
click at [81, 269] on div "Dominic Available Edit Avatar Agent: Dominic Routing Profile: Eng_Renewal home …" at bounding box center [54, 305] width 109 height 611
drag, startPoint x: 81, startPoint y: 278, endPoint x: 4, endPoint y: 306, distance: 81.7
click at [4, 306] on div "Dominic Available Edit Avatar Agent: Dominic Routing Profile: Eng_Renewal home …" at bounding box center [54, 305] width 109 height 611
drag, startPoint x: 202, startPoint y: 67, endPoint x: 159, endPoint y: 70, distance: 42.4
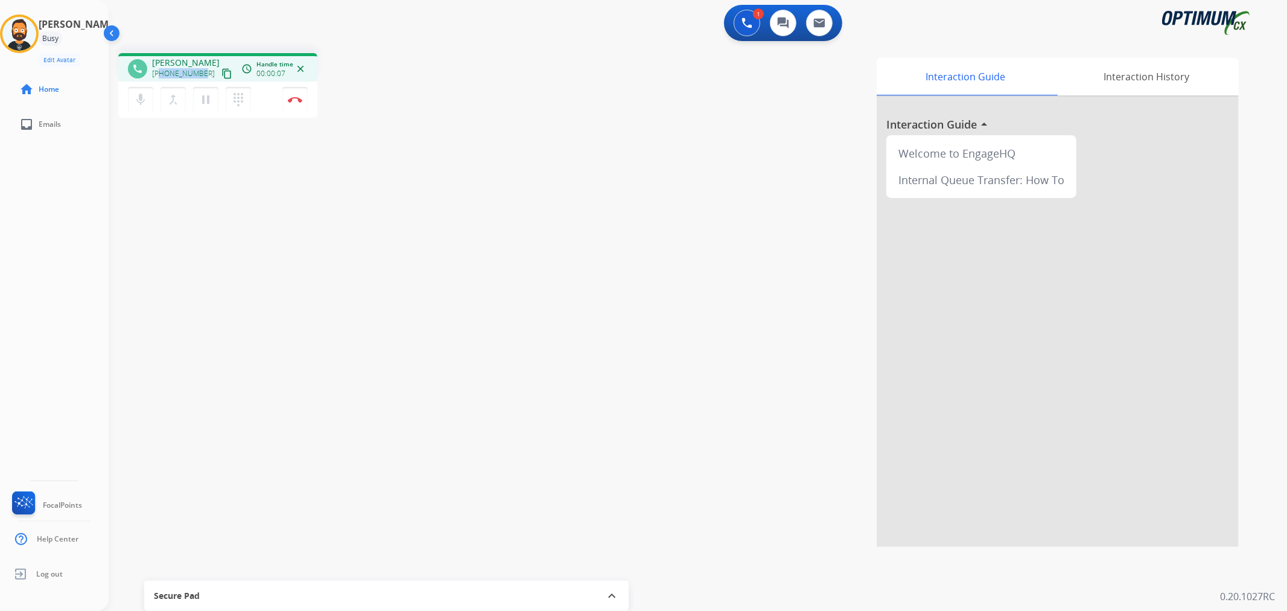
click at [159, 70] on div "+17022716887 content_copy" at bounding box center [193, 73] width 82 height 14
click at [298, 100] on img at bounding box center [295, 100] width 14 height 6
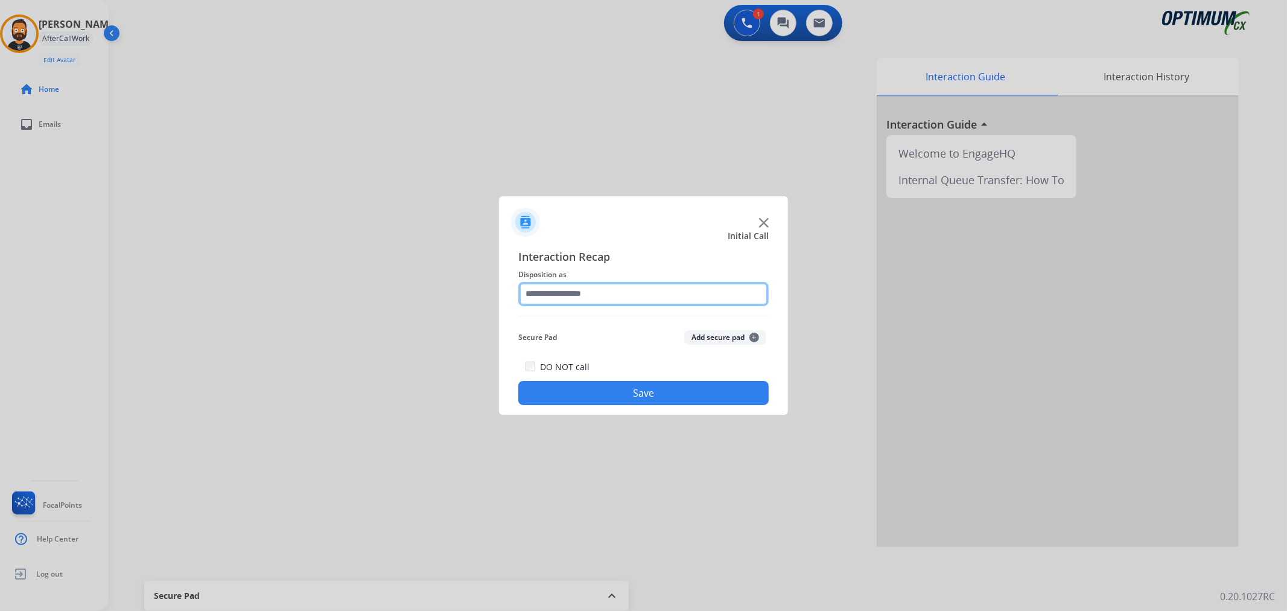
click at [570, 290] on input "text" at bounding box center [643, 294] width 250 height 24
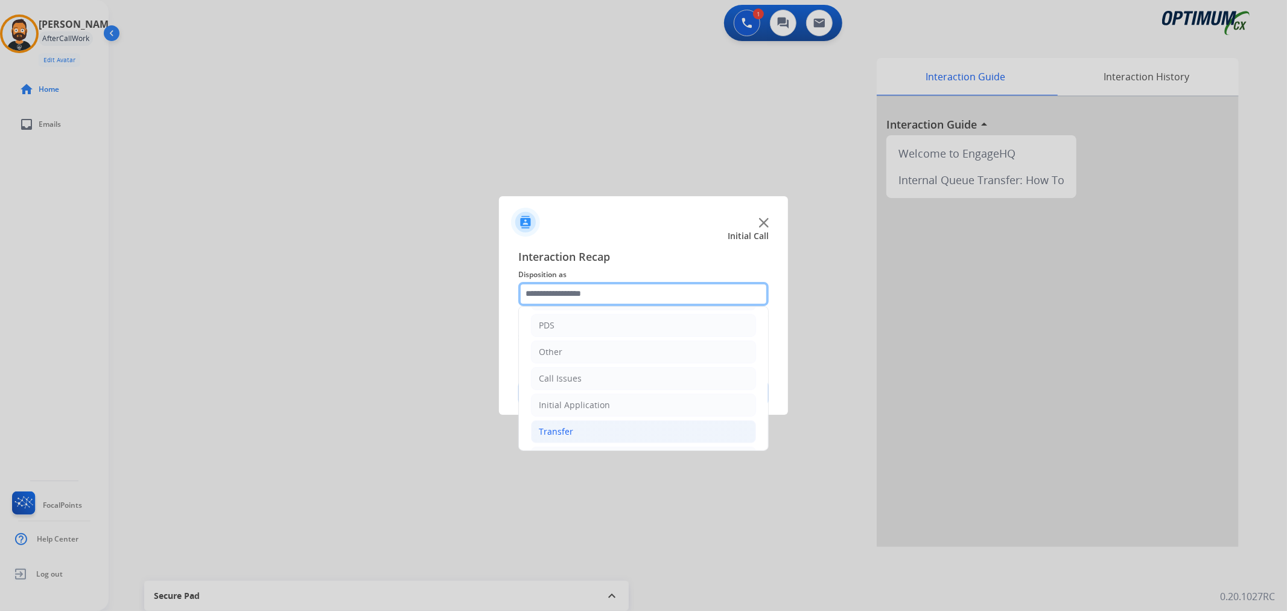
scroll to position [83, 0]
click at [560, 432] on div "Renewal" at bounding box center [556, 430] width 34 height 12
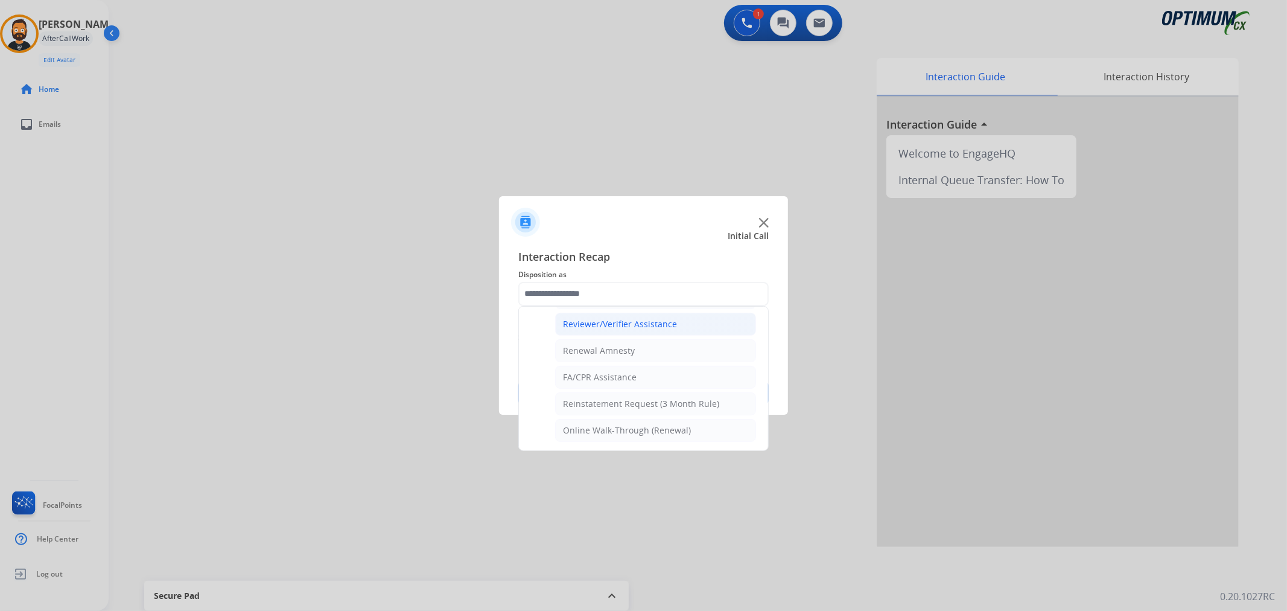
click at [622, 324] on div "Reviewer/Verifier Assistance" at bounding box center [620, 324] width 114 height 12
type input "**********"
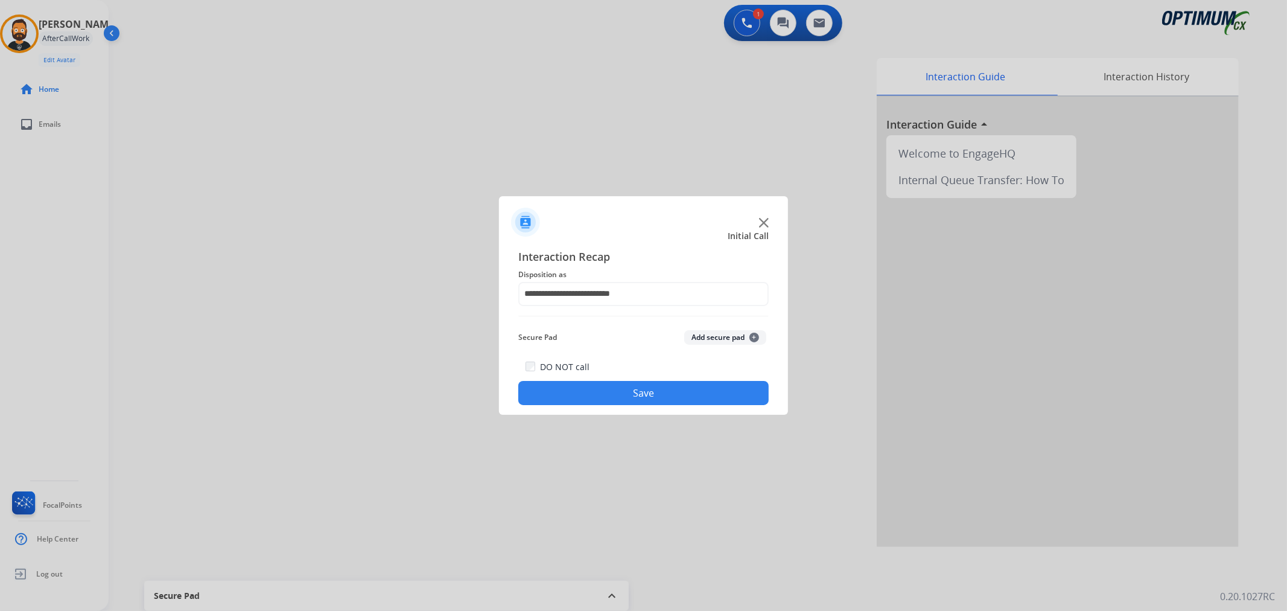
drag, startPoint x: 616, startPoint y: 397, endPoint x: 614, endPoint y: 377, distance: 20.0
click at [616, 389] on button "Save" at bounding box center [643, 393] width 250 height 24
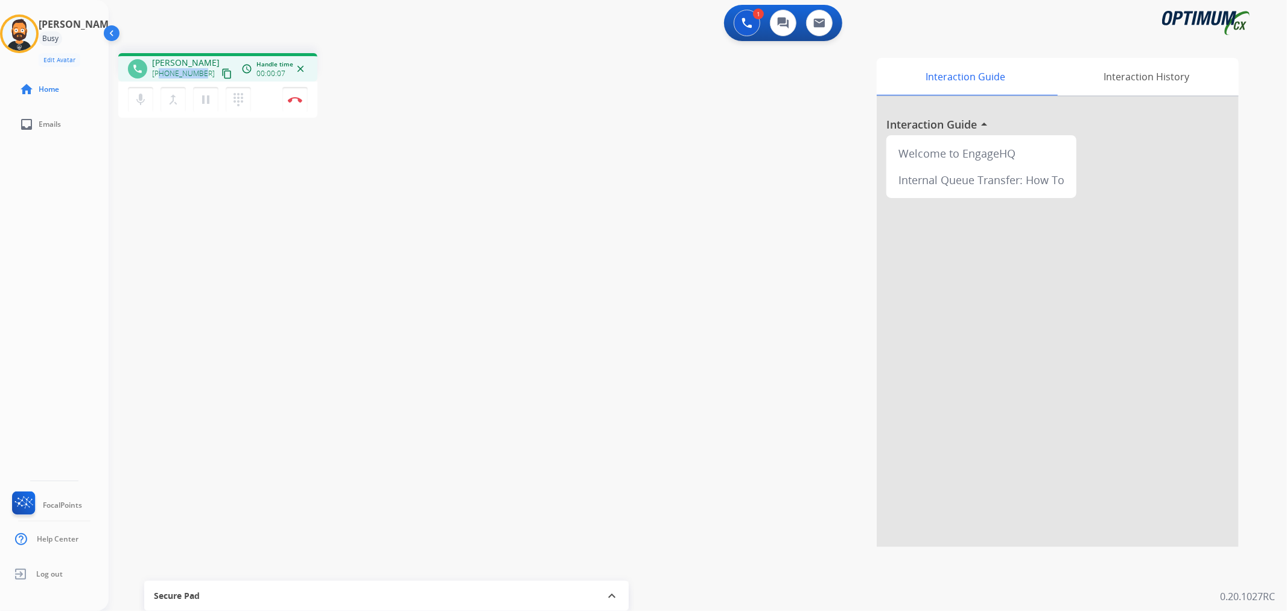
drag, startPoint x: 203, startPoint y: 71, endPoint x: 161, endPoint y: 72, distance: 42.3
click at [161, 72] on div "+13053162491 content_copy" at bounding box center [193, 73] width 82 height 14
click at [298, 98] on img at bounding box center [295, 100] width 14 height 6
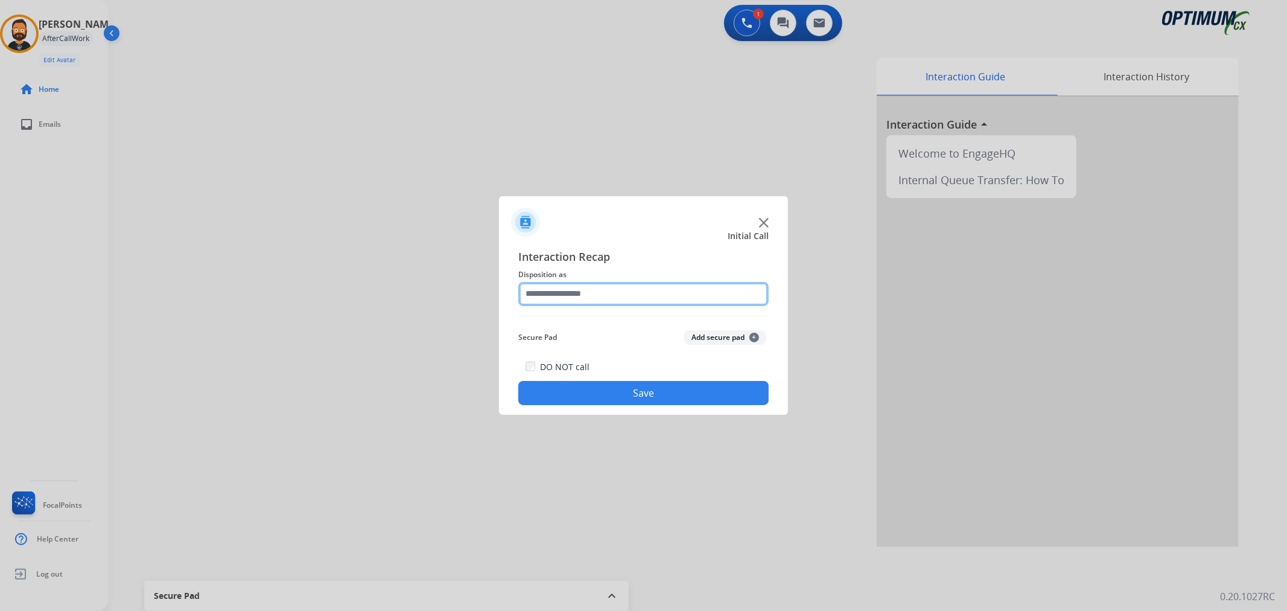
click at [566, 293] on input "text" at bounding box center [643, 294] width 250 height 24
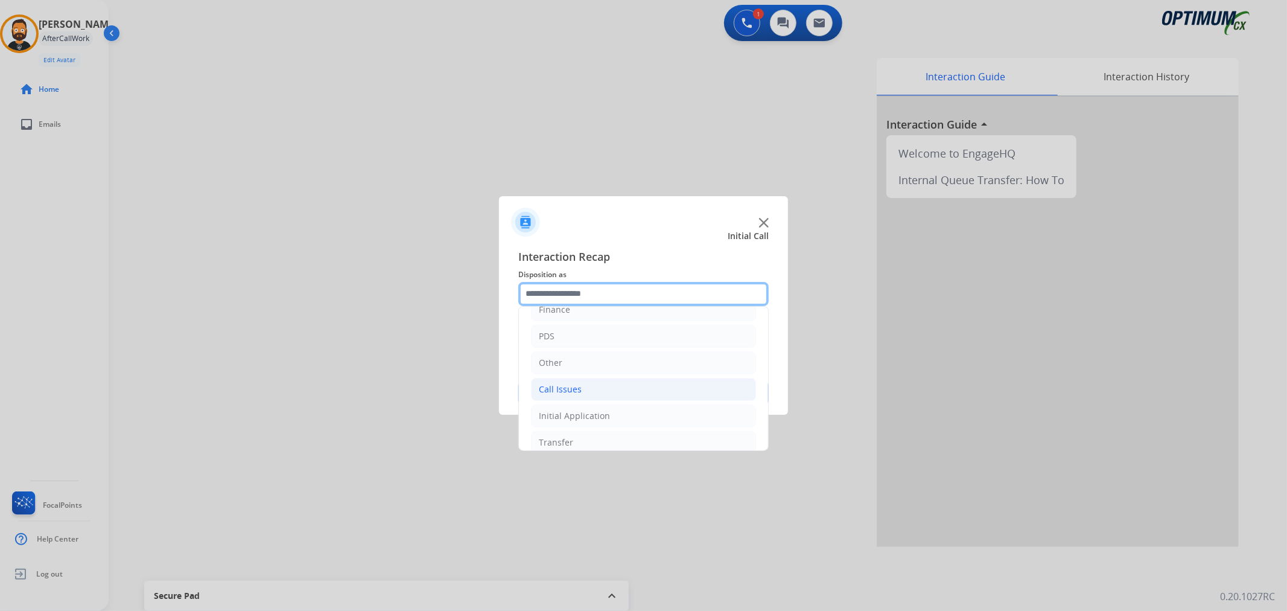
scroll to position [83, 0]
click at [590, 378] on div "Initial Application" at bounding box center [574, 377] width 71 height 12
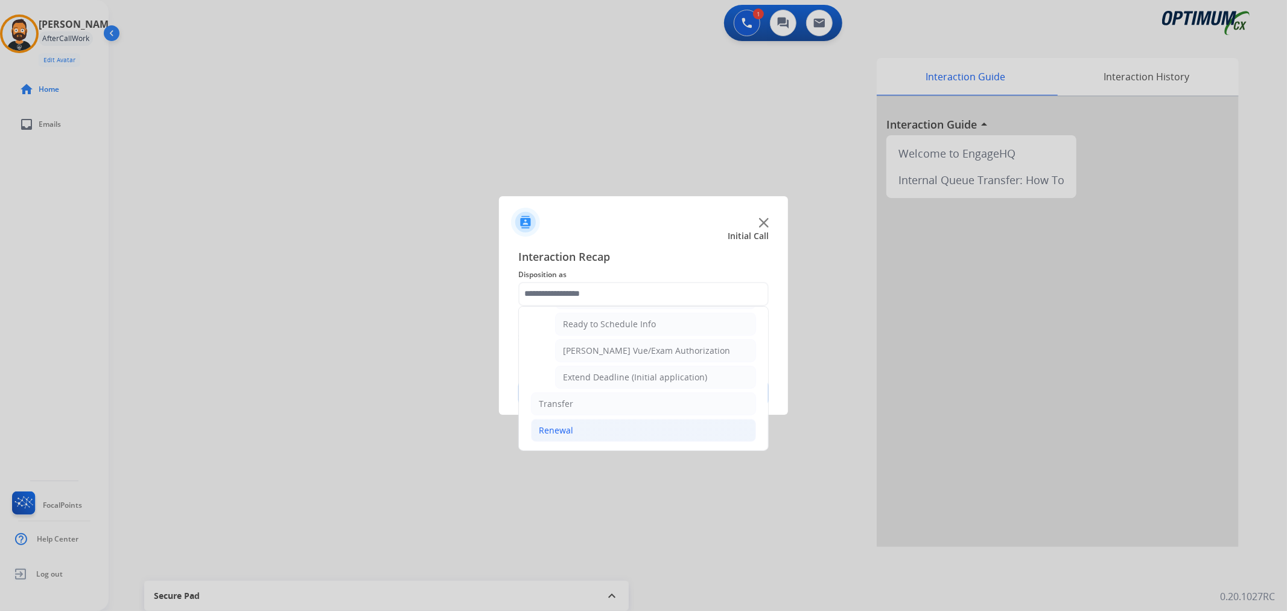
click at [562, 436] on div "Renewal" at bounding box center [556, 430] width 34 height 12
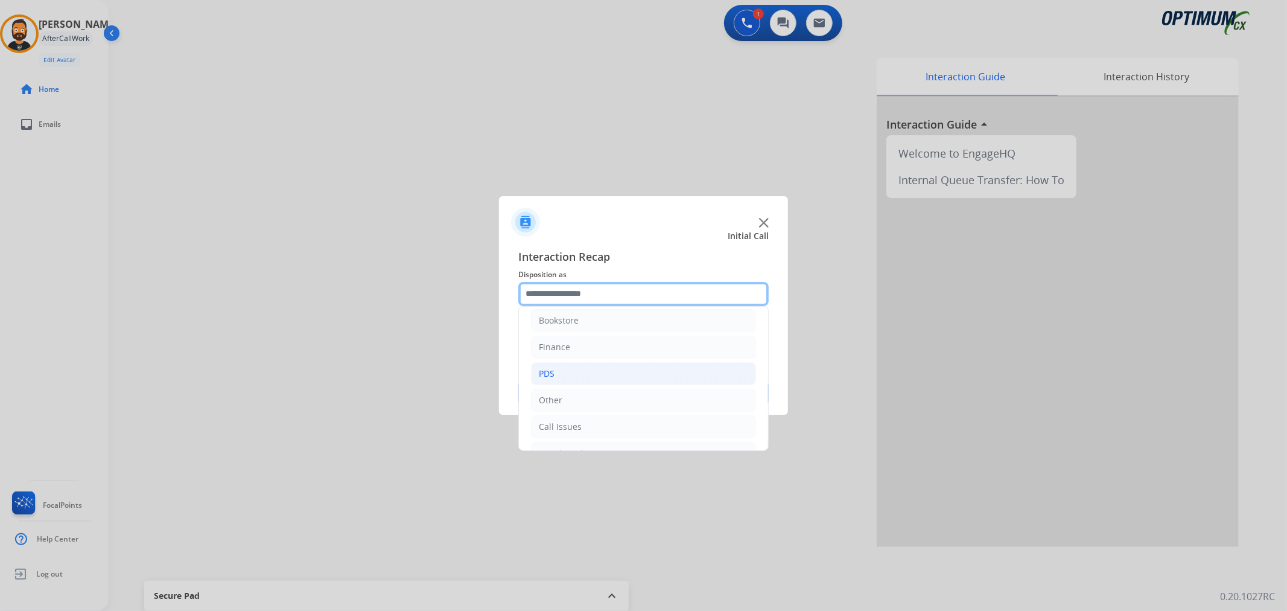
scroll to position [0, 0]
click at [569, 412] on li "Other" at bounding box center [643, 406] width 225 height 23
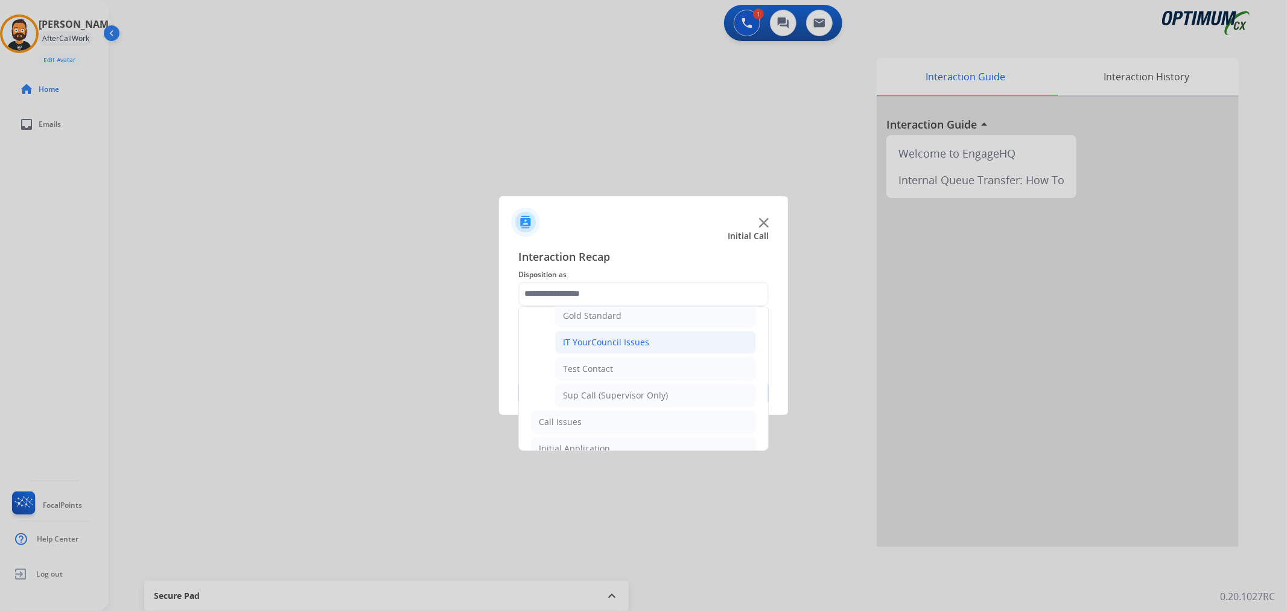
click at [645, 343] on div "IT YourCouncil Issues" at bounding box center [606, 342] width 86 height 12
type input "**********"
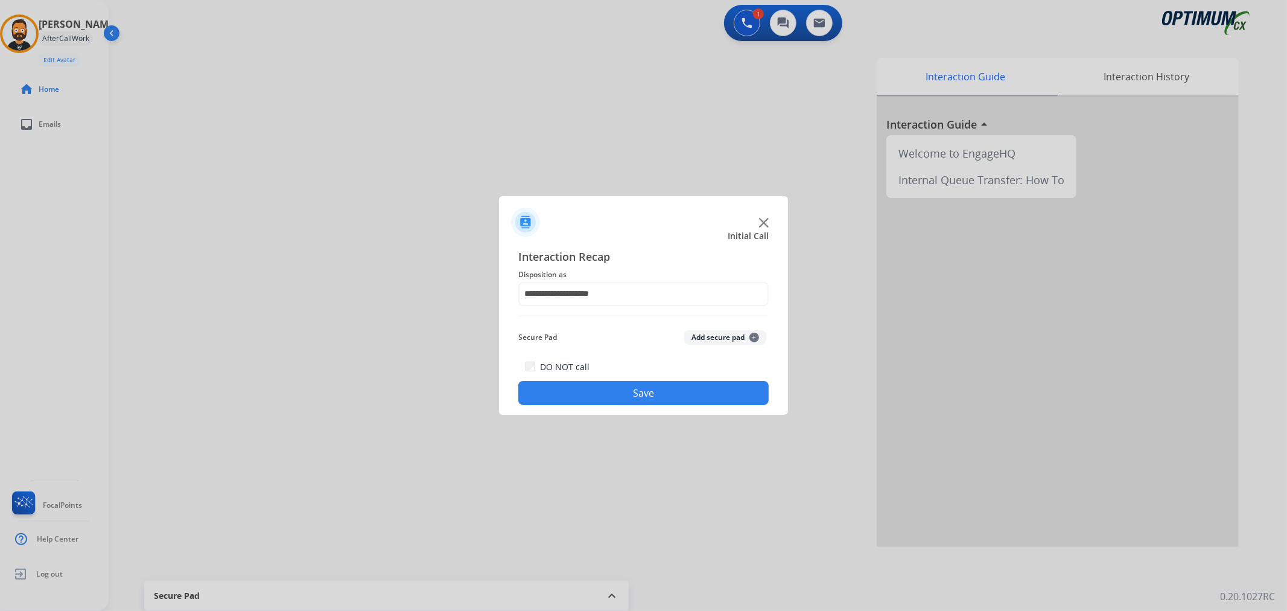
click at [638, 390] on button "Save" at bounding box center [643, 393] width 250 height 24
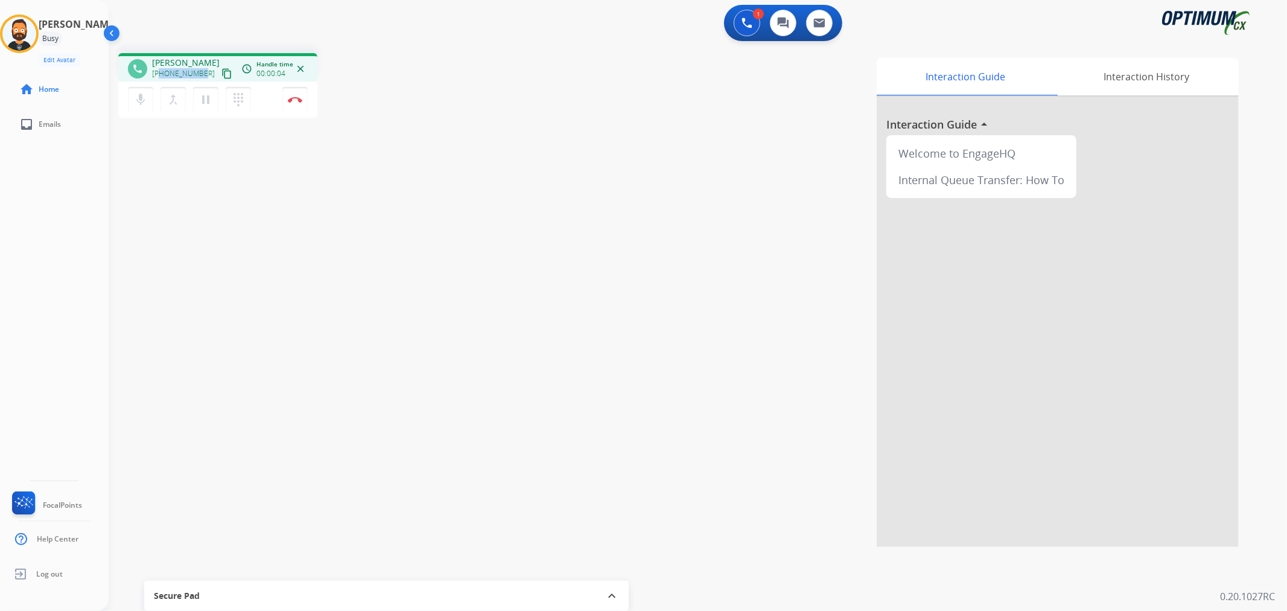
drag, startPoint x: 202, startPoint y: 68, endPoint x: 160, endPoint y: 74, distance: 42.6
click at [160, 74] on div "+12253633296 content_copy" at bounding box center [193, 73] width 82 height 14
click at [298, 95] on button "Disconnect" at bounding box center [294, 99] width 25 height 25
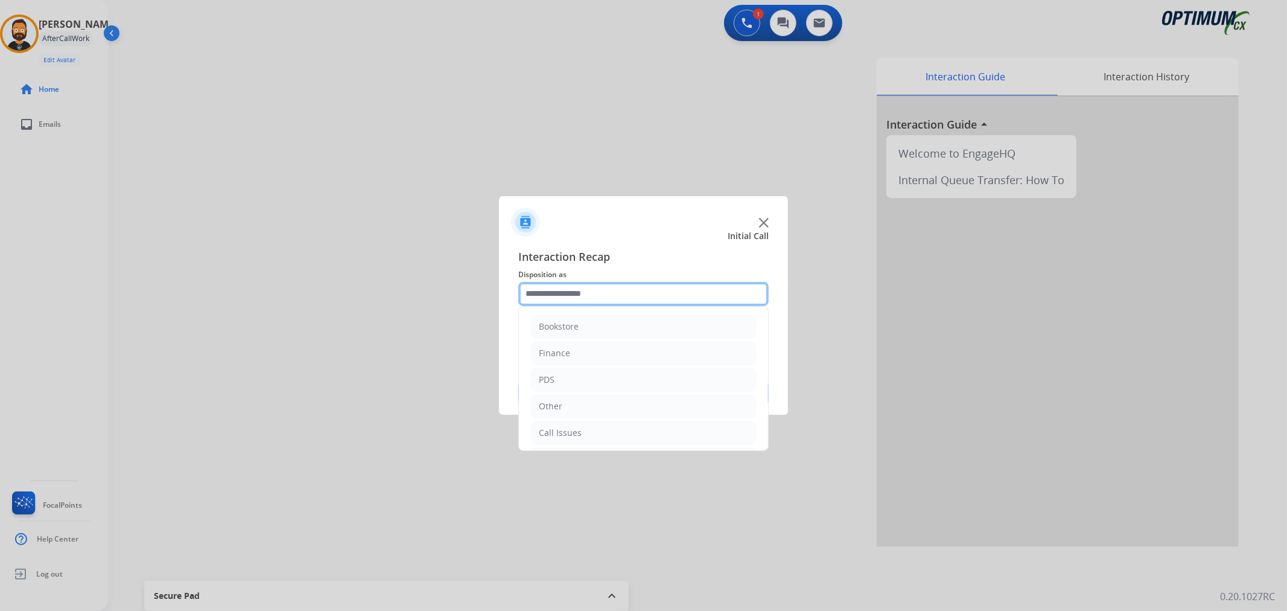
click at [576, 286] on input "text" at bounding box center [643, 294] width 250 height 24
click at [579, 427] on li "Renewal" at bounding box center [643, 430] width 225 height 23
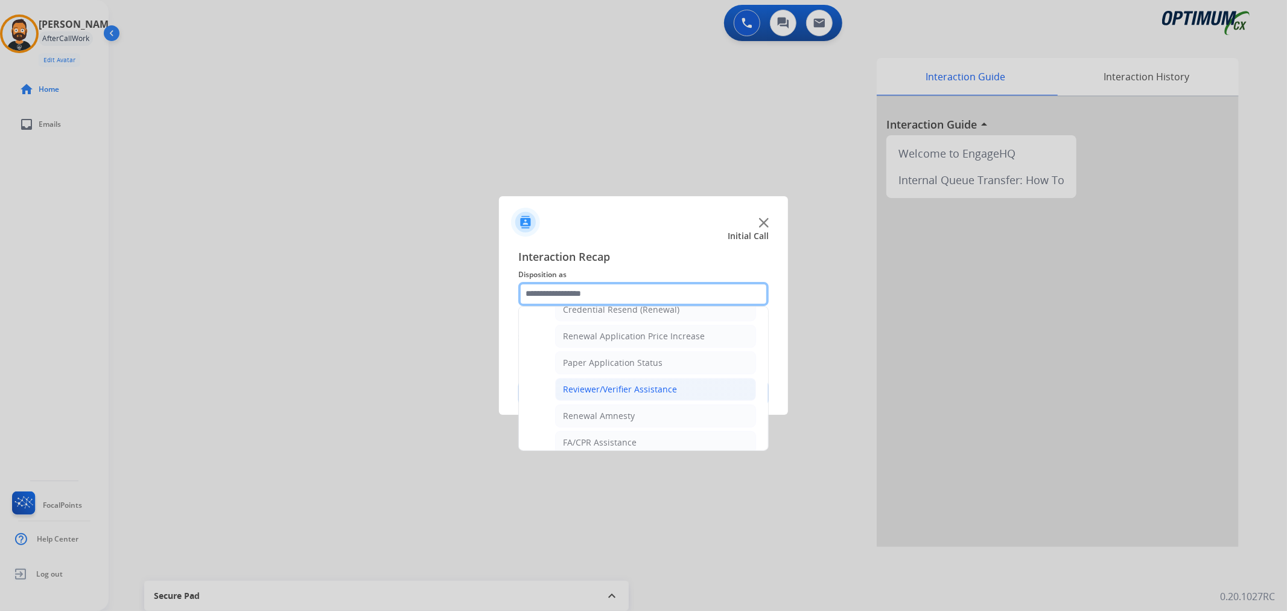
scroll to position [357, 0]
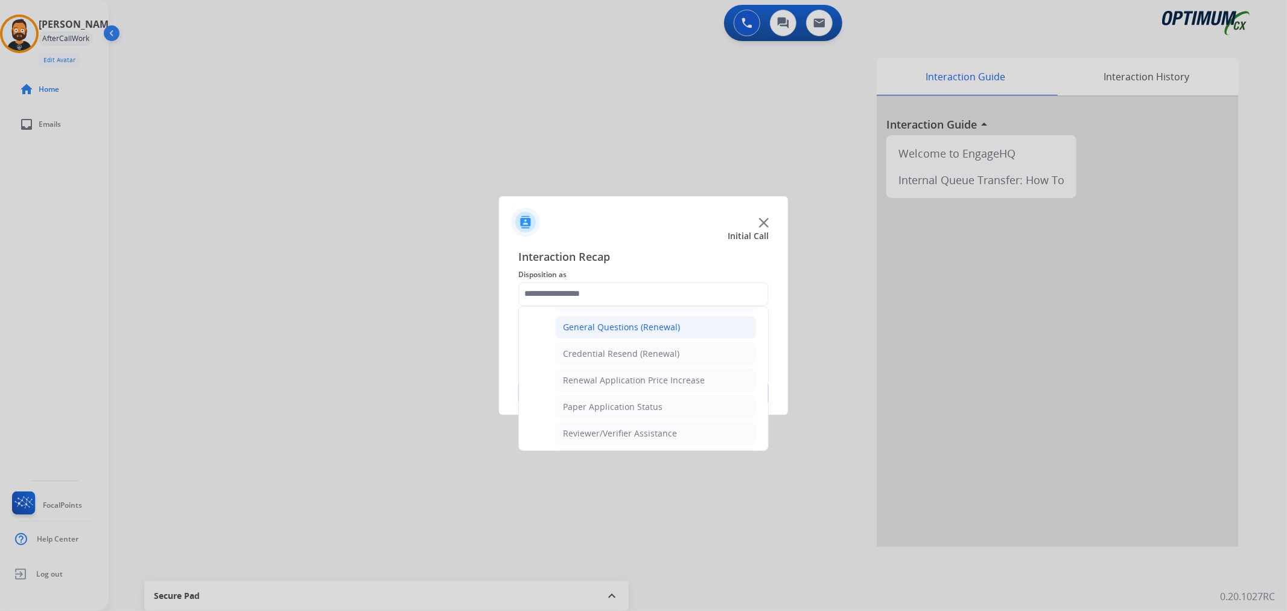
click at [616, 325] on div "General Questions (Renewal)" at bounding box center [621, 327] width 117 height 12
type input "**********"
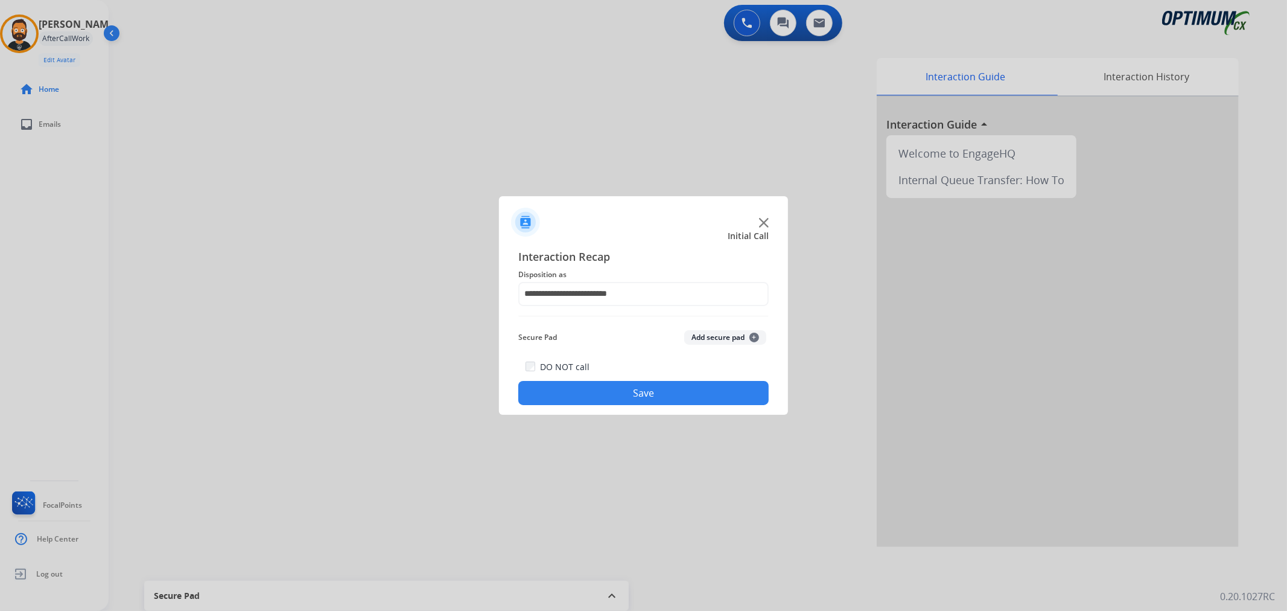
click at [595, 388] on button "Save" at bounding box center [643, 393] width 250 height 24
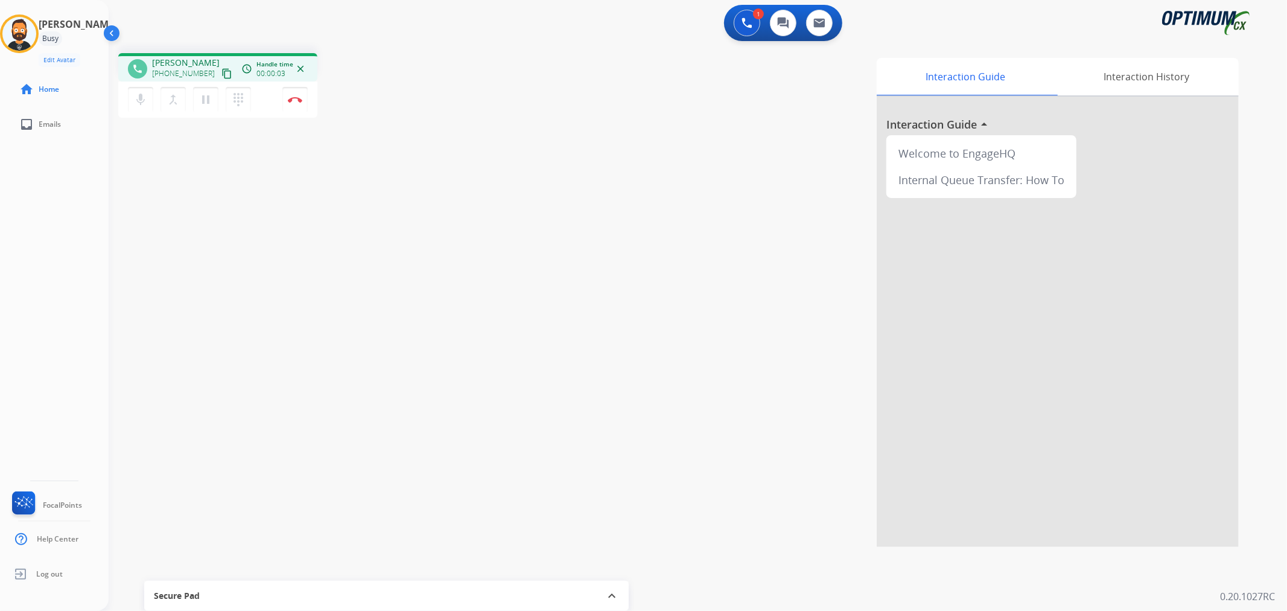
drag, startPoint x: 206, startPoint y: 70, endPoint x: 165, endPoint y: 75, distance: 41.3
click at [165, 75] on div "+19107258165 content_copy" at bounding box center [193, 73] width 82 height 14
drag, startPoint x: 161, startPoint y: 73, endPoint x: 203, endPoint y: 71, distance: 42.9
click at [203, 71] on div "+19107258165 content_copy" at bounding box center [193, 73] width 82 height 14
click at [208, 99] on mat-icon "pause" at bounding box center [206, 99] width 14 height 14
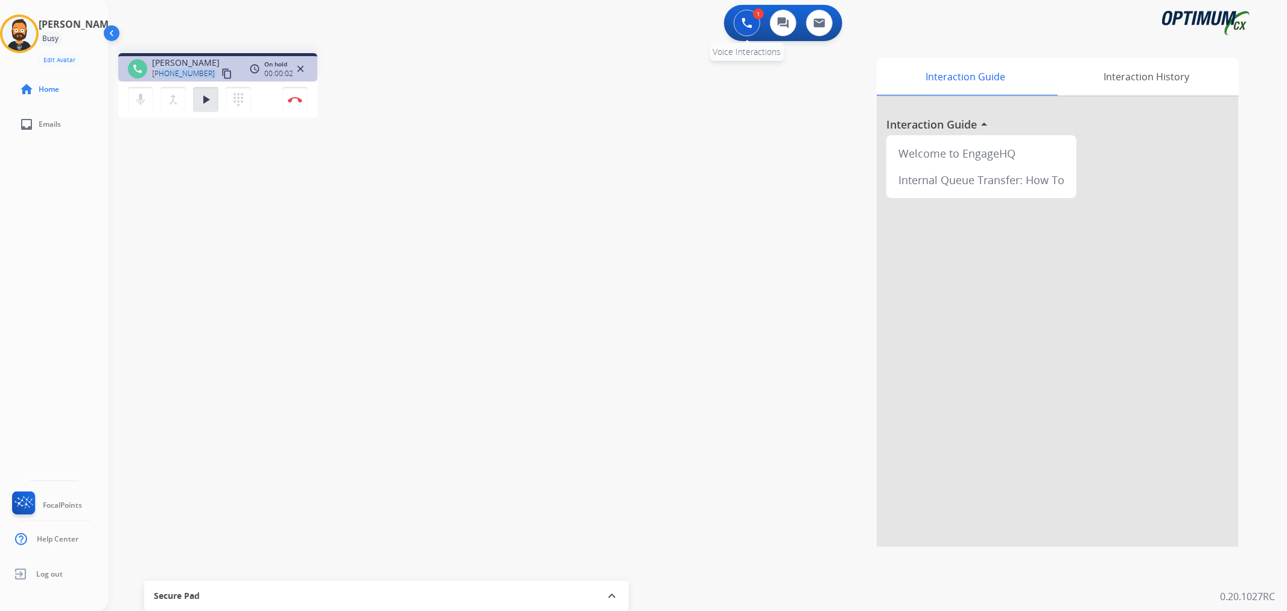
click at [747, 29] on button at bounding box center [747, 23] width 27 height 27
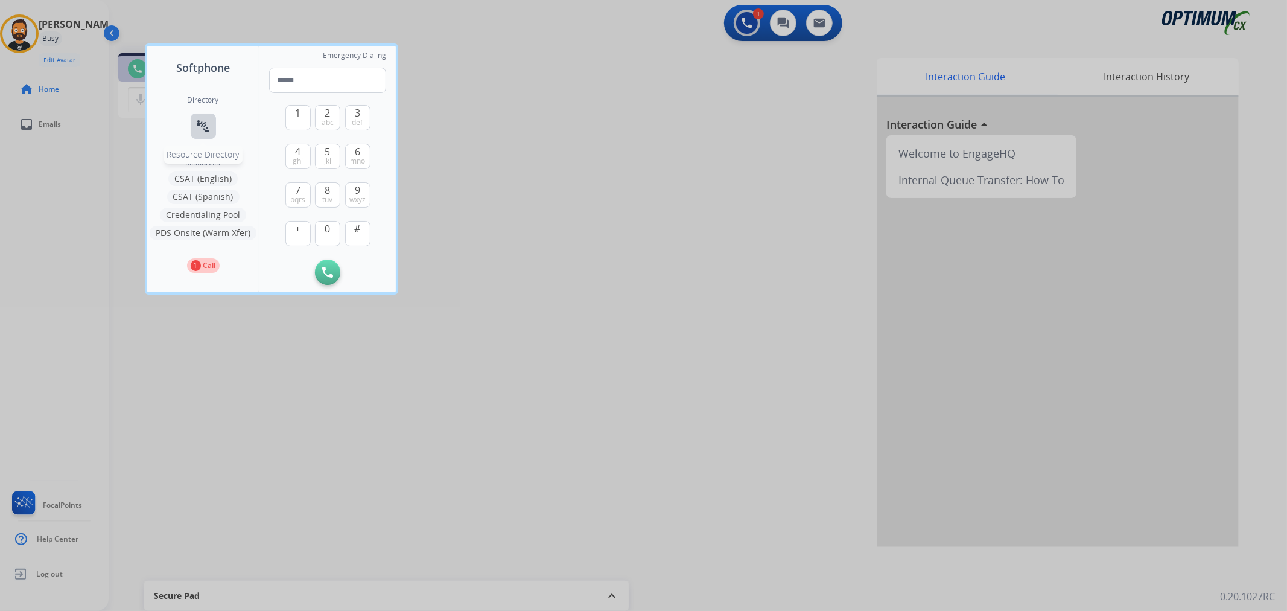
click at [192, 113] on div "Directory connect_without_contact Resource Directory" at bounding box center [203, 126] width 31 height 63
click at [210, 122] on button "connect_without_contact Resource Directory" at bounding box center [203, 125] width 25 height 25
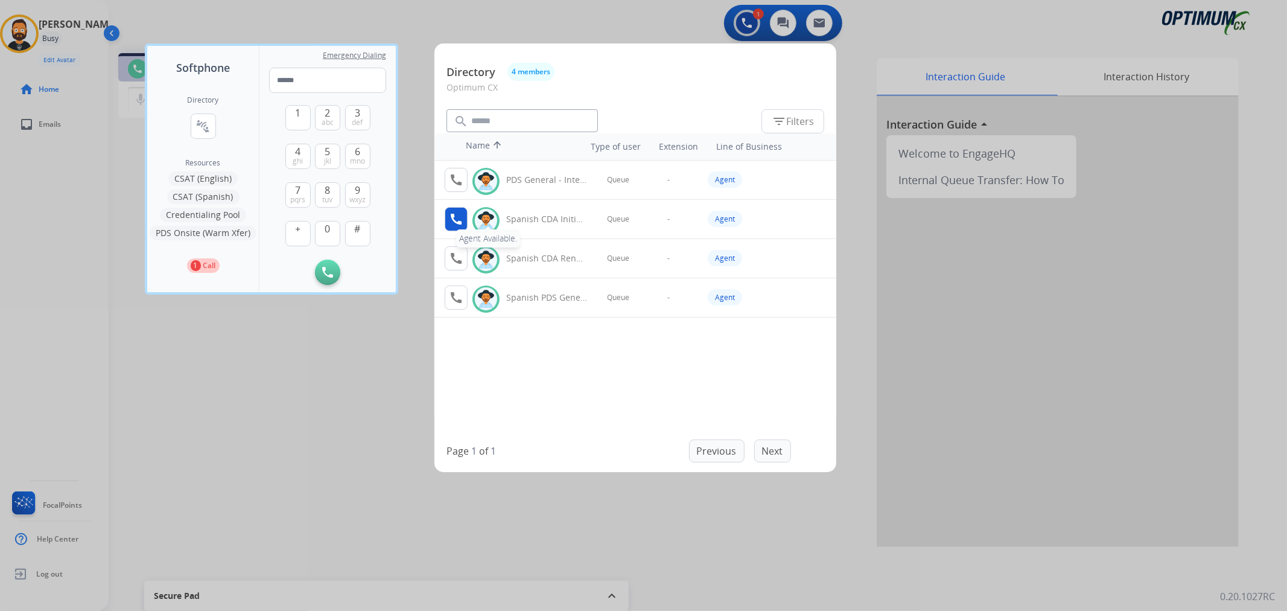
click at [464, 214] on button "call Agent Available." at bounding box center [456, 219] width 23 height 24
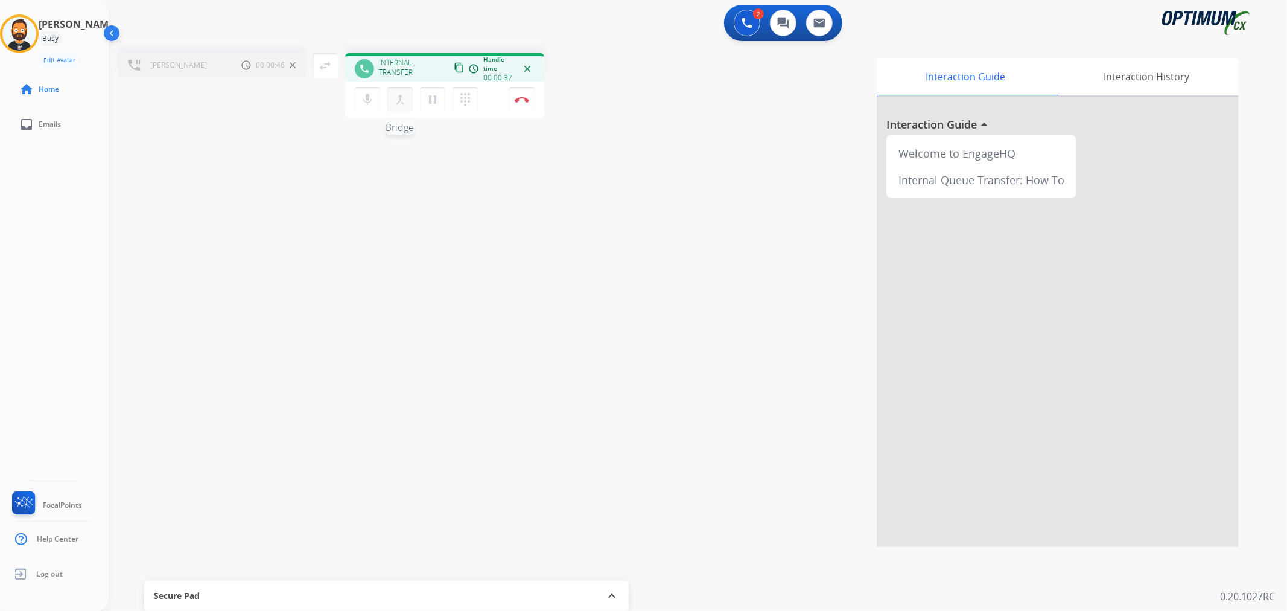
click at [402, 97] on mat-icon "merge_type" at bounding box center [400, 99] width 14 height 14
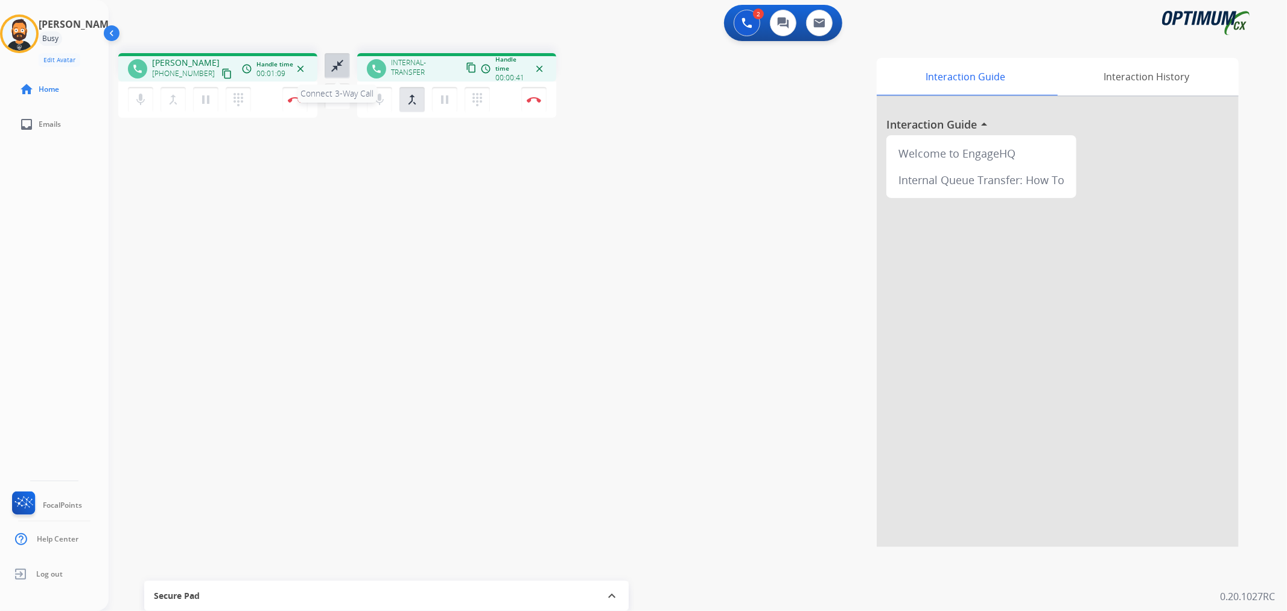
click at [332, 59] on mat-icon "close_fullscreen" at bounding box center [337, 66] width 14 height 14
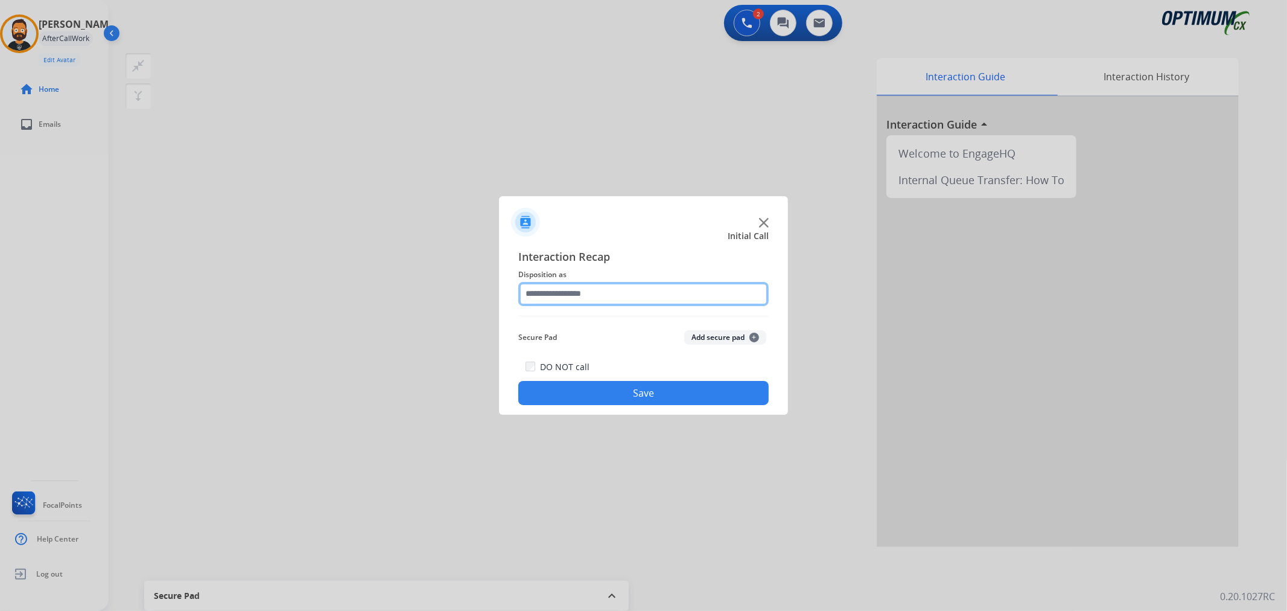
click at [624, 296] on input "text" at bounding box center [643, 294] width 250 height 24
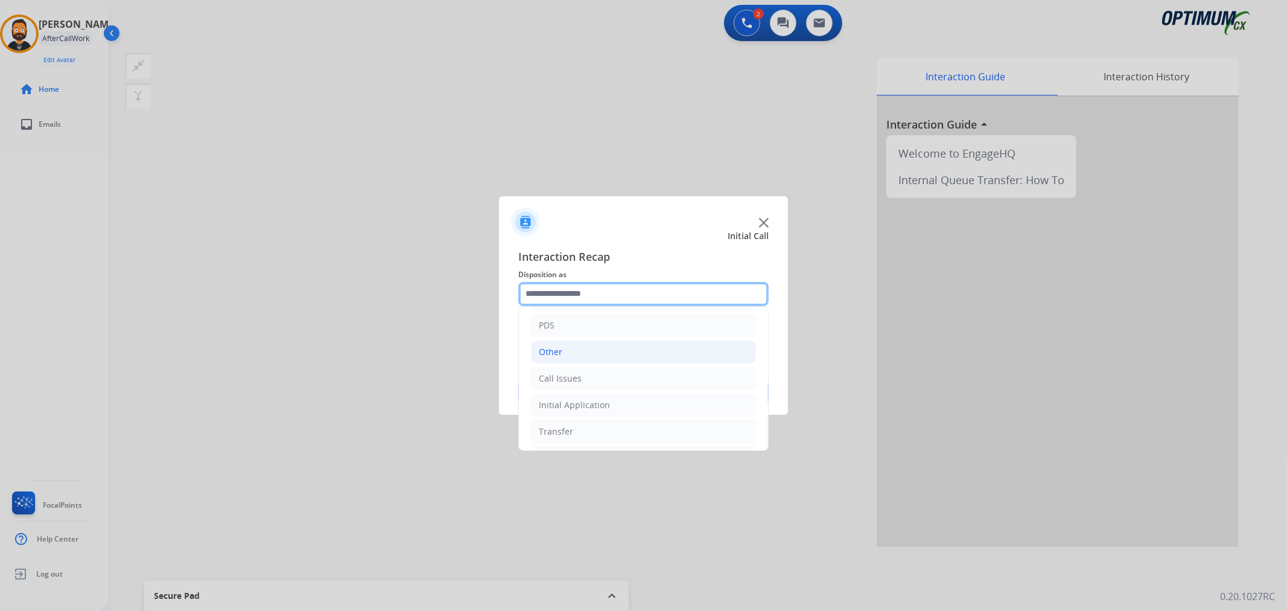
scroll to position [83, 0]
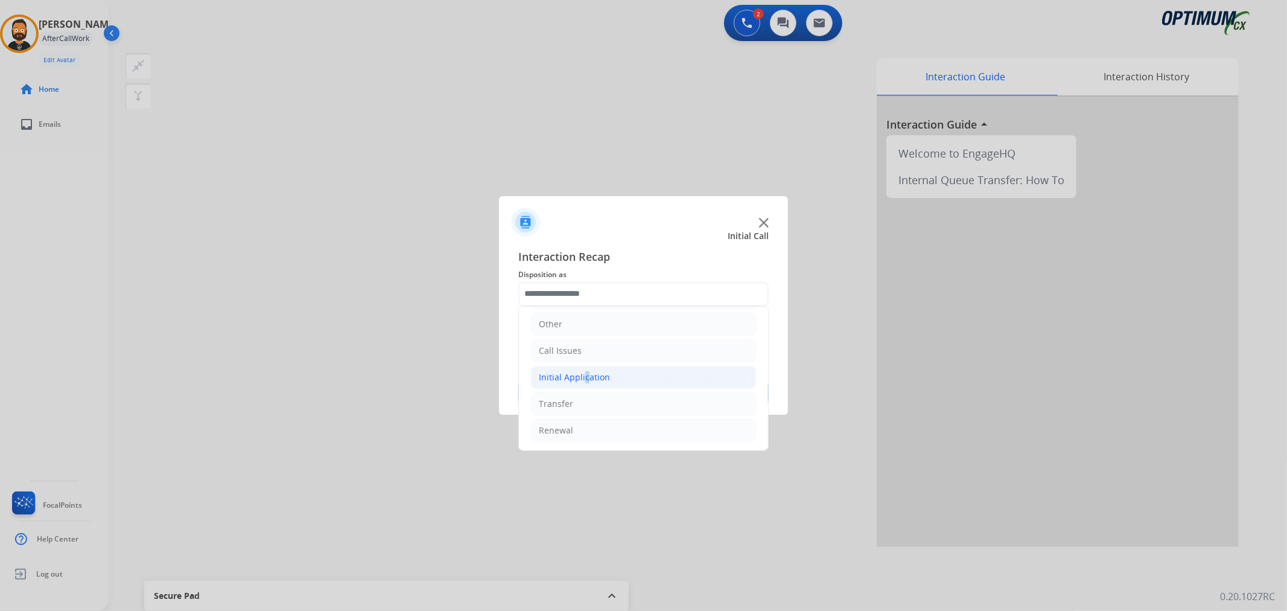
click at [581, 376] on div "Initial Application" at bounding box center [574, 377] width 71 height 12
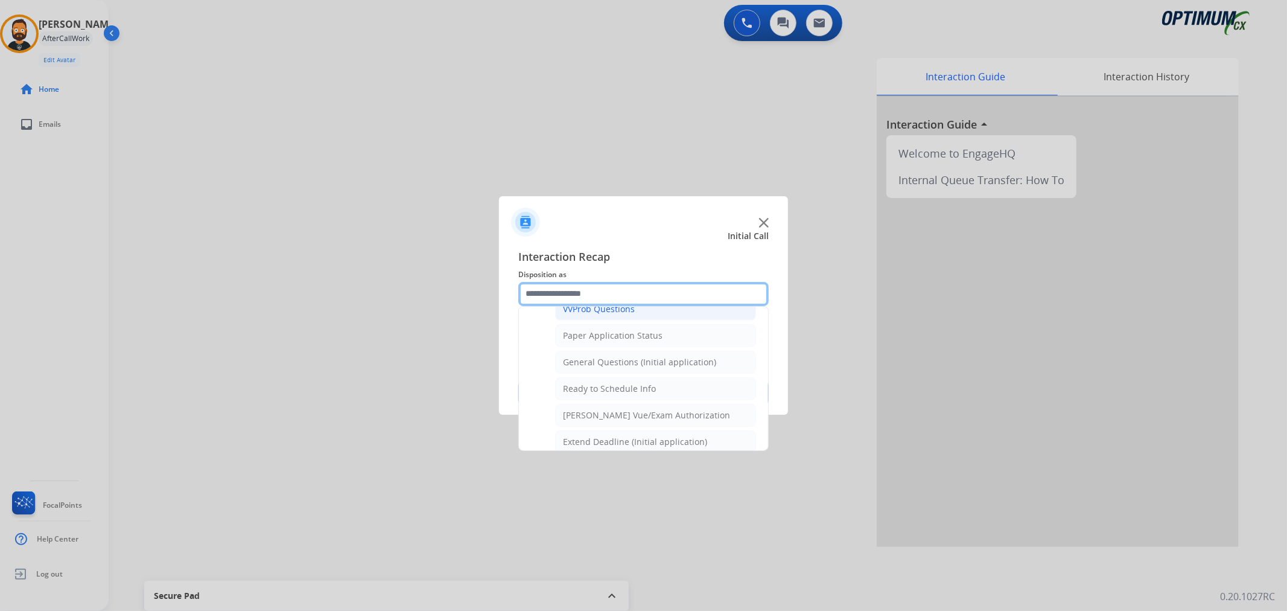
scroll to position [623, 0]
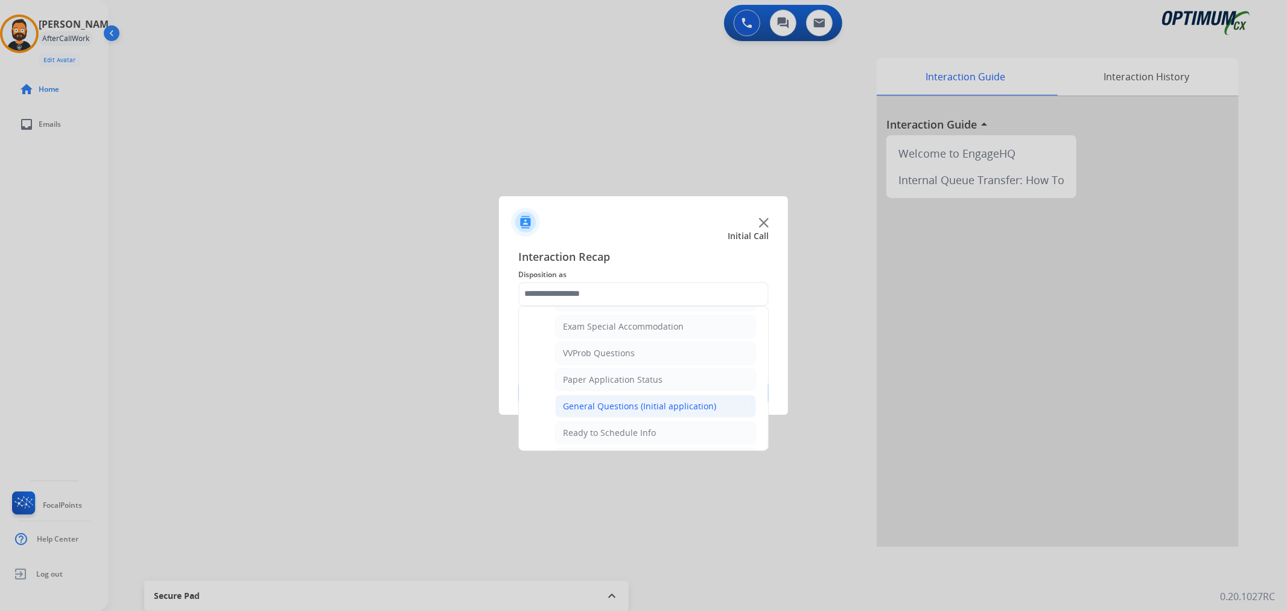
click at [599, 402] on div "General Questions (Initial application)" at bounding box center [639, 406] width 153 height 12
type input "**********"
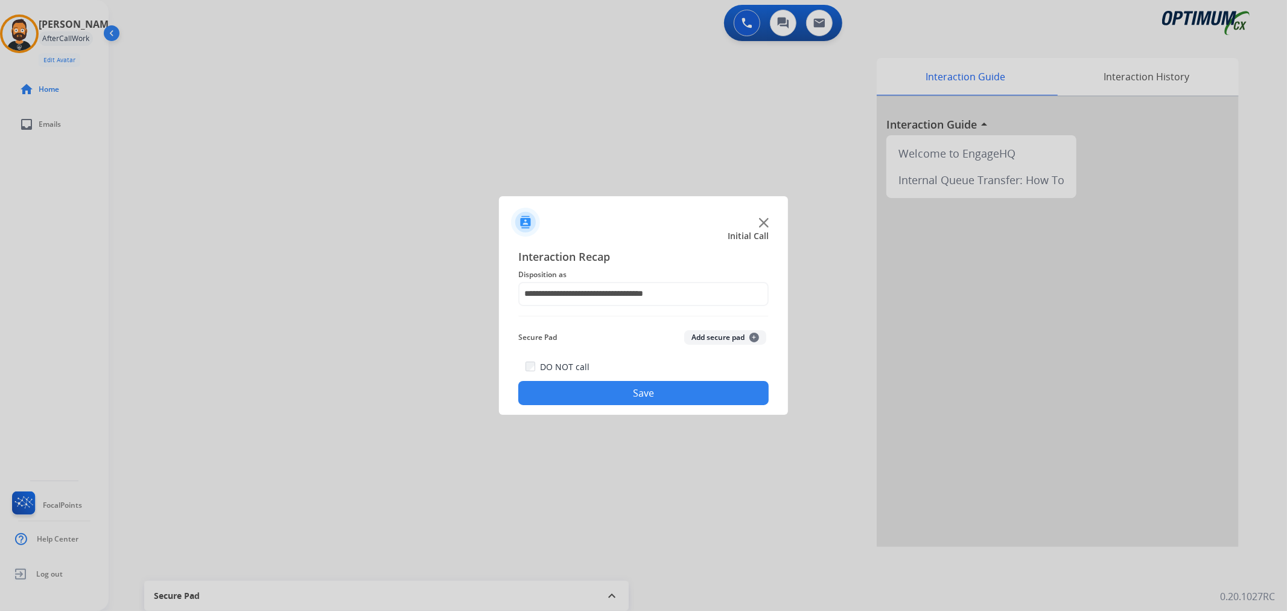
click at [601, 390] on button "Save" at bounding box center [643, 393] width 250 height 24
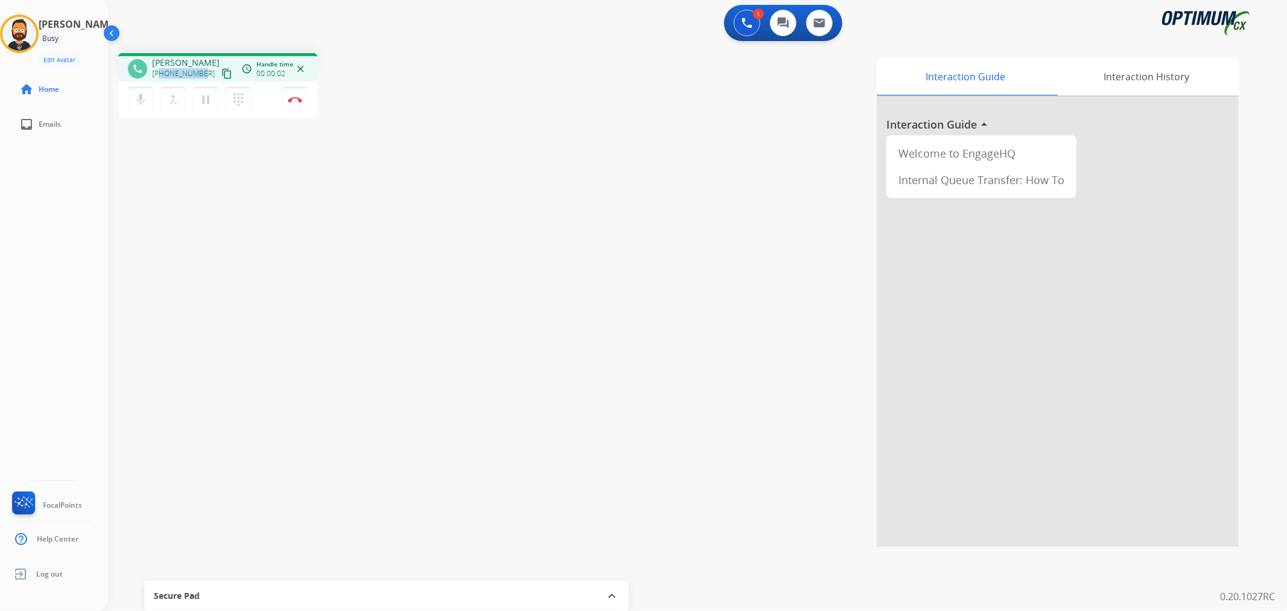
drag, startPoint x: 202, startPoint y: 71, endPoint x: 159, endPoint y: 70, distance: 42.3
click at [159, 70] on div "+13145041482 content_copy" at bounding box center [193, 73] width 82 height 14
click at [298, 97] on img at bounding box center [295, 100] width 14 height 6
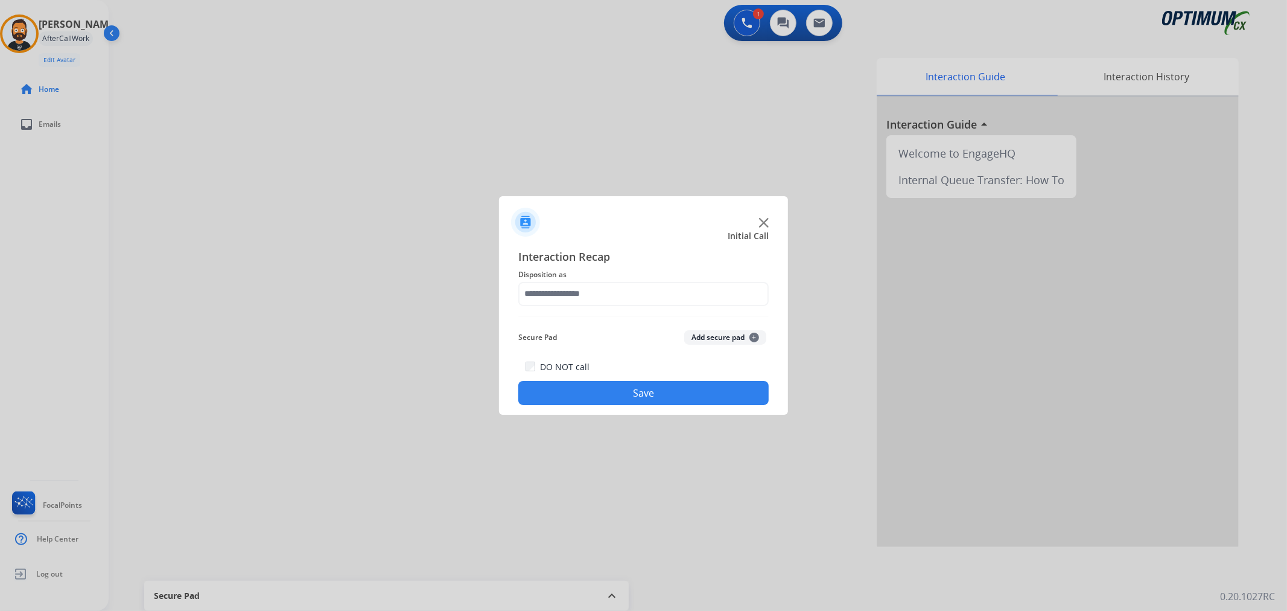
click at [680, 314] on div "Interaction Recap Disposition as Secure Pad Add secure pad + DO NOT call Save" at bounding box center [643, 327] width 250 height 158
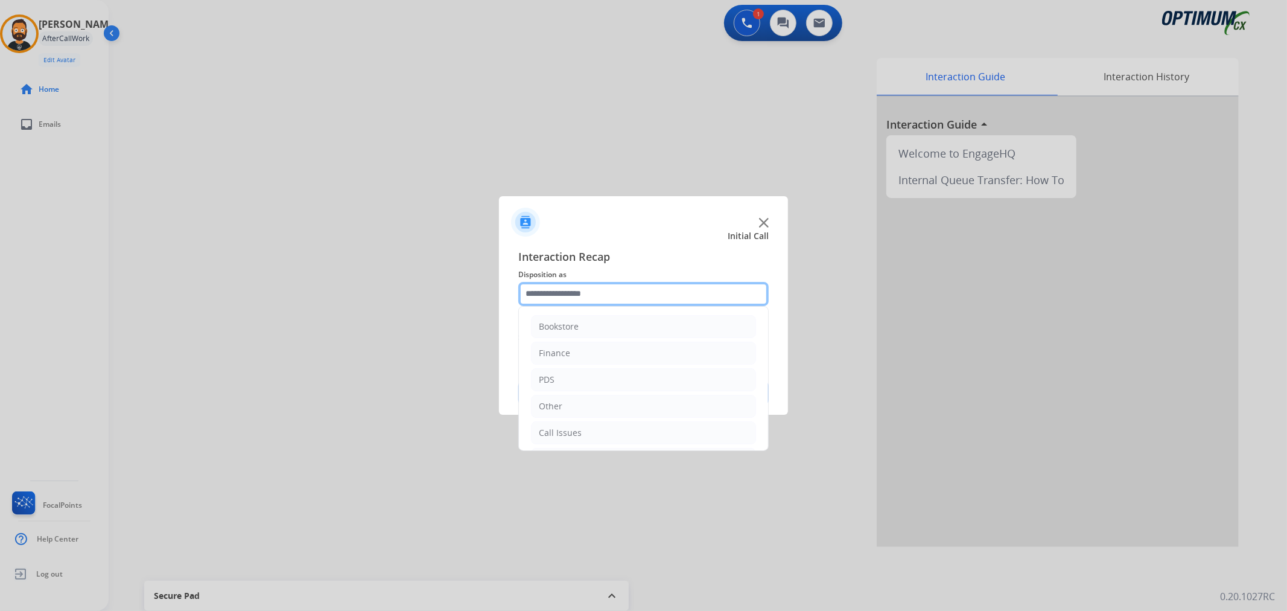
click at [666, 299] on input "text" at bounding box center [643, 294] width 250 height 24
click at [574, 426] on li "Renewal" at bounding box center [643, 430] width 225 height 23
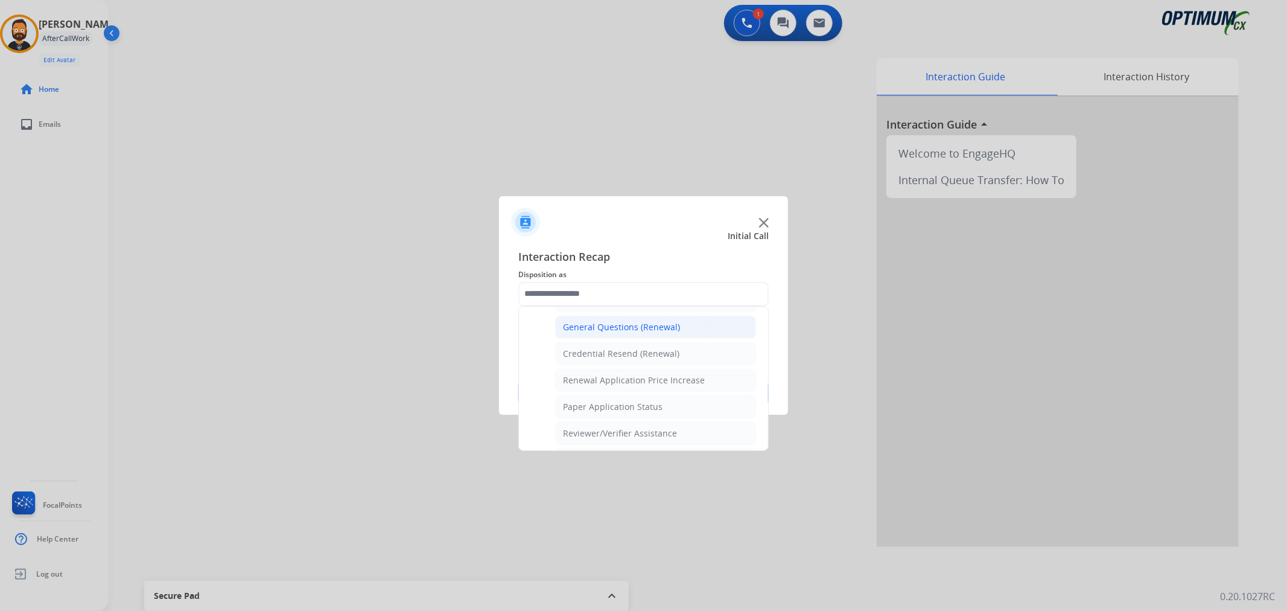
click at [637, 333] on div "General Questions (Renewal)" at bounding box center [621, 327] width 117 height 12
type input "**********"
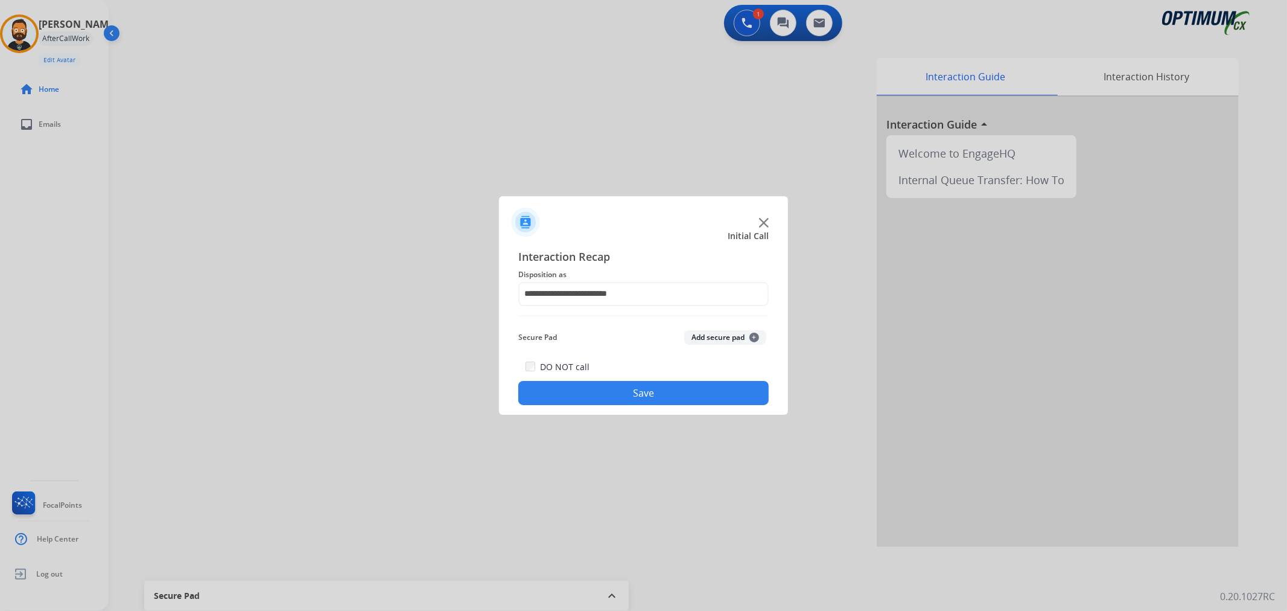
click at [639, 386] on button "Save" at bounding box center [643, 393] width 250 height 24
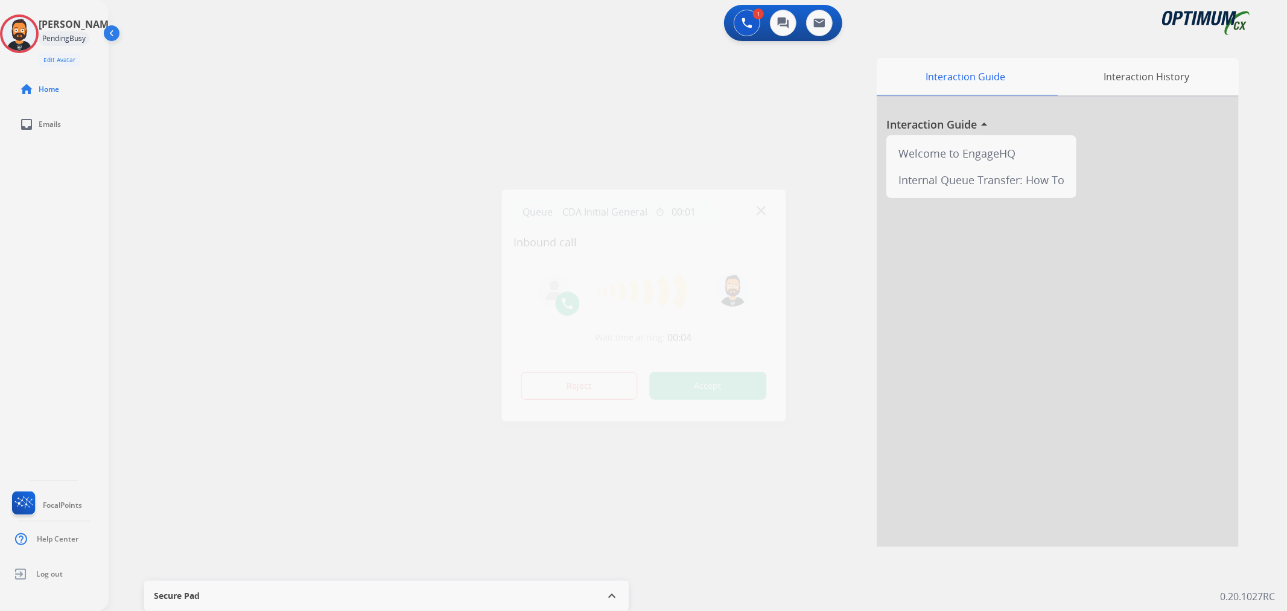
click at [339, 170] on div at bounding box center [643, 305] width 1287 height 611
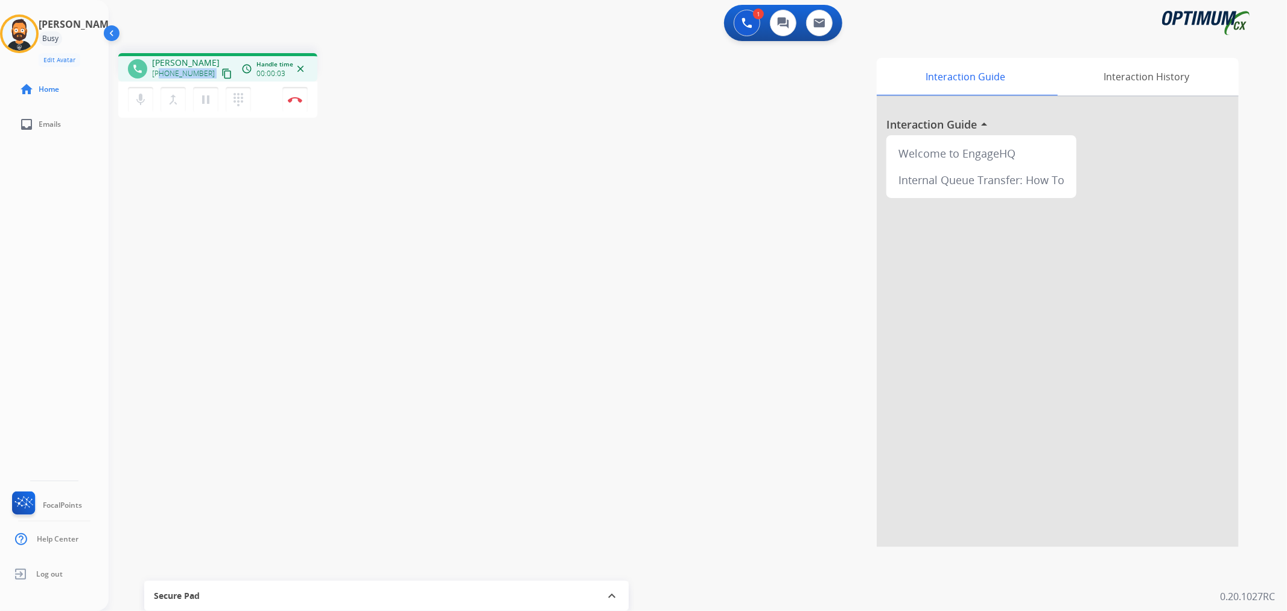
drag, startPoint x: 204, startPoint y: 71, endPoint x: 161, endPoint y: 76, distance: 43.2
click at [161, 76] on div "+19292999645 content_copy" at bounding box center [193, 73] width 82 height 14
click at [293, 100] on img at bounding box center [295, 100] width 14 height 6
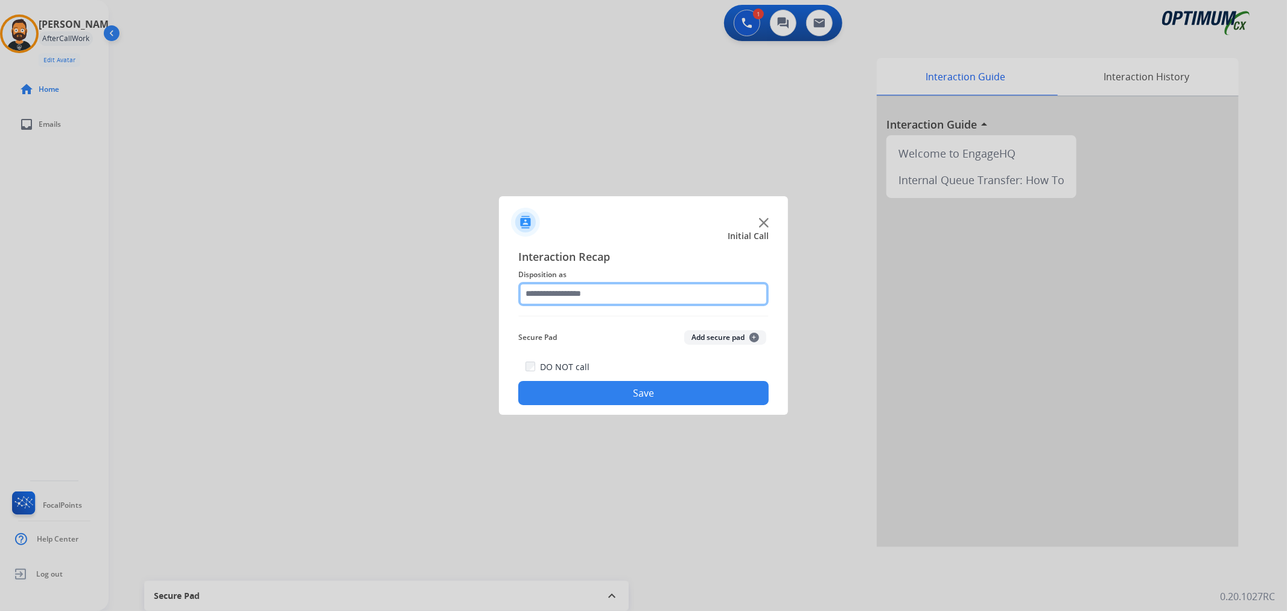
click at [579, 287] on input "text" at bounding box center [643, 294] width 250 height 24
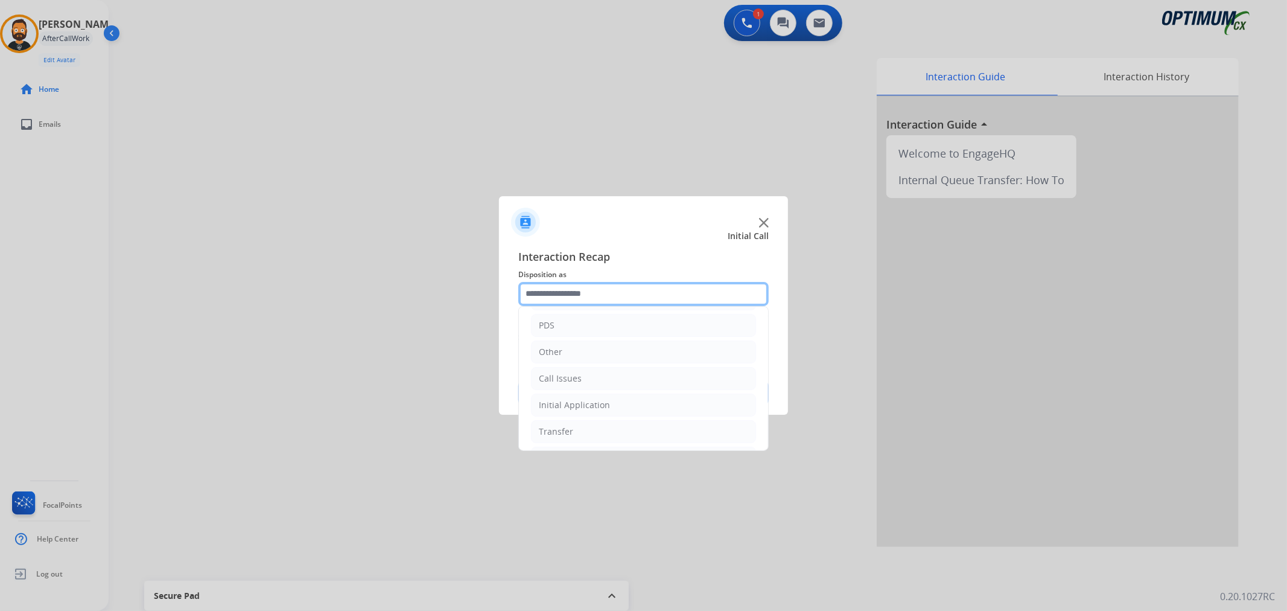
scroll to position [83, 0]
click at [605, 377] on div "Initial Application" at bounding box center [574, 377] width 71 height 12
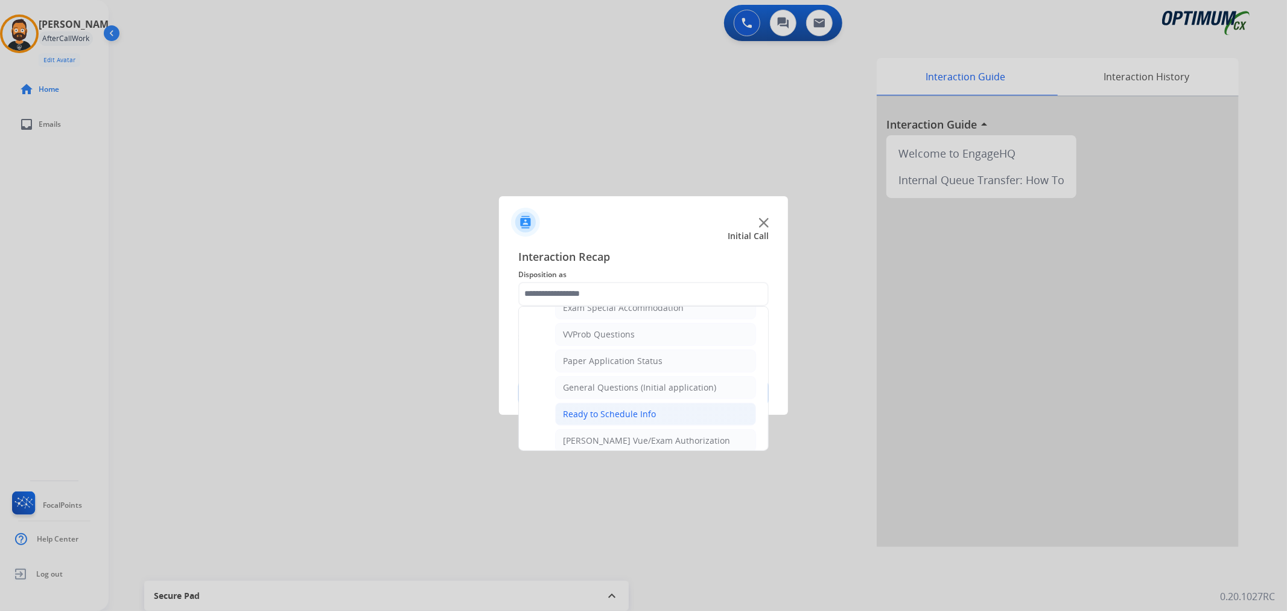
click at [599, 410] on div "Ready to Schedule Info" at bounding box center [609, 414] width 93 height 12
type input "**********"
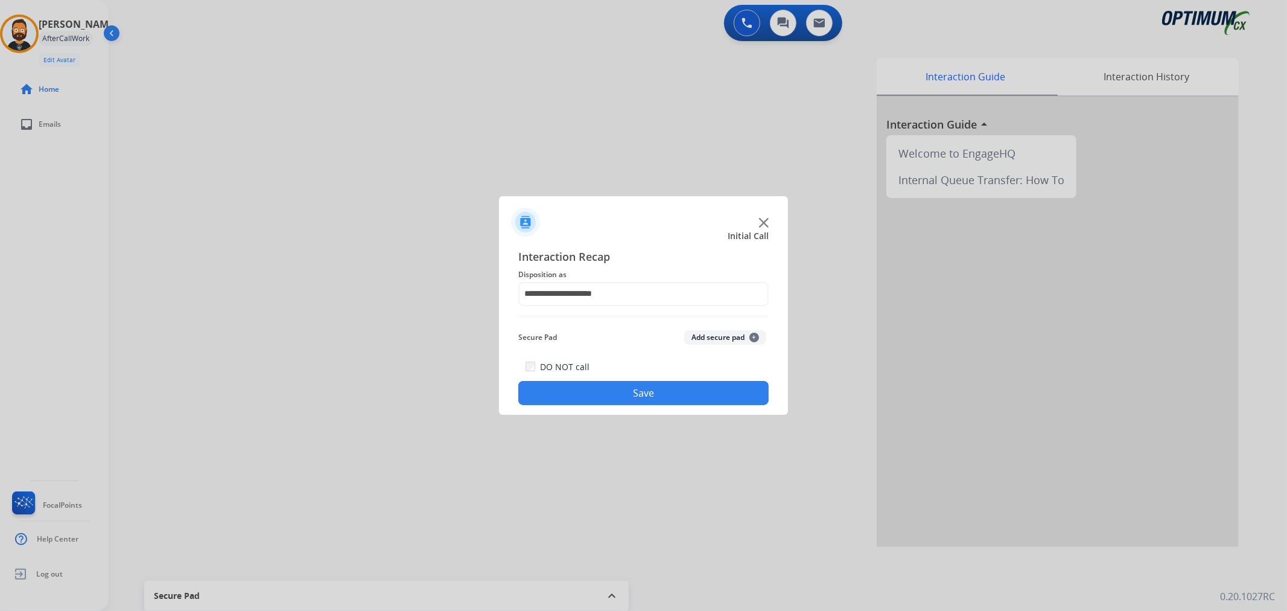
drag, startPoint x: 598, startPoint y: 392, endPoint x: 444, endPoint y: 165, distance: 274.7
click at [598, 391] on button "Save" at bounding box center [643, 393] width 250 height 24
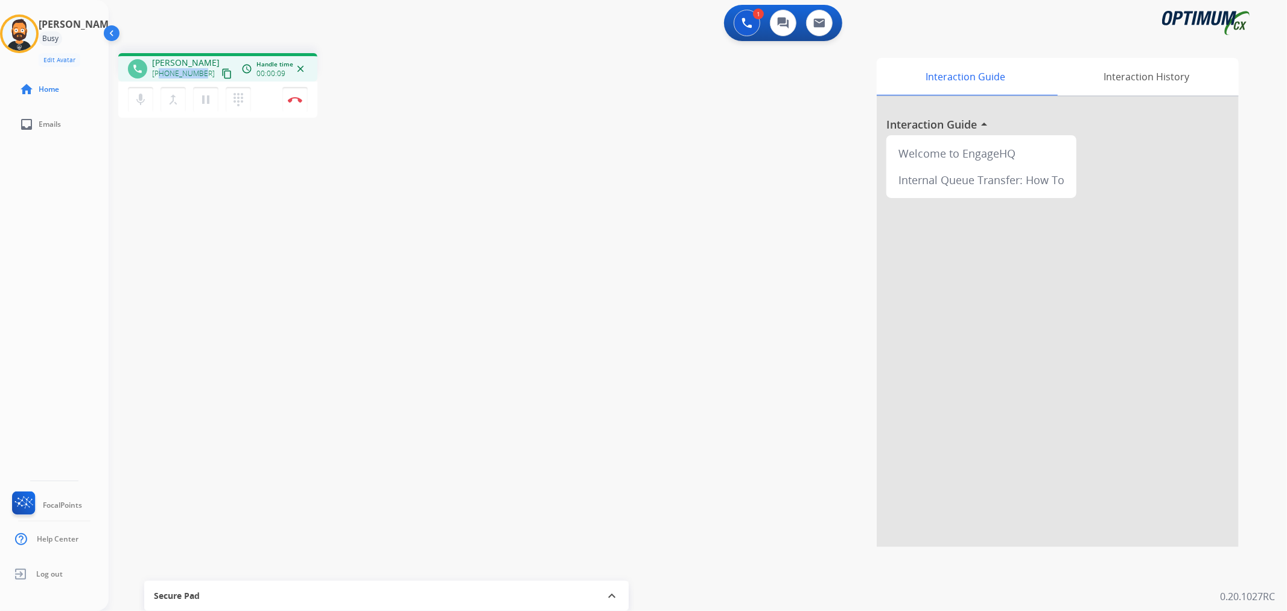
drag, startPoint x: 200, startPoint y: 72, endPoint x: 162, endPoint y: 74, distance: 38.7
click at [162, 74] on div "+12513035152 content_copy" at bounding box center [193, 73] width 82 height 14
click at [296, 100] on img at bounding box center [295, 100] width 14 height 6
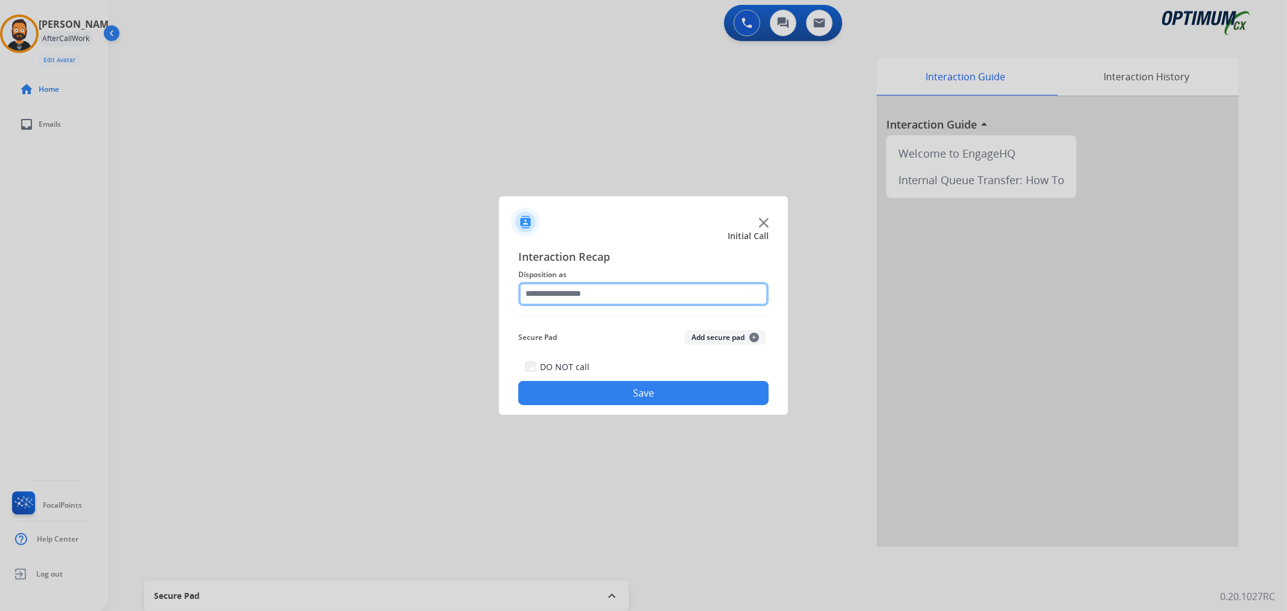
click at [554, 294] on input "text" at bounding box center [643, 294] width 250 height 24
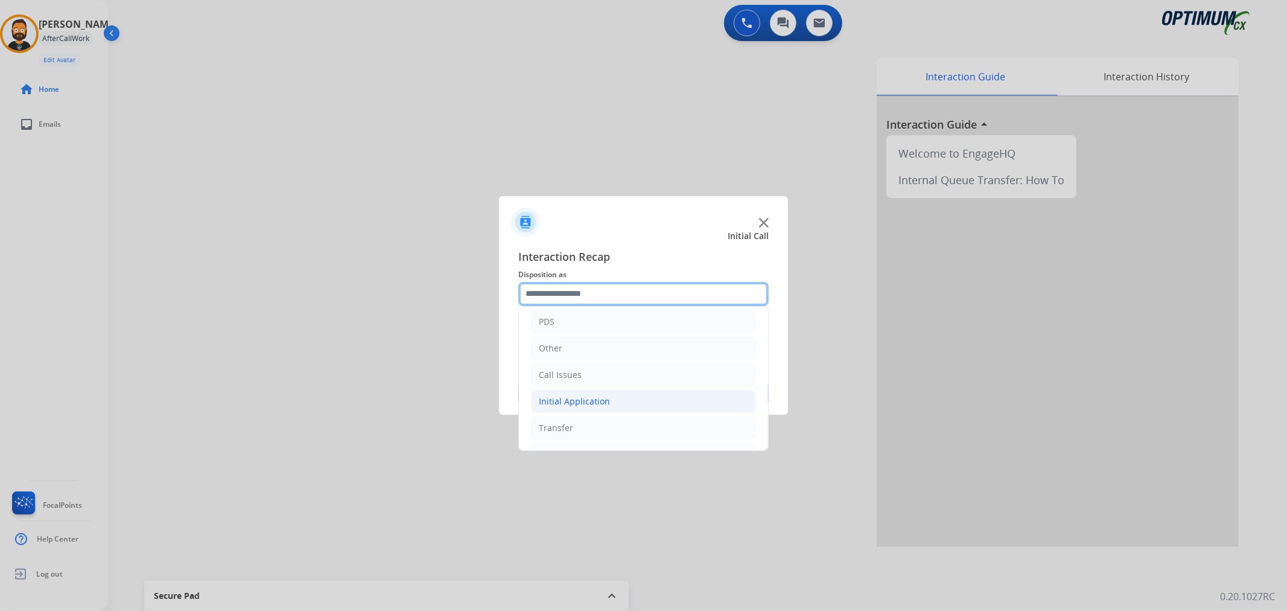
scroll to position [83, 0]
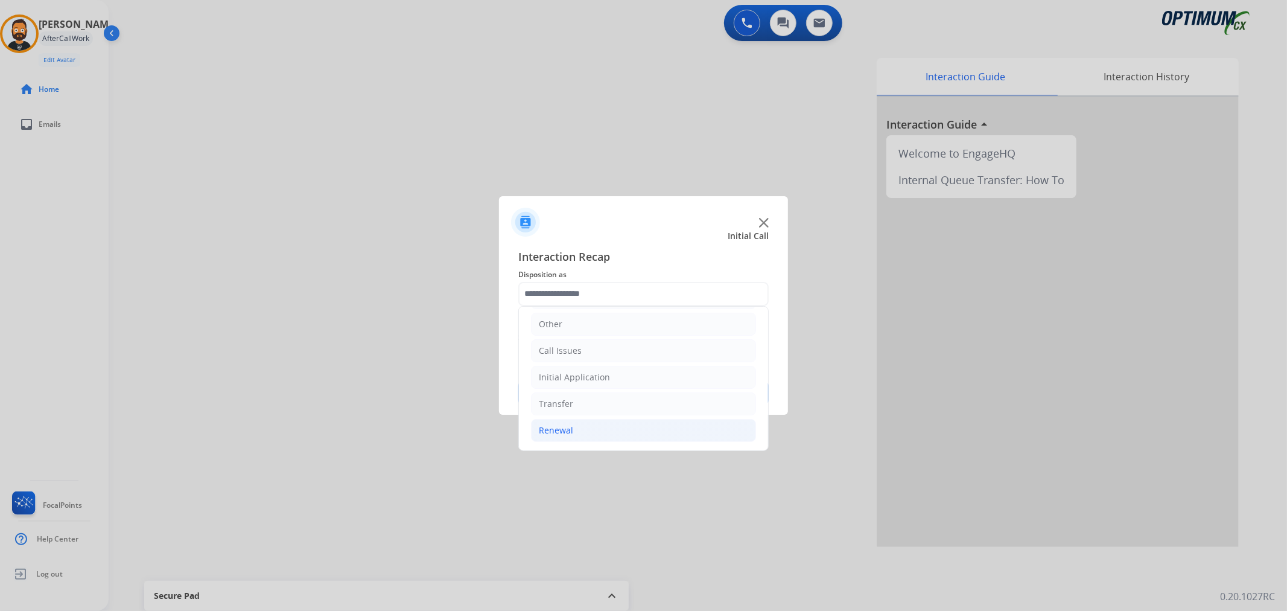
click at [588, 437] on li "Renewal" at bounding box center [643, 430] width 225 height 23
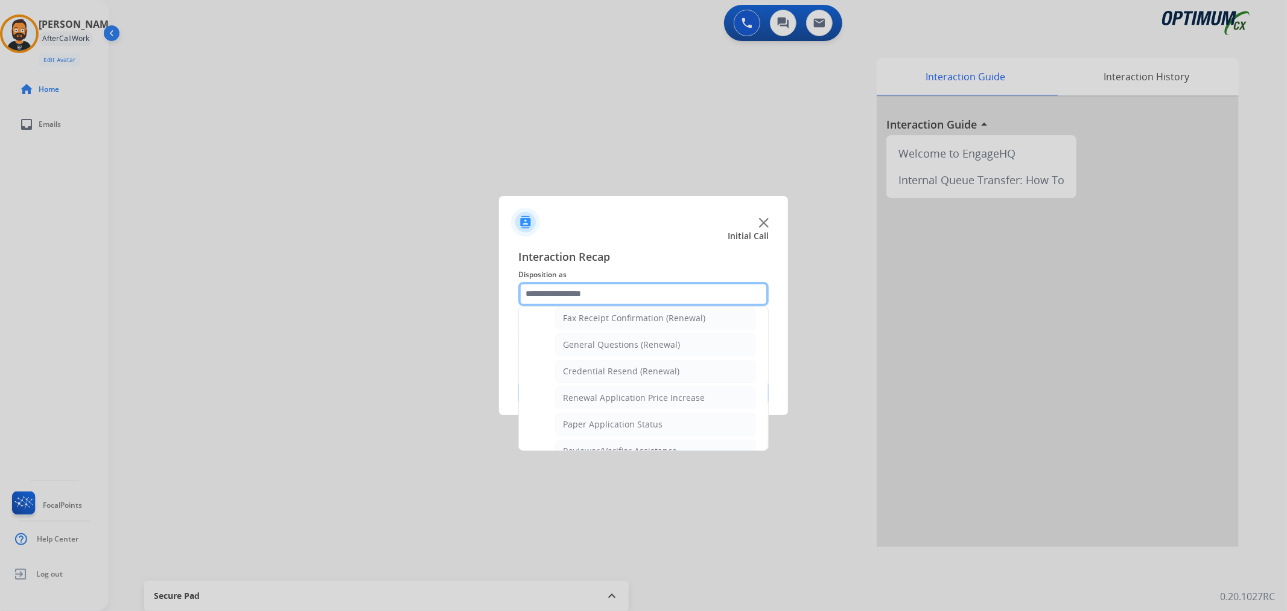
scroll to position [306, 0]
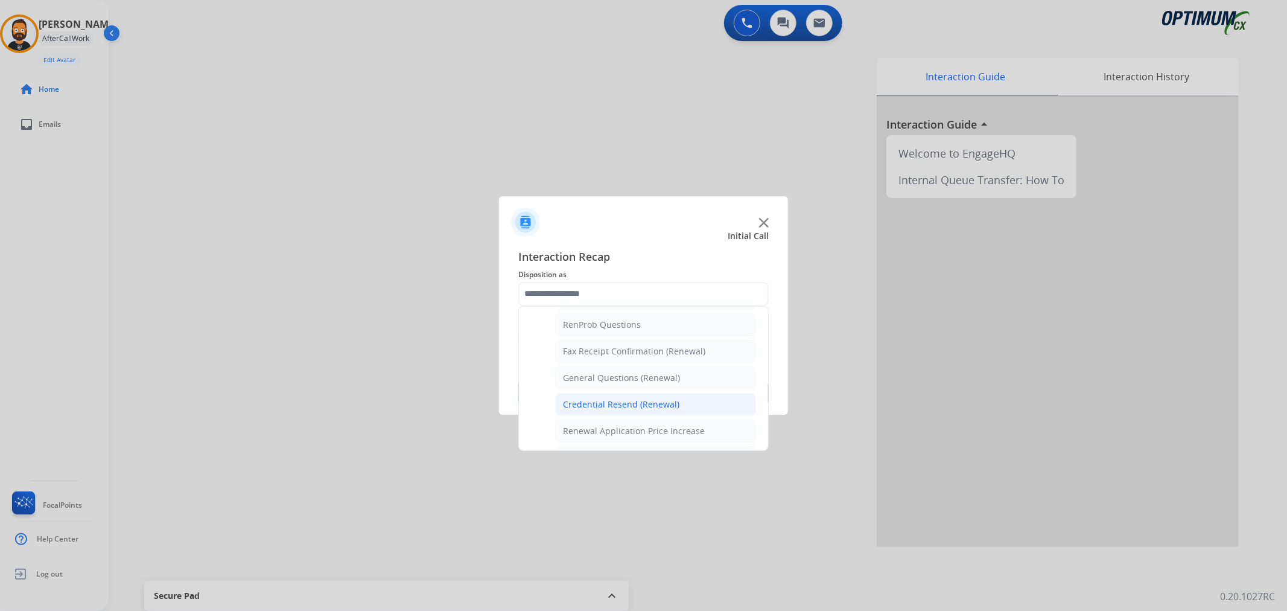
click at [627, 405] on div "Credential Resend (Renewal)" at bounding box center [621, 404] width 116 height 12
type input "**********"
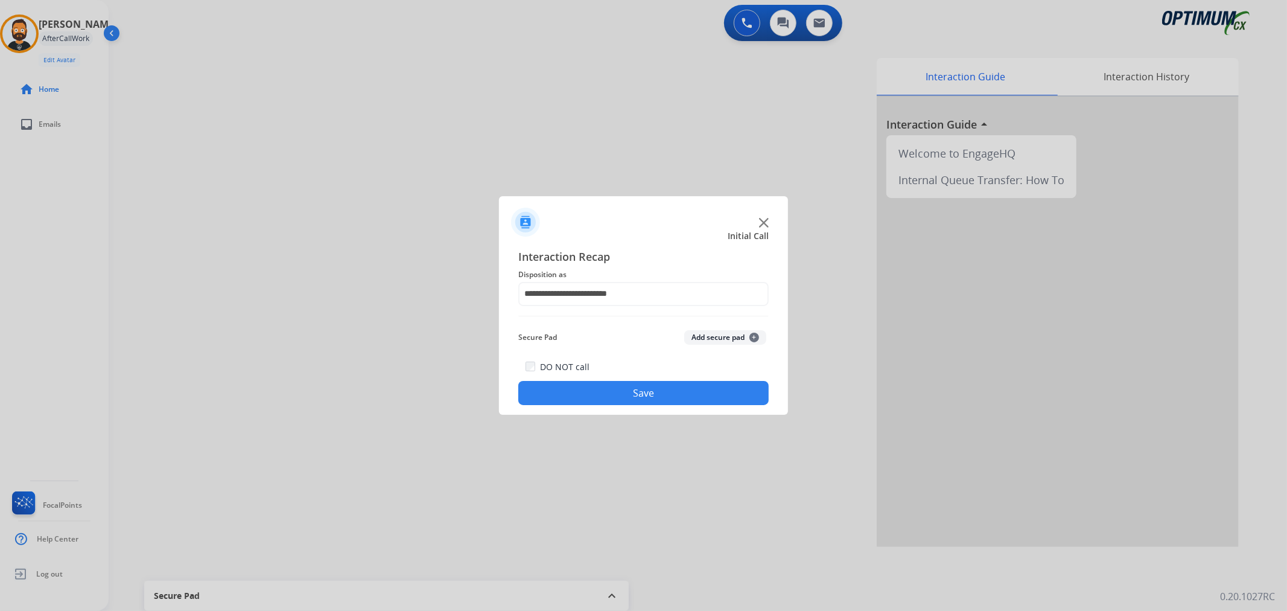
click at [628, 396] on button "Save" at bounding box center [643, 393] width 250 height 24
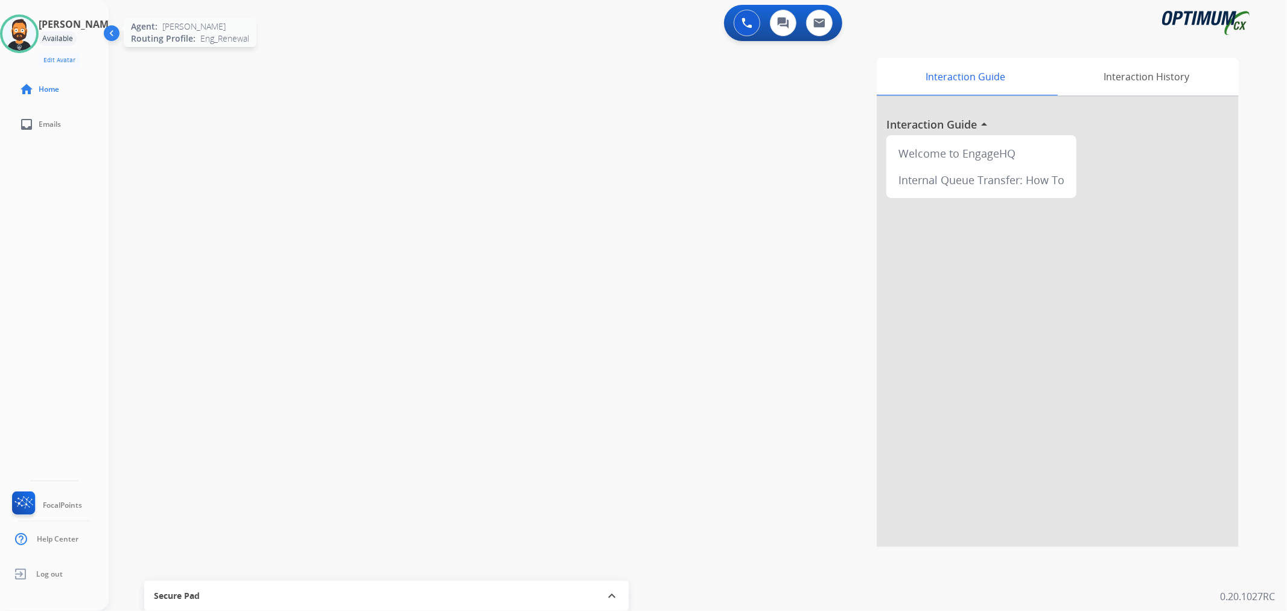
click at [29, 25] on img at bounding box center [19, 34] width 34 height 34
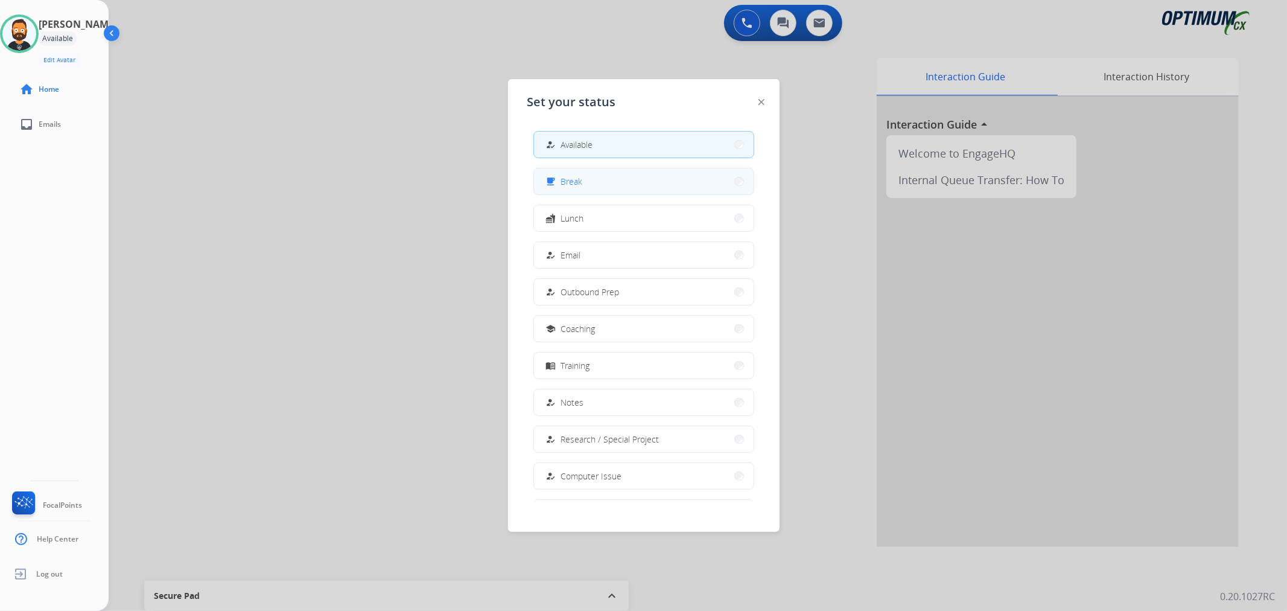
click at [553, 176] on mat-icon "free_breakfast" at bounding box center [551, 181] width 10 height 10
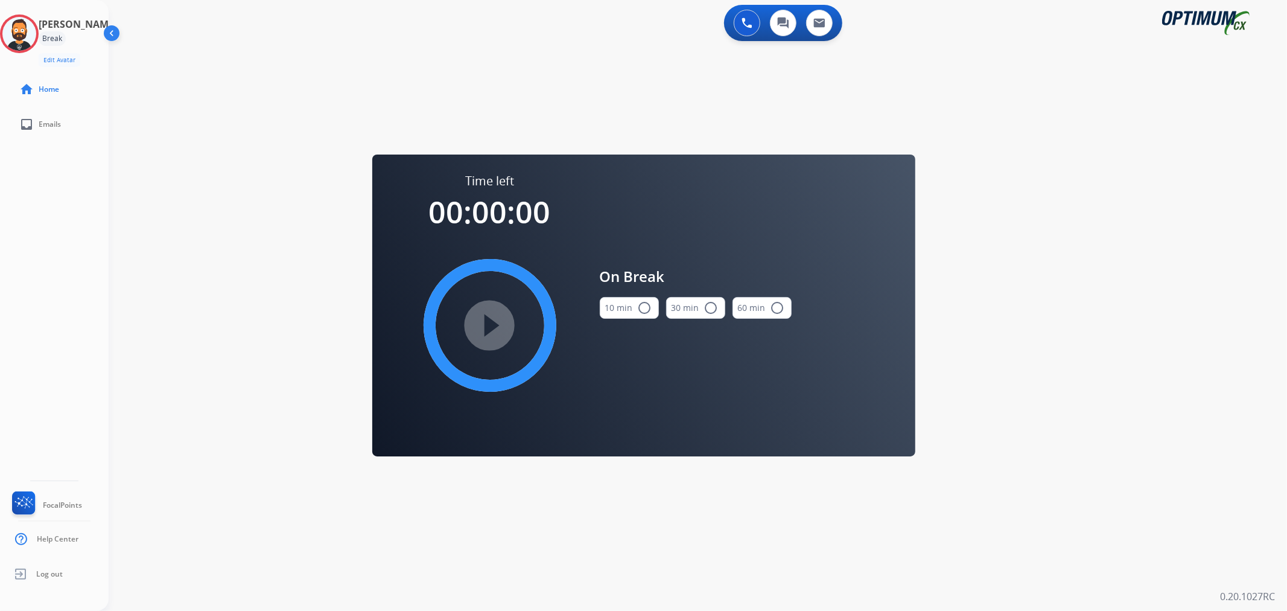
click at [628, 316] on button "10 min radio_button_unchecked" at bounding box center [629, 308] width 59 height 22
click at [497, 318] on mat-icon "play_circle_filled" at bounding box center [490, 325] width 14 height 14
click at [39, 28] on icon at bounding box center [19, 33] width 39 height 39
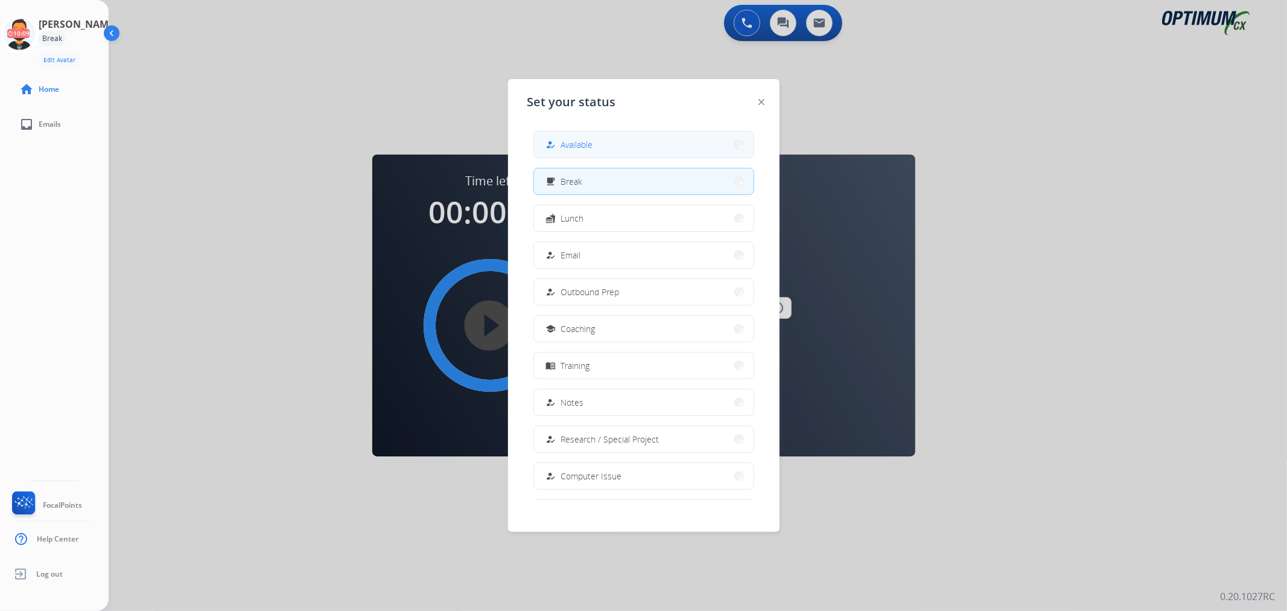
click at [590, 156] on button "how_to_reg Available" at bounding box center [644, 145] width 220 height 26
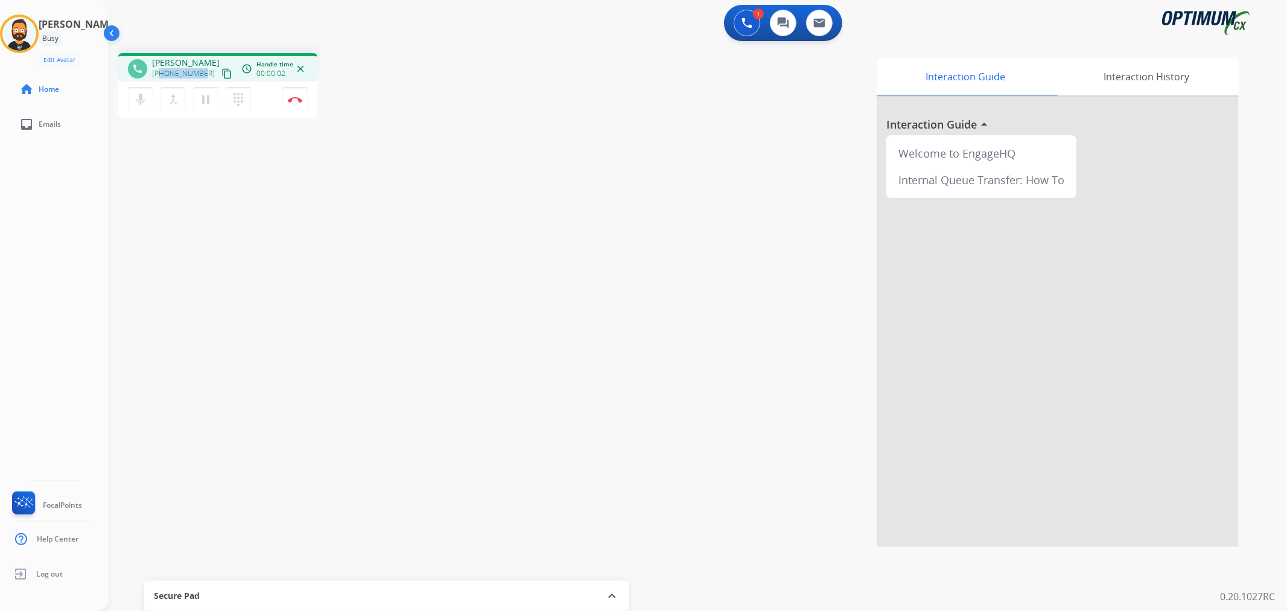
drag, startPoint x: 202, startPoint y: 74, endPoint x: 160, endPoint y: 73, distance: 42.3
click at [160, 73] on div "+15048000808 content_copy" at bounding box center [193, 73] width 82 height 14
click at [292, 101] on img at bounding box center [295, 100] width 14 height 6
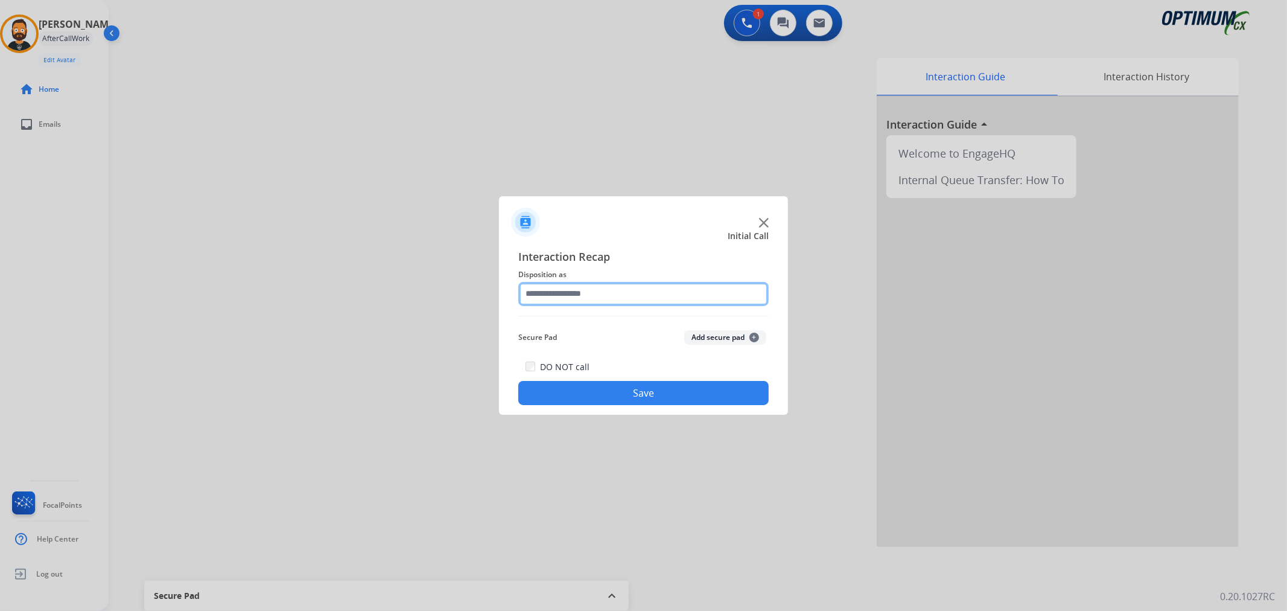
click at [617, 290] on input "text" at bounding box center [643, 294] width 250 height 24
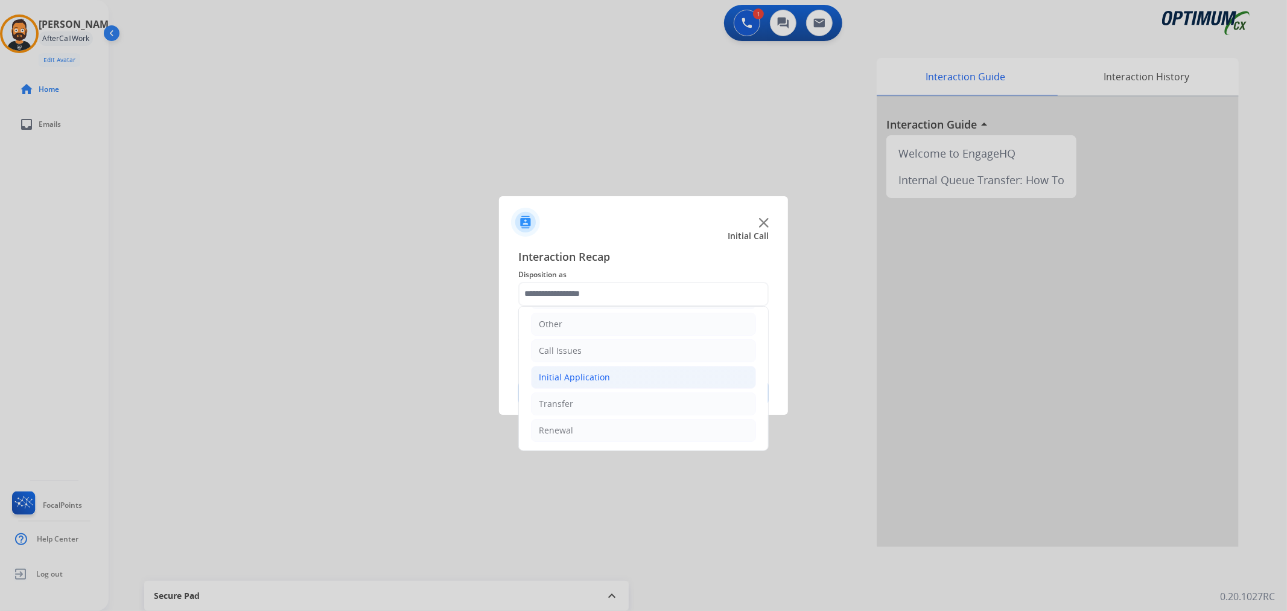
click at [578, 381] on div "Initial Application" at bounding box center [574, 377] width 71 height 12
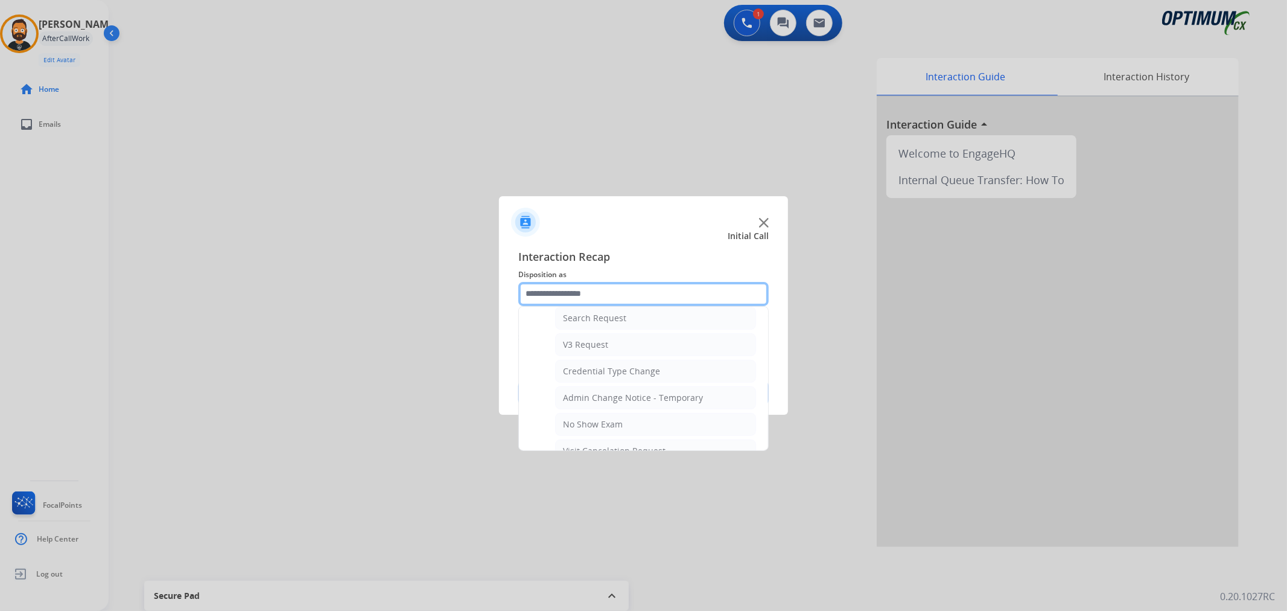
scroll to position [642, 0]
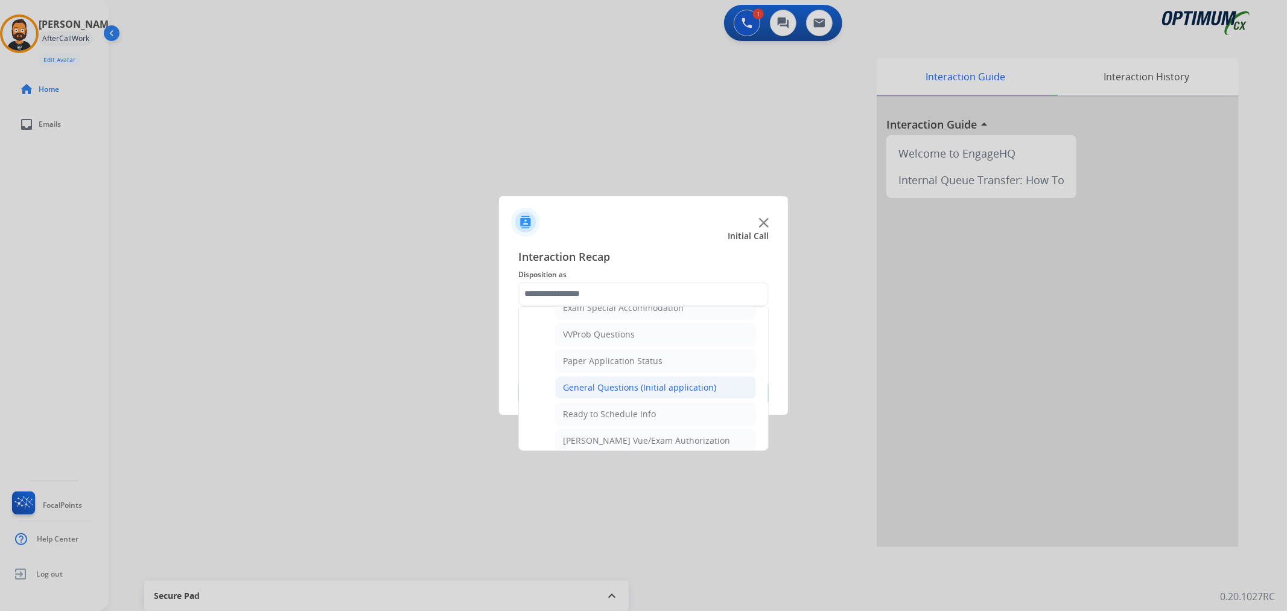
click at [642, 383] on div "General Questions (Initial application)" at bounding box center [639, 387] width 153 height 12
type input "**********"
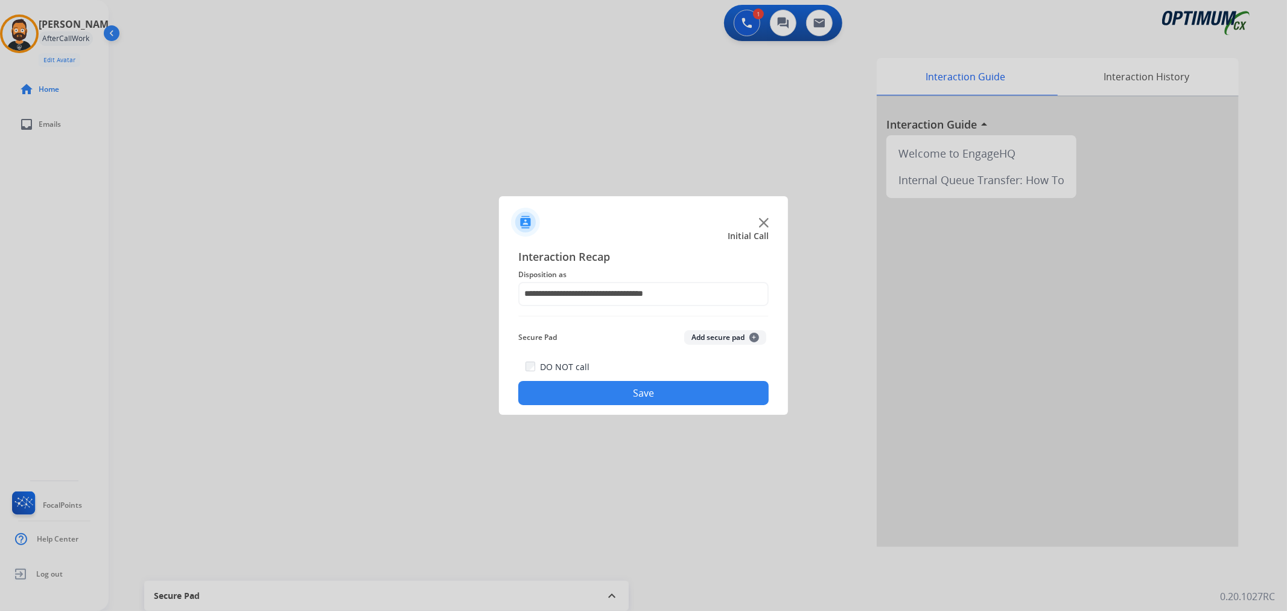
click at [642, 383] on button "Save" at bounding box center [643, 393] width 250 height 24
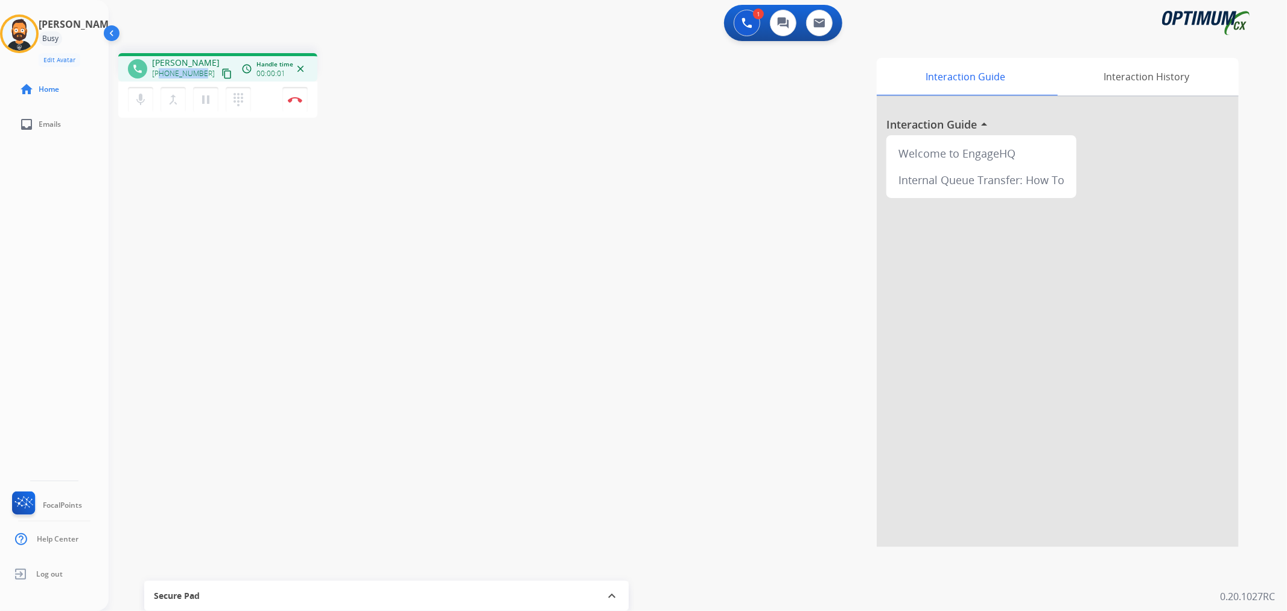
drag, startPoint x: 202, startPoint y: 70, endPoint x: 161, endPoint y: 74, distance: 41.3
click at [161, 74] on div "+18137841889 content_copy" at bounding box center [193, 73] width 82 height 14
click at [288, 94] on button "Disconnect" at bounding box center [294, 99] width 25 height 25
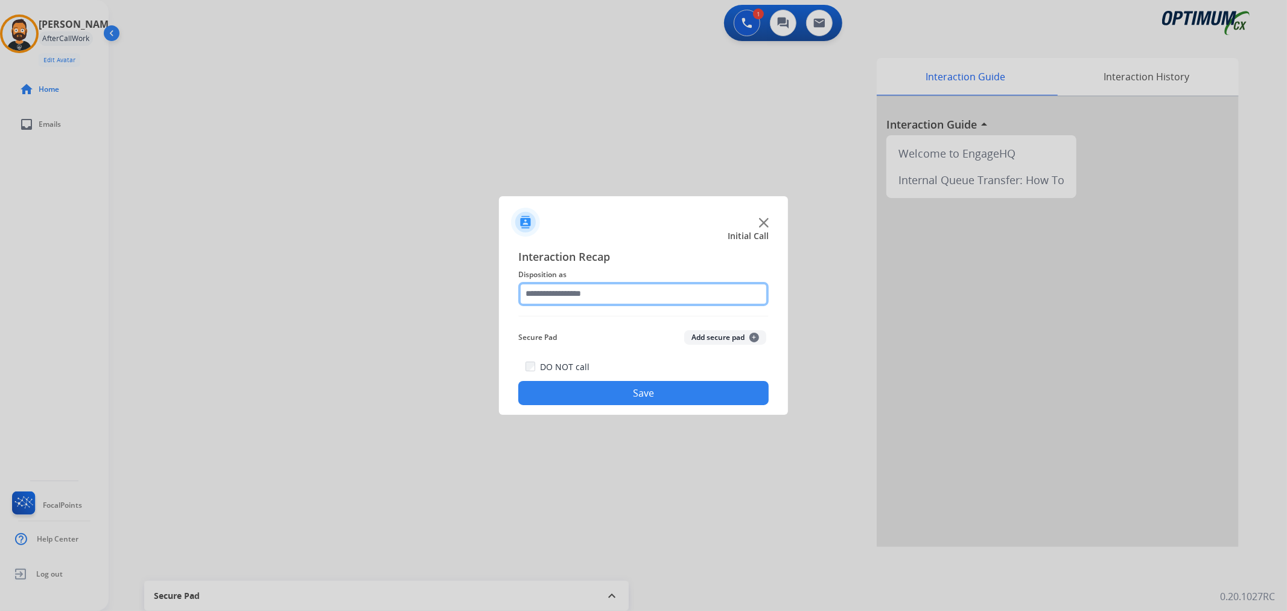
click at [531, 286] on input "text" at bounding box center [643, 294] width 250 height 24
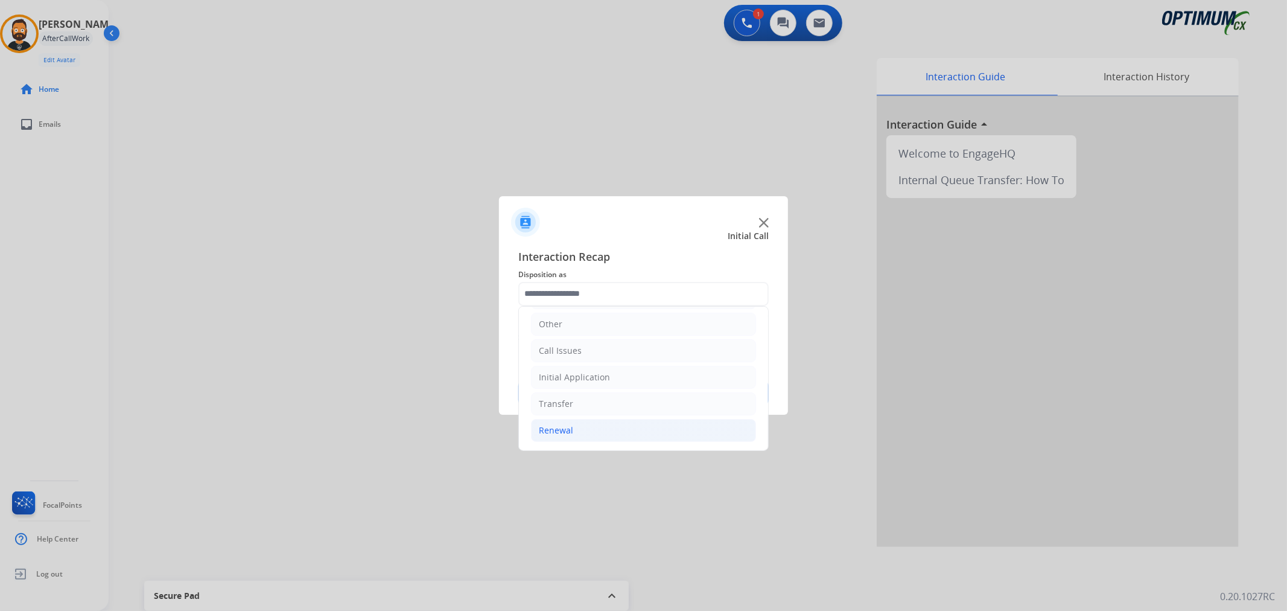
click at [570, 432] on div "Renewal" at bounding box center [556, 430] width 34 height 12
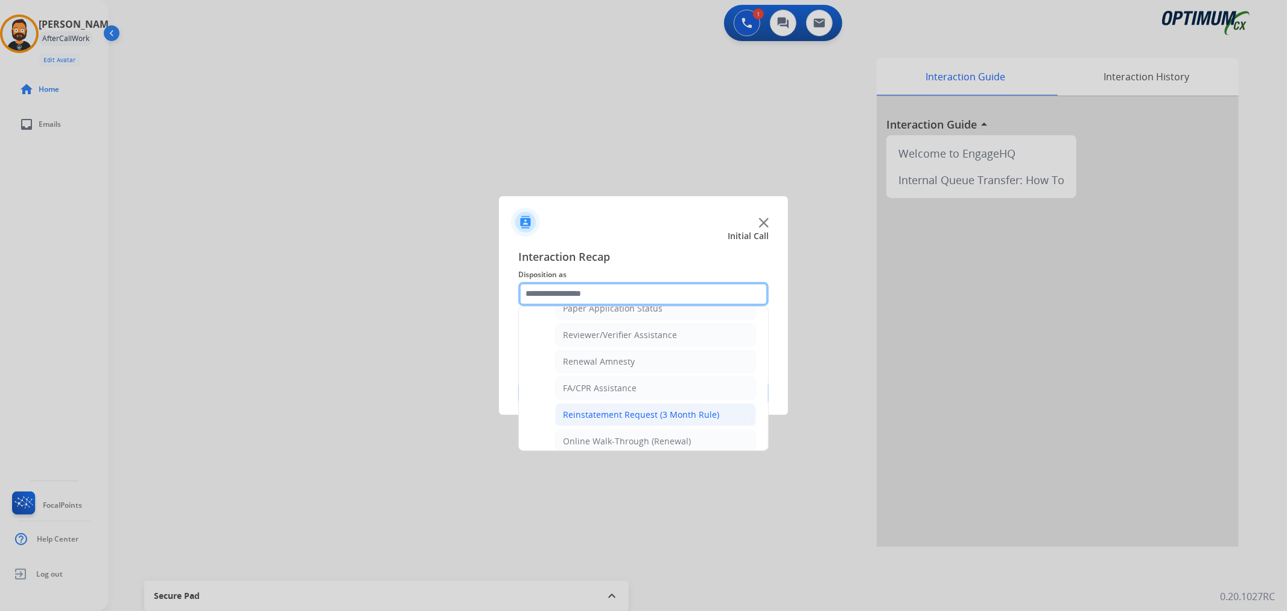
scroll to position [468, 0]
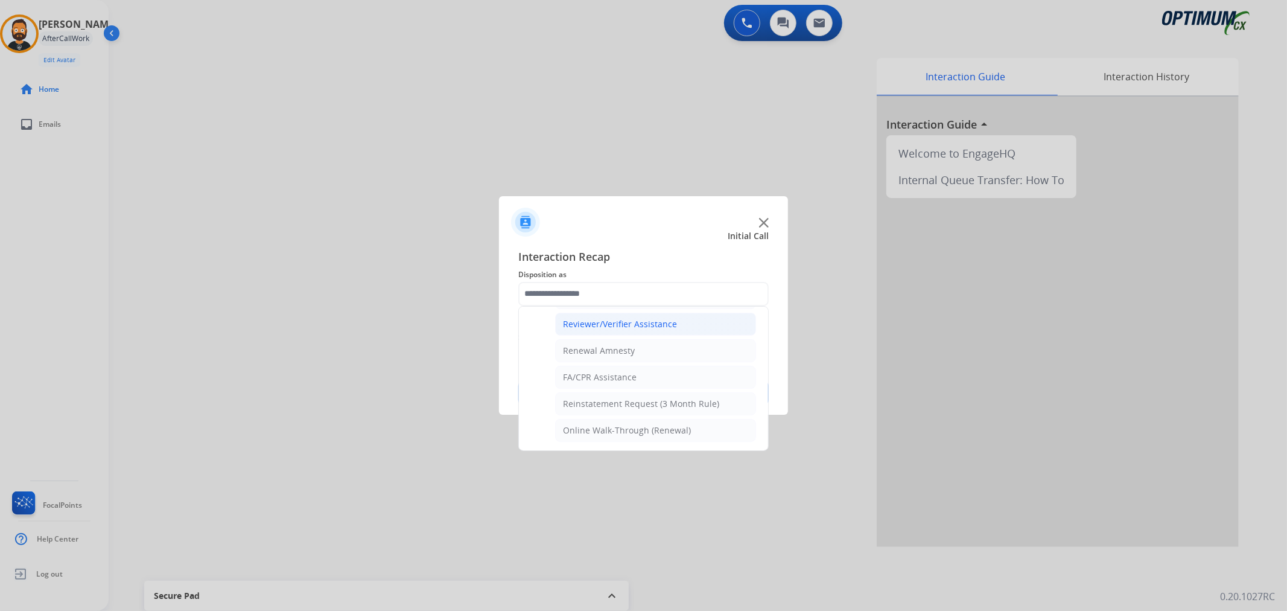
click at [625, 321] on div "Reviewer/Verifier Assistance" at bounding box center [620, 324] width 114 height 12
type input "**********"
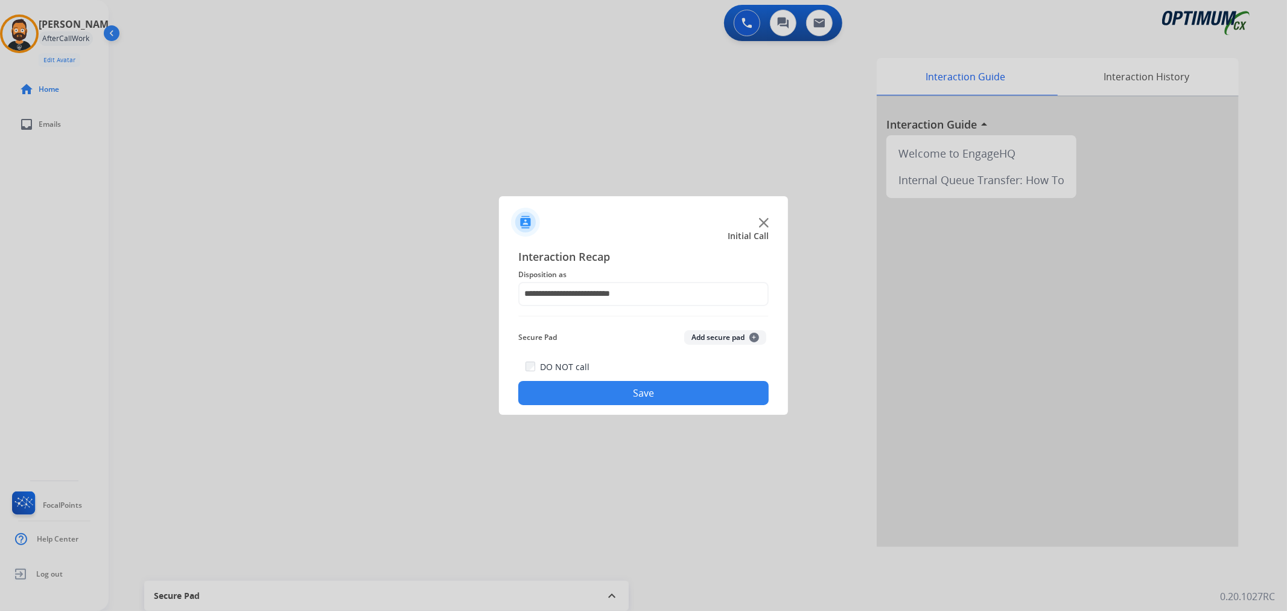
click at [631, 391] on button "Save" at bounding box center [643, 393] width 250 height 24
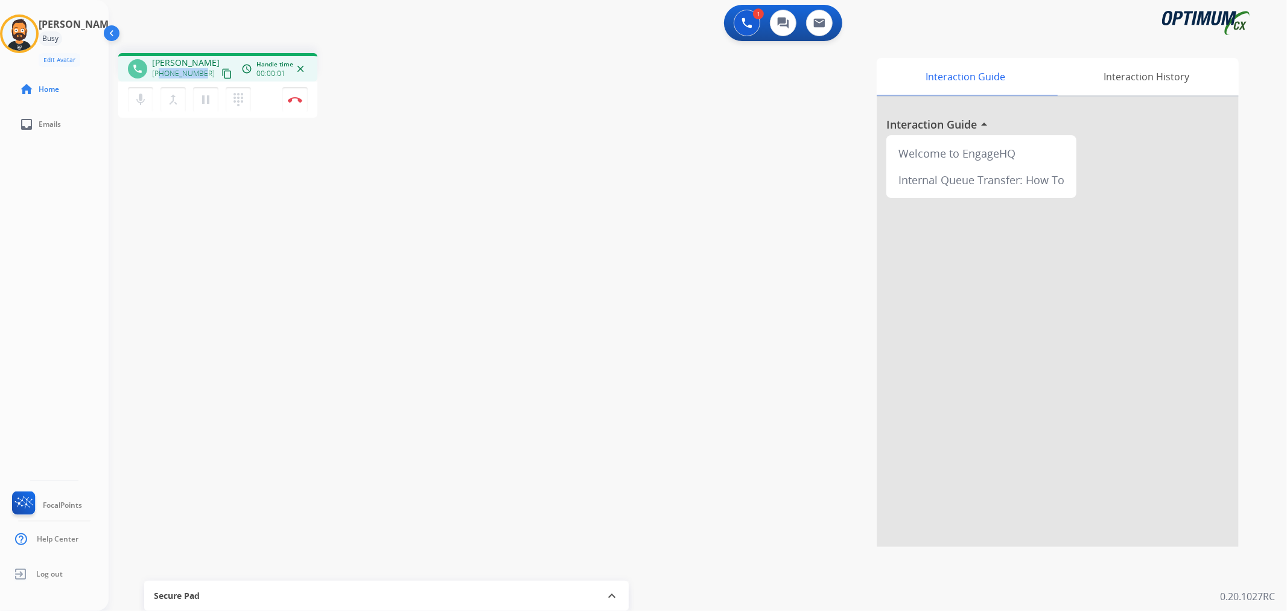
drag, startPoint x: 200, startPoint y: 76, endPoint x: 162, endPoint y: 71, distance: 38.9
click at [162, 71] on span "+12315630875" at bounding box center [183, 74] width 63 height 10
click at [299, 89] on button "Disconnect" at bounding box center [294, 99] width 25 height 25
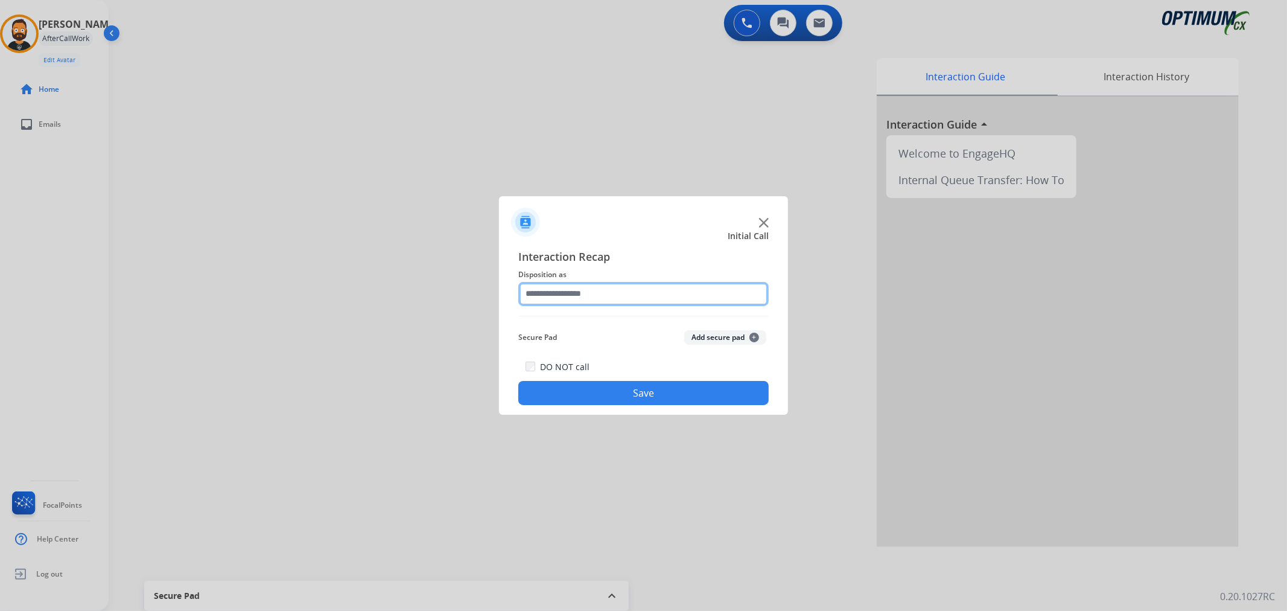
click at [635, 299] on input "text" at bounding box center [643, 294] width 250 height 24
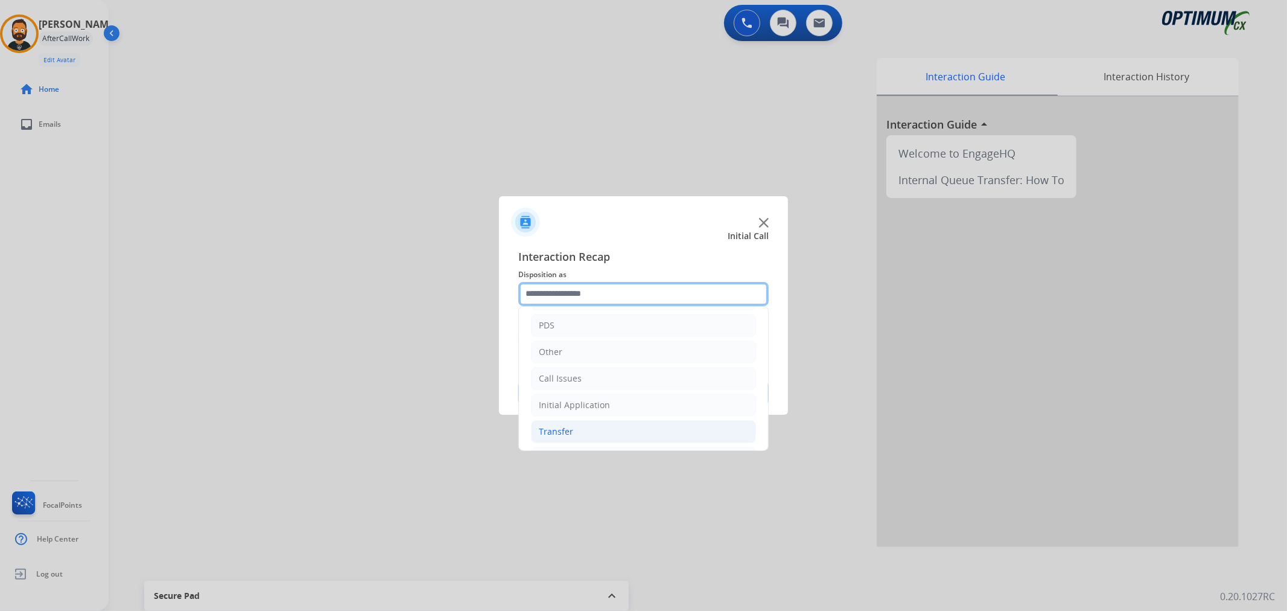
scroll to position [83, 0]
click at [590, 431] on li "Renewal" at bounding box center [643, 430] width 225 height 23
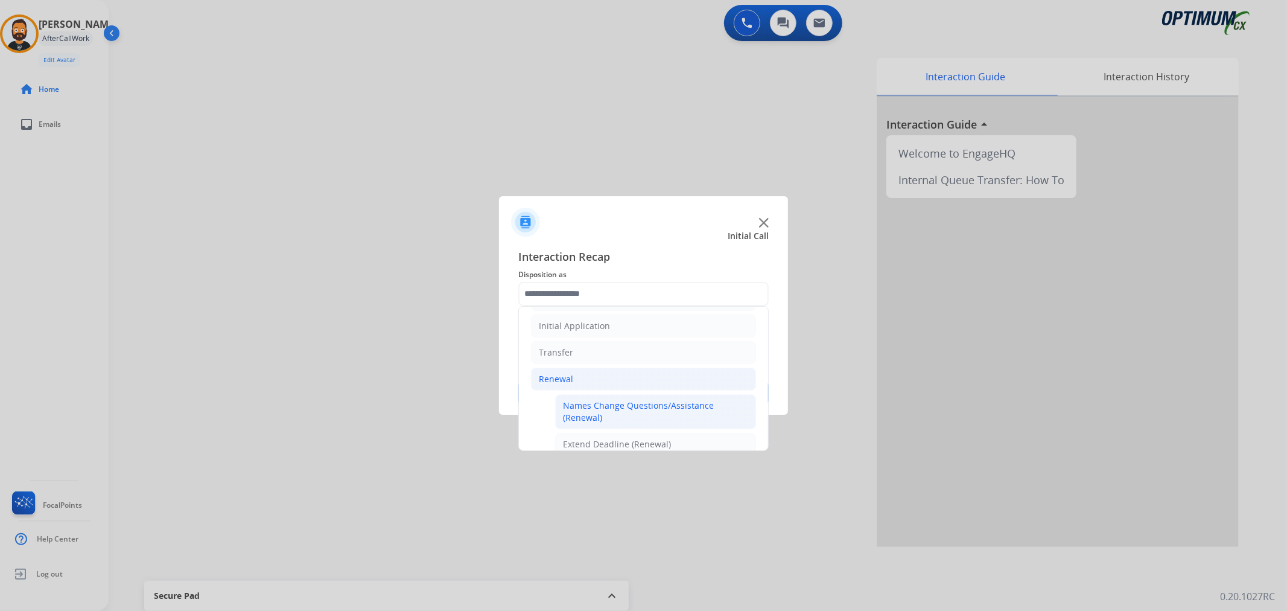
click at [595, 407] on div "Names Change Questions/Assistance (Renewal)" at bounding box center [655, 412] width 185 height 24
type input "**********"
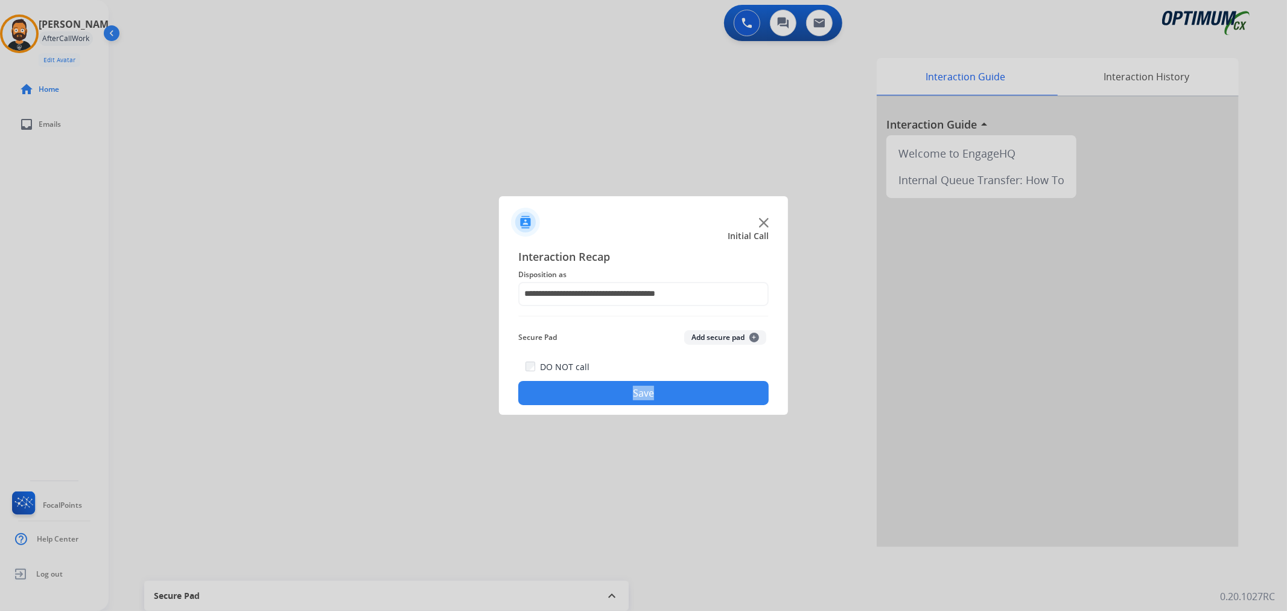
click at [595, 407] on div "**********" at bounding box center [643, 326] width 289 height 177
click at [589, 392] on button "Save" at bounding box center [643, 393] width 250 height 24
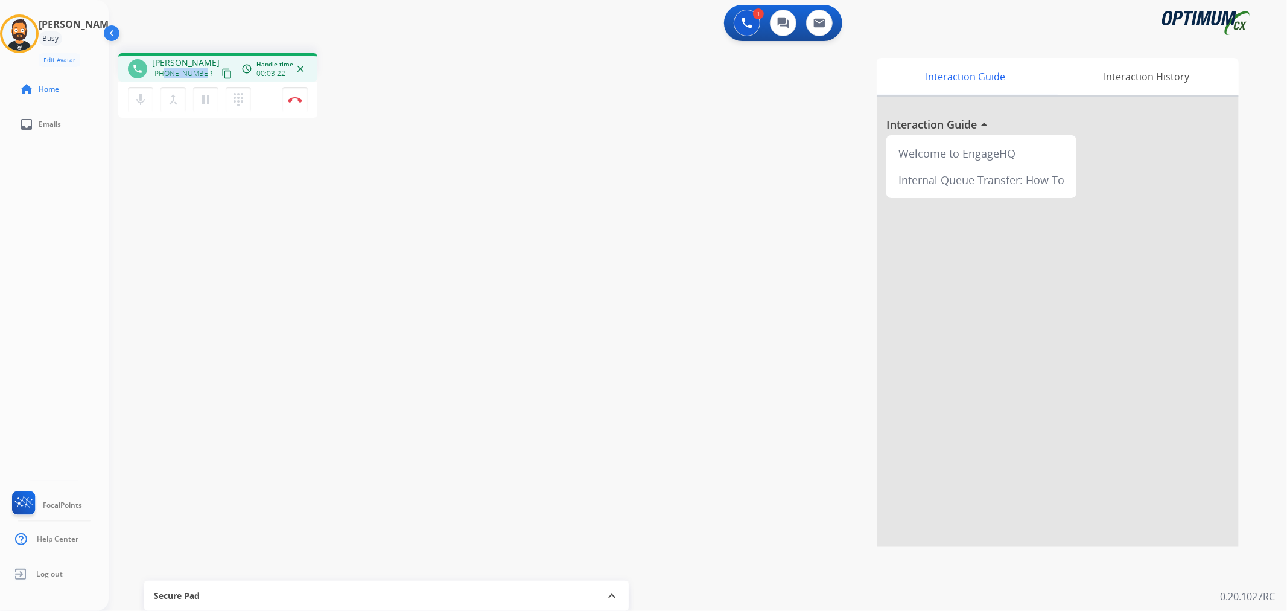
drag, startPoint x: 203, startPoint y: 69, endPoint x: 164, endPoint y: 74, distance: 39.0
click at [164, 74] on div "+15045350287 content_copy" at bounding box center [193, 73] width 82 height 14
click at [200, 66] on div "+15045350287 content_copy" at bounding box center [193, 73] width 82 height 14
click at [204, 71] on div "+15045350287 content_copy" at bounding box center [193, 73] width 82 height 14
drag, startPoint x: 204, startPoint y: 71, endPoint x: 188, endPoint y: 70, distance: 16.3
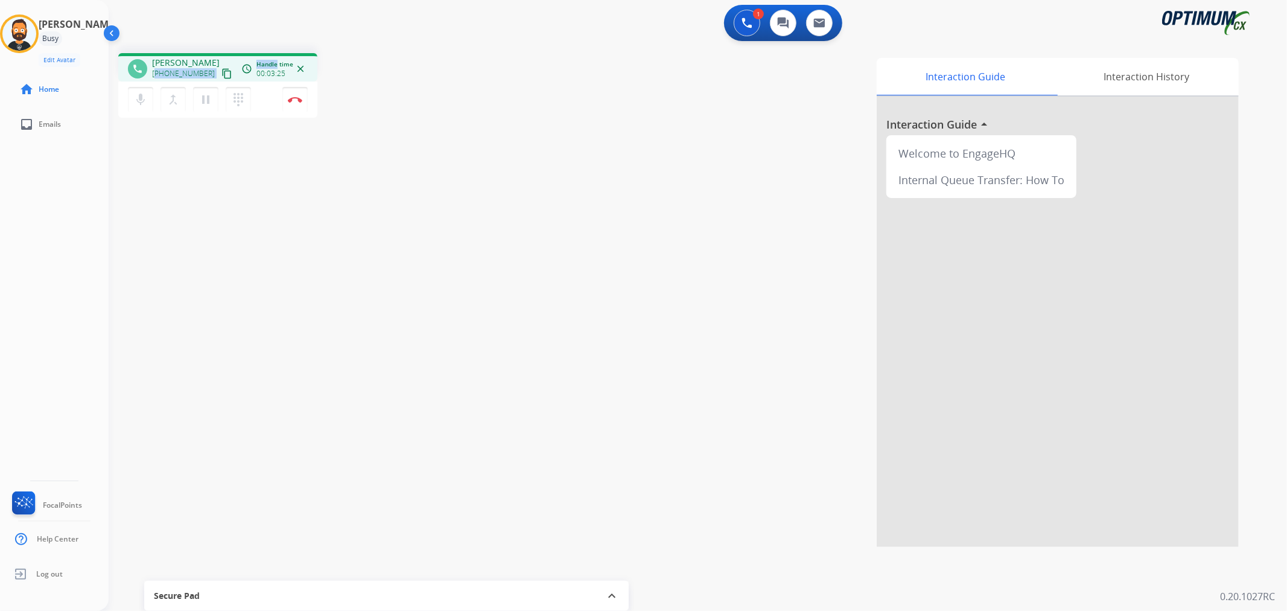
click at [185, 72] on div "+15045350287 content_copy" at bounding box center [193, 73] width 82 height 14
click at [207, 53] on div "phone L.A. Rivera +15045350287 content_copy access_time Call metrics Queue 00:0…" at bounding box center [217, 67] width 199 height 28
click at [210, 21] on div "1 Voice Interactions 0 Chat Interactions 0 Email Interactions" at bounding box center [690, 24] width 1135 height 39
drag, startPoint x: 201, startPoint y: 68, endPoint x: 162, endPoint y: 72, distance: 39.5
click at [162, 72] on span "+15045350287" at bounding box center [183, 74] width 63 height 10
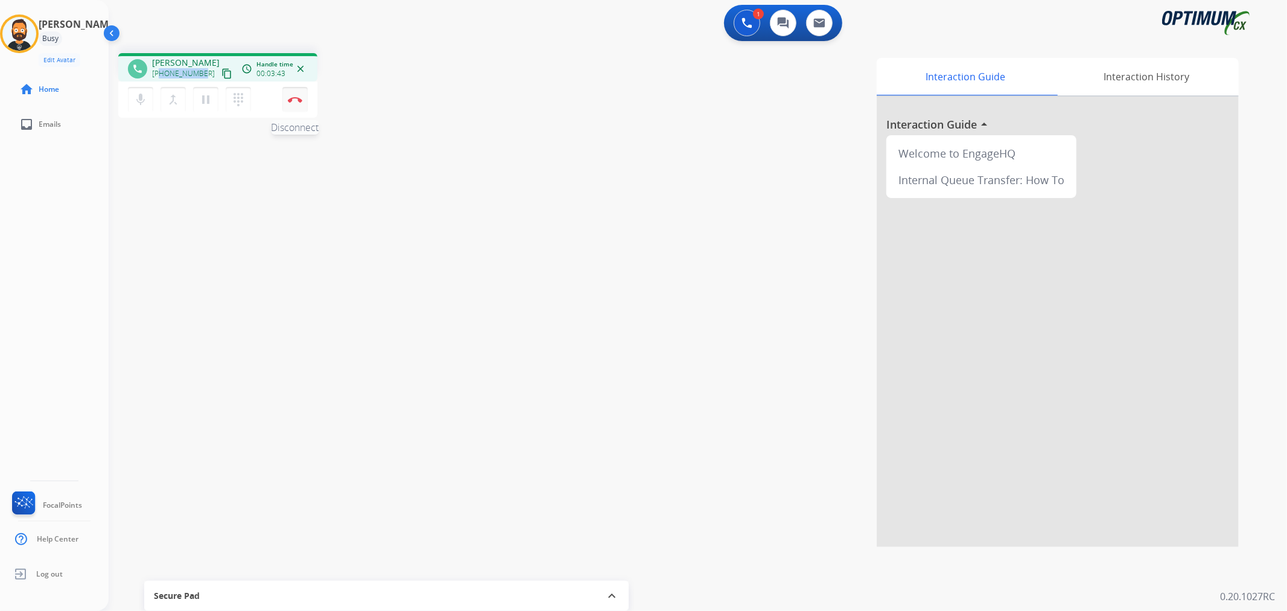
click at [296, 97] on img at bounding box center [295, 100] width 14 height 6
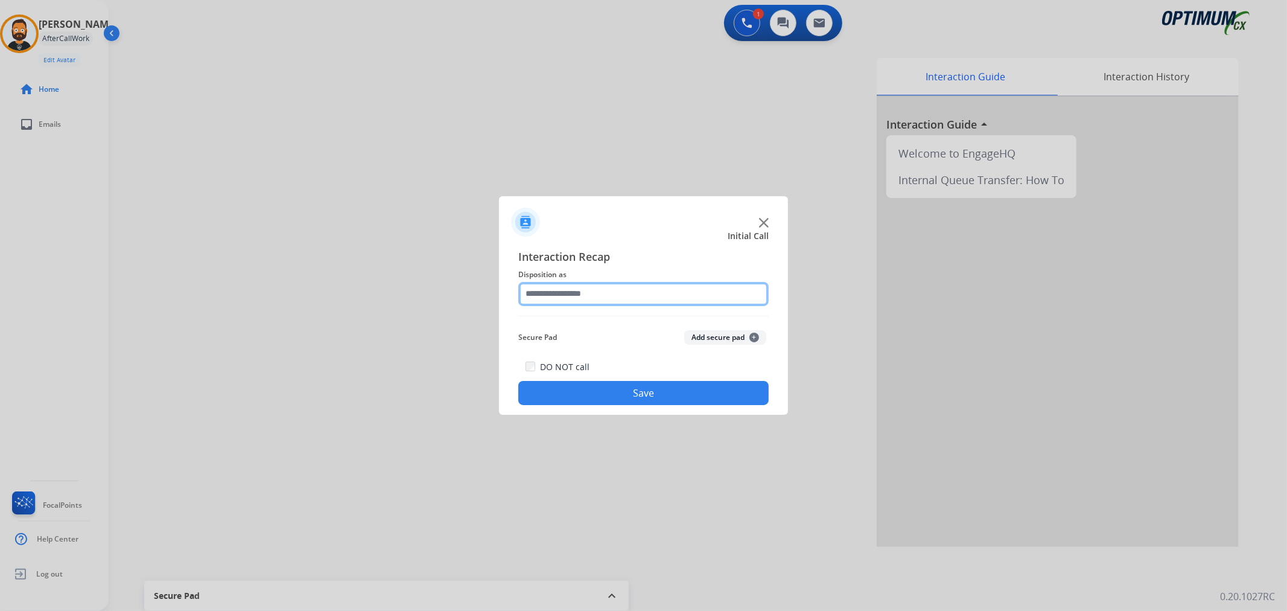
click at [565, 292] on input "text" at bounding box center [643, 294] width 250 height 24
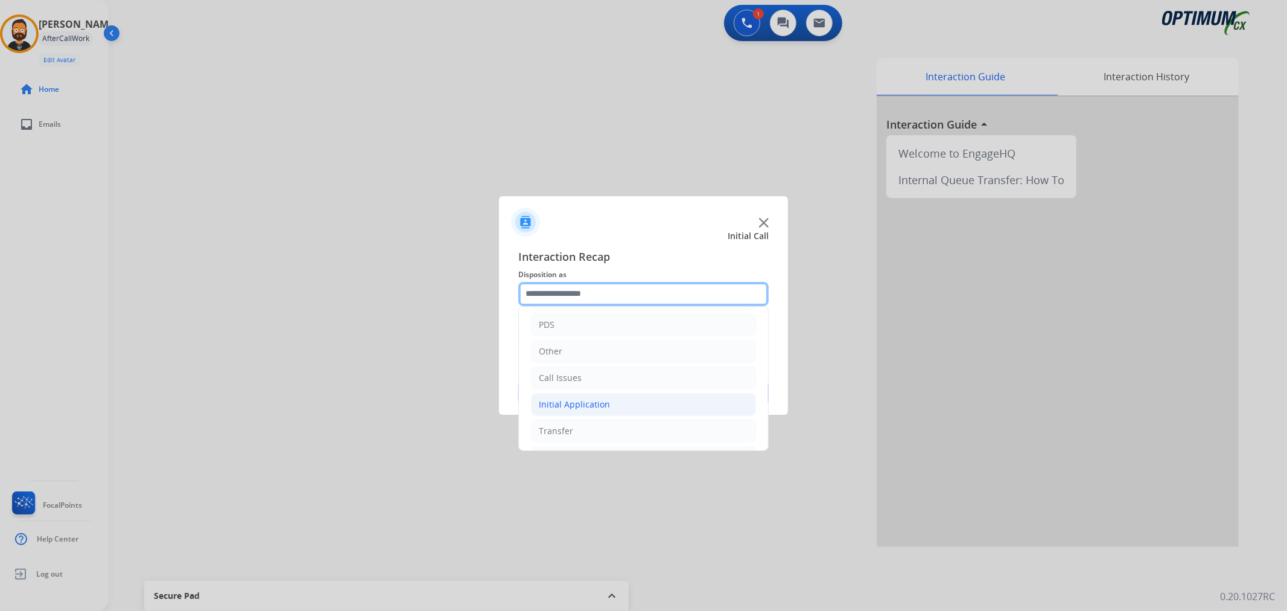
scroll to position [83, 0]
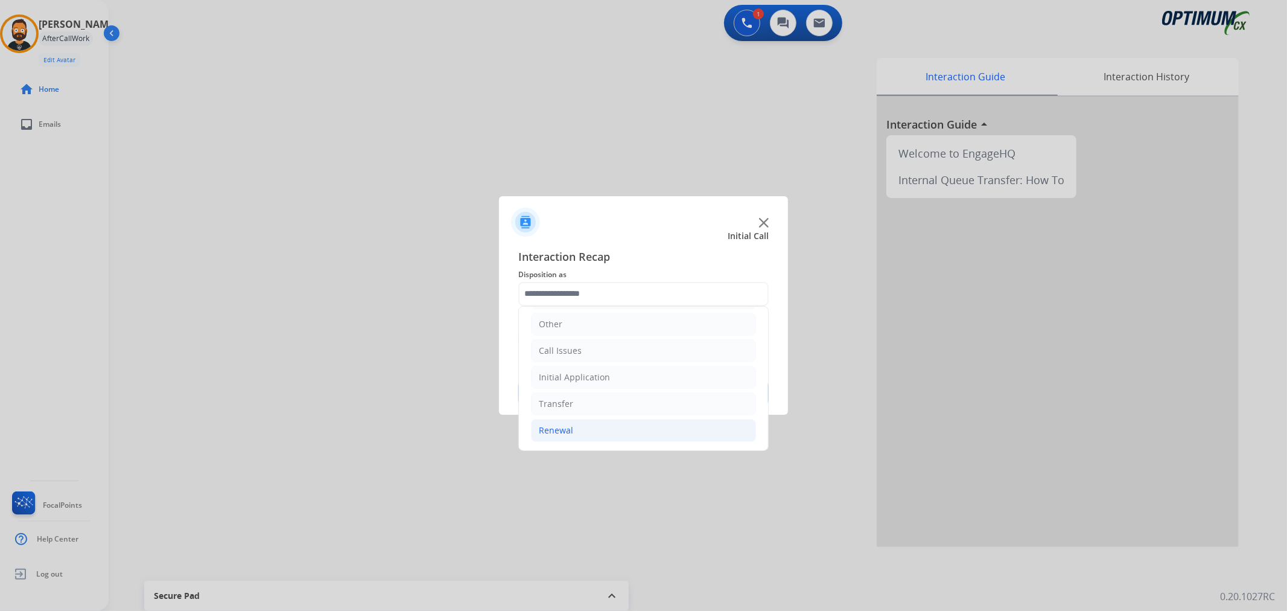
click at [575, 430] on li "Renewal" at bounding box center [643, 430] width 225 height 23
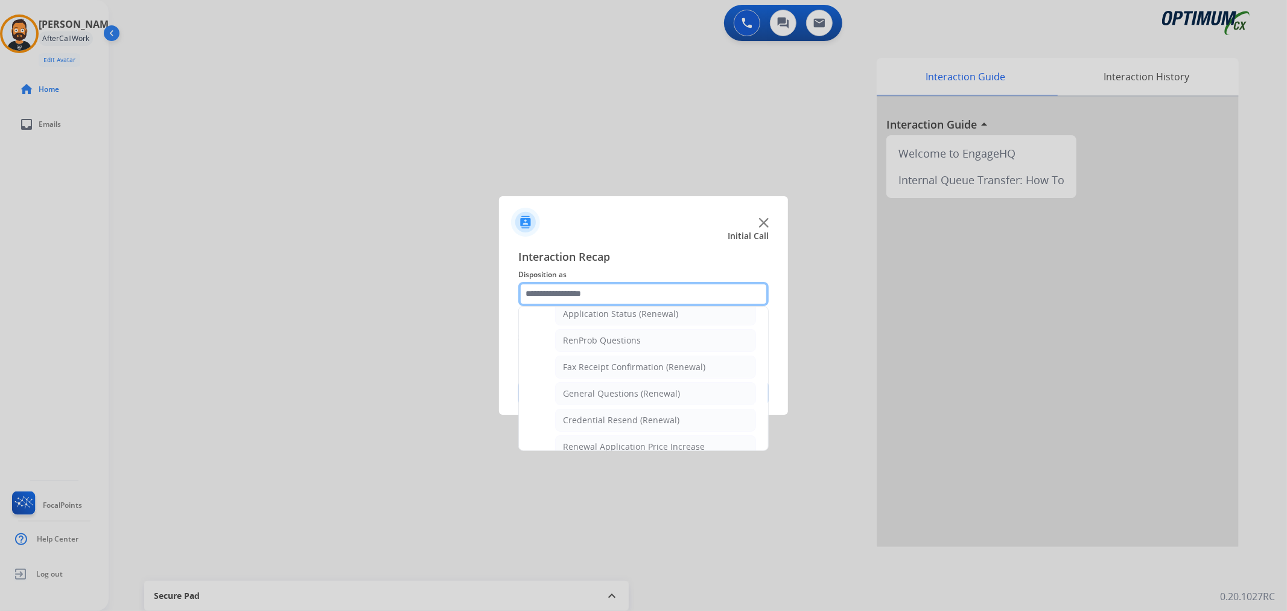
scroll to position [245, 0]
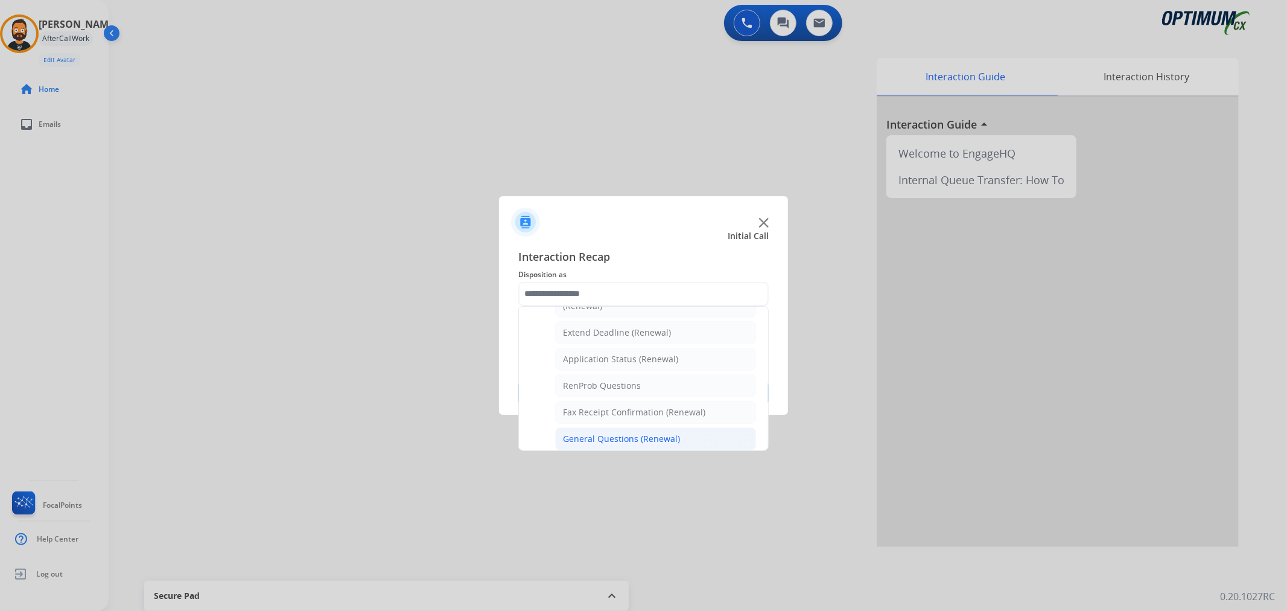
click at [611, 435] on div "General Questions (Renewal)" at bounding box center [621, 439] width 117 height 12
type input "**********"
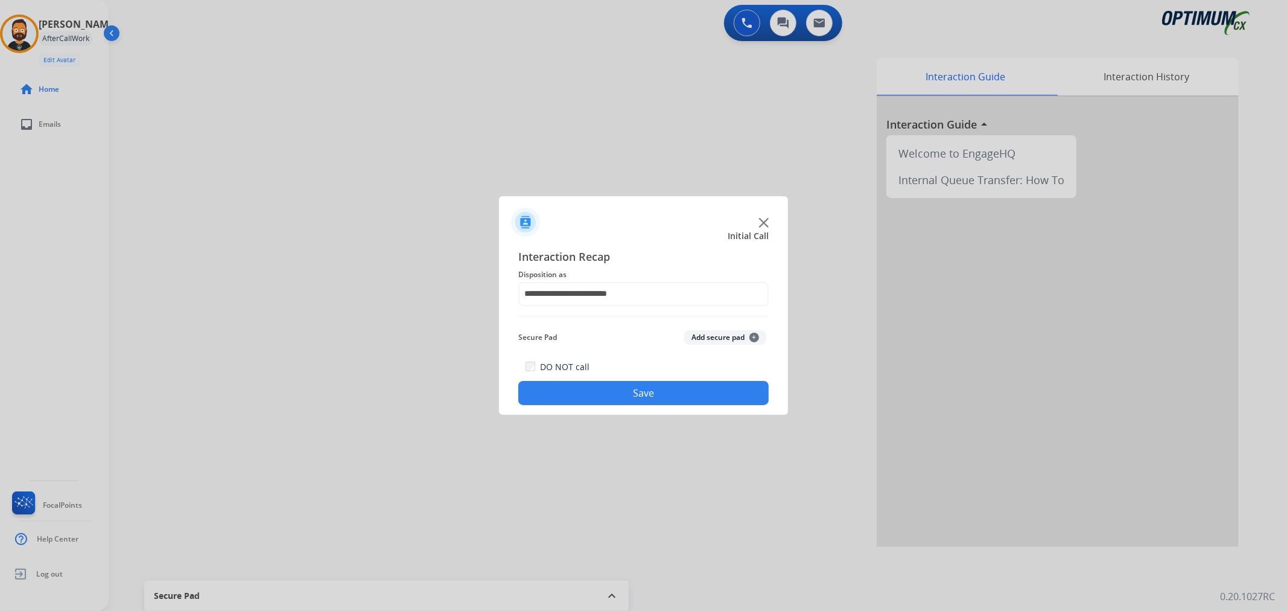
drag, startPoint x: 610, startPoint y: 401, endPoint x: 583, endPoint y: 360, distance: 49.4
click at [610, 401] on button "Save" at bounding box center [643, 393] width 250 height 24
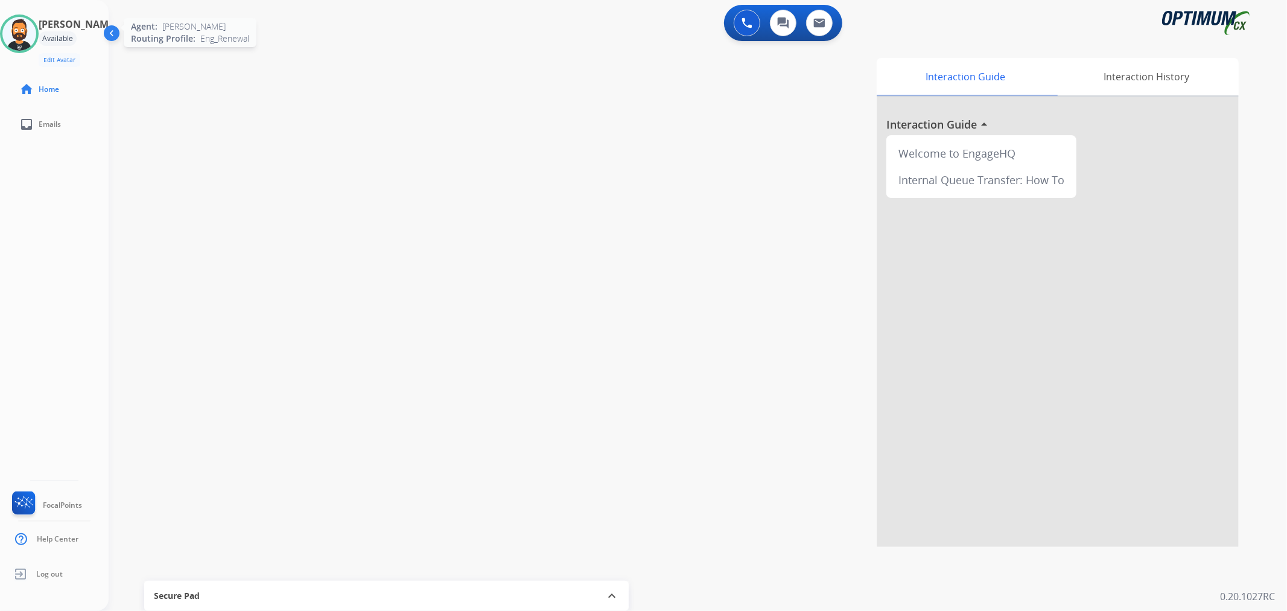
click at [34, 27] on img at bounding box center [19, 34] width 34 height 34
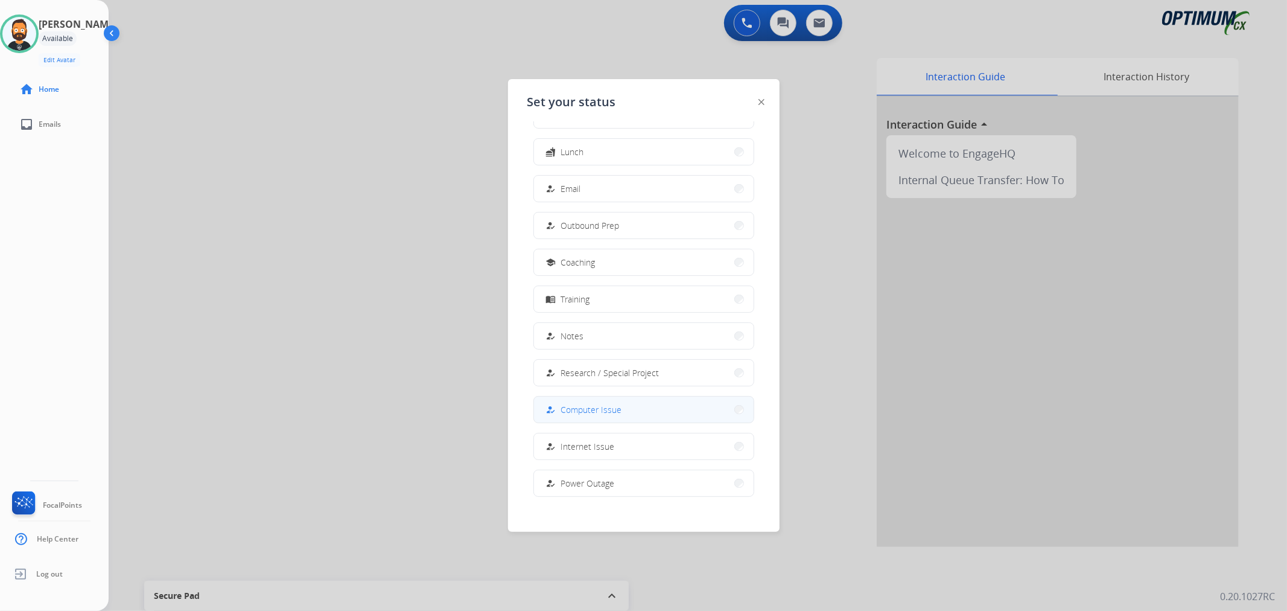
scroll to position [113, 0]
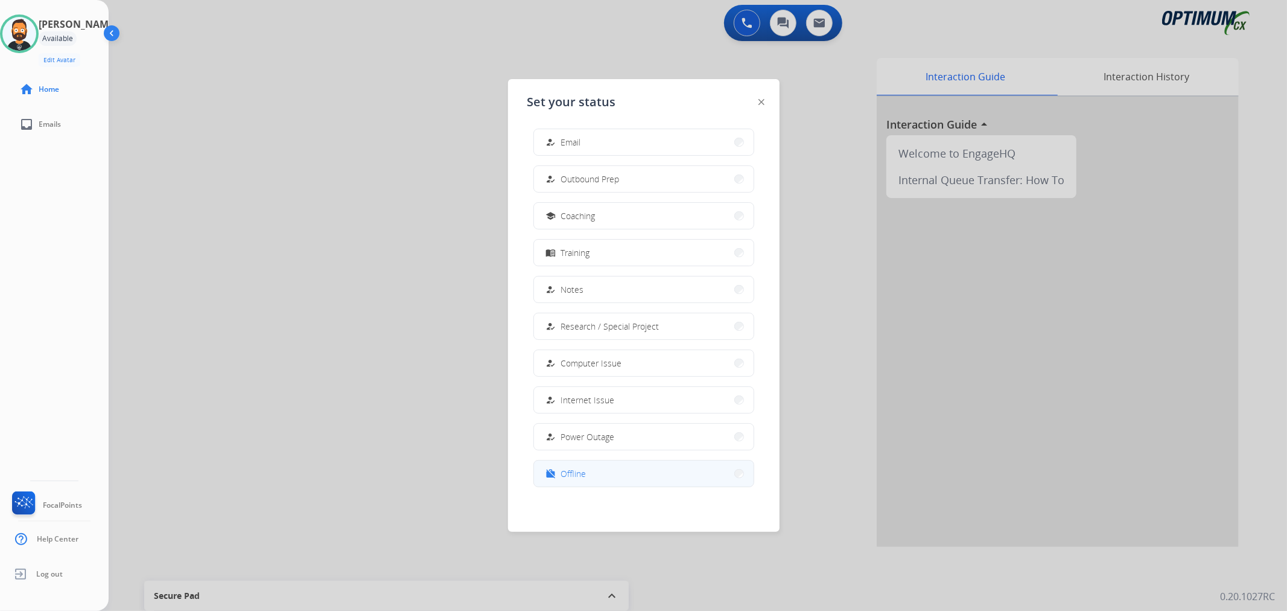
click at [588, 474] on button "work_off Offline" at bounding box center [644, 474] width 220 height 26
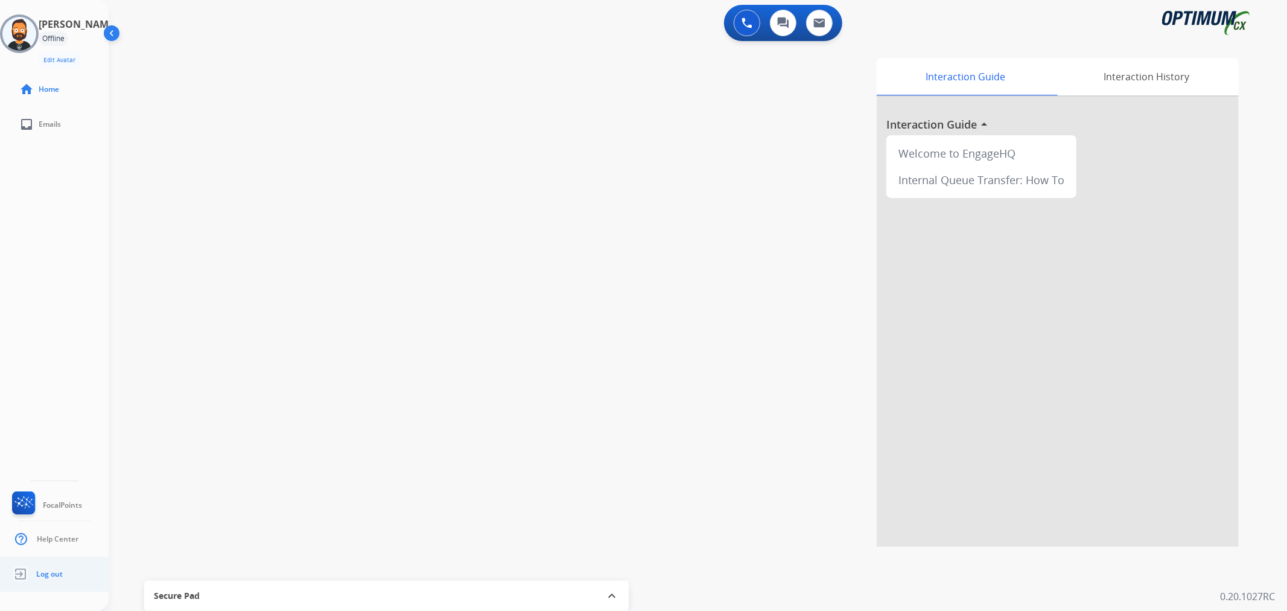
click at [53, 559] on ul "Log out" at bounding box center [54, 574] width 109 height 35
click at [53, 569] on span "Log out" at bounding box center [49, 574] width 27 height 10
